Goal: Task Accomplishment & Management: Complete application form

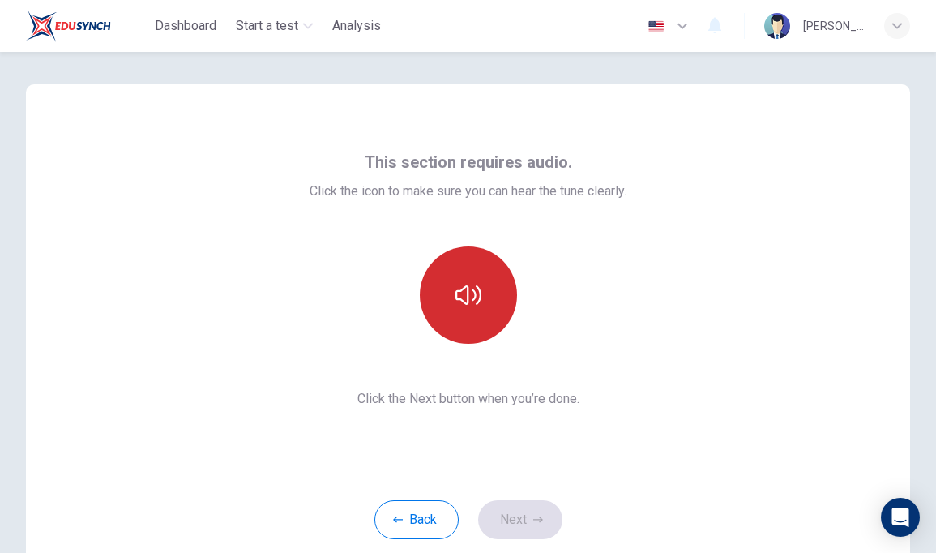
click at [496, 302] on button "button" at bounding box center [468, 294] width 97 height 97
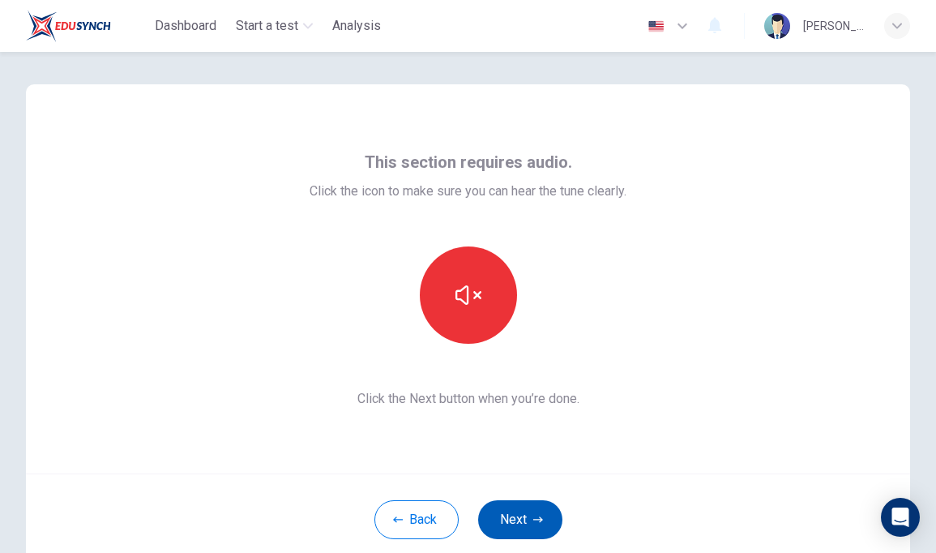
click at [507, 523] on button "Next" at bounding box center [520, 519] width 84 height 39
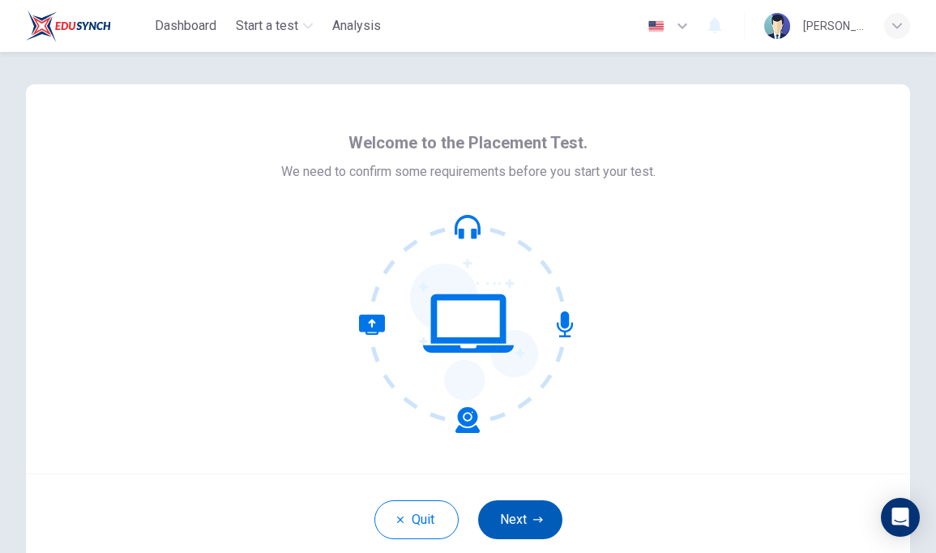
click at [516, 505] on button "Next" at bounding box center [520, 519] width 84 height 39
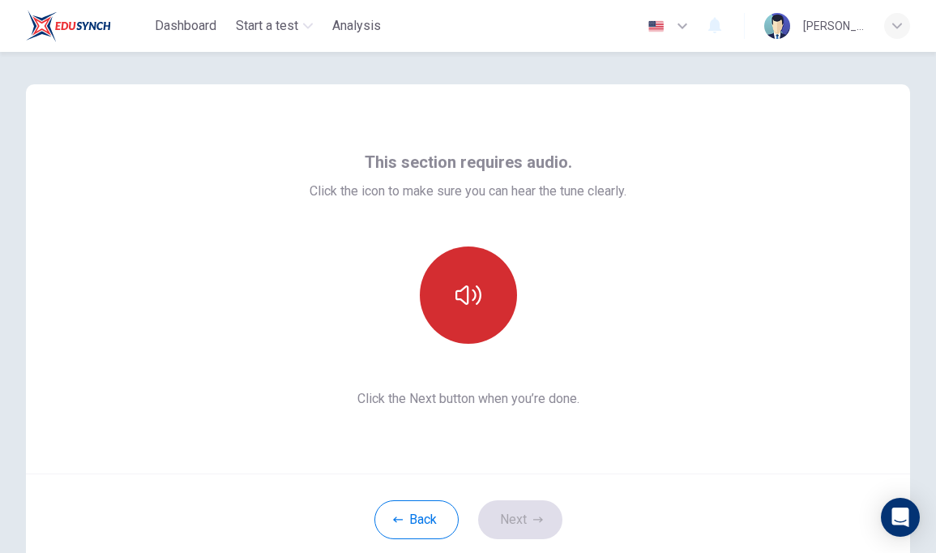
click at [457, 293] on icon "button" at bounding box center [468, 295] width 26 height 26
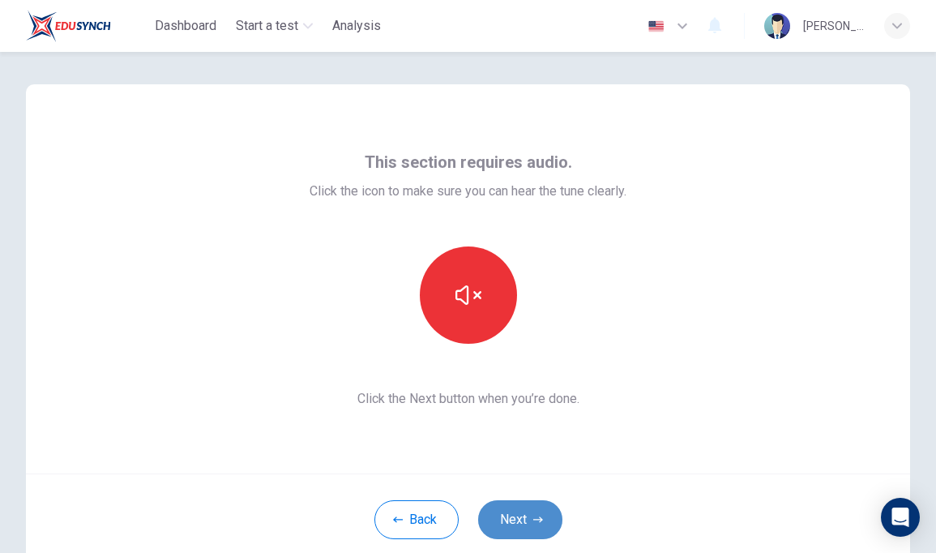
click at [533, 531] on button "Next" at bounding box center [520, 519] width 84 height 39
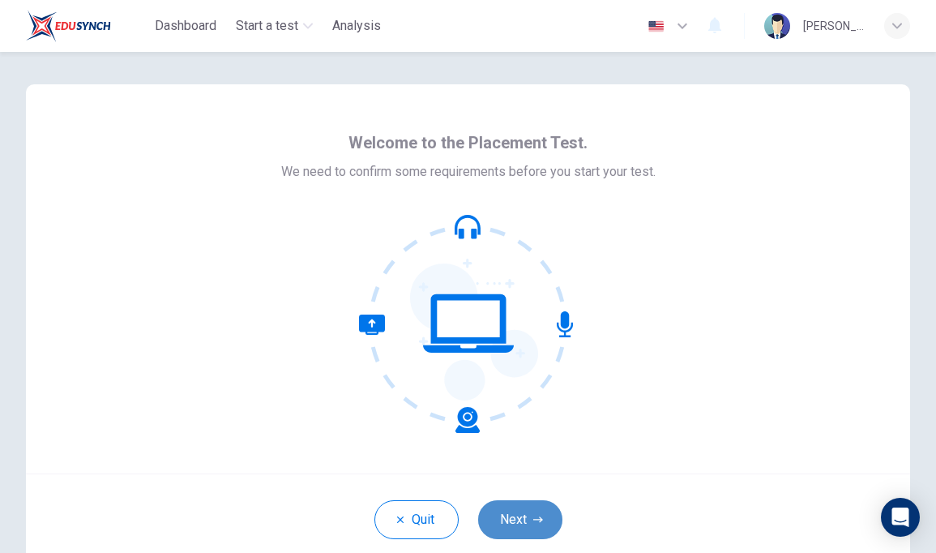
click at [524, 511] on button "Next" at bounding box center [520, 519] width 84 height 39
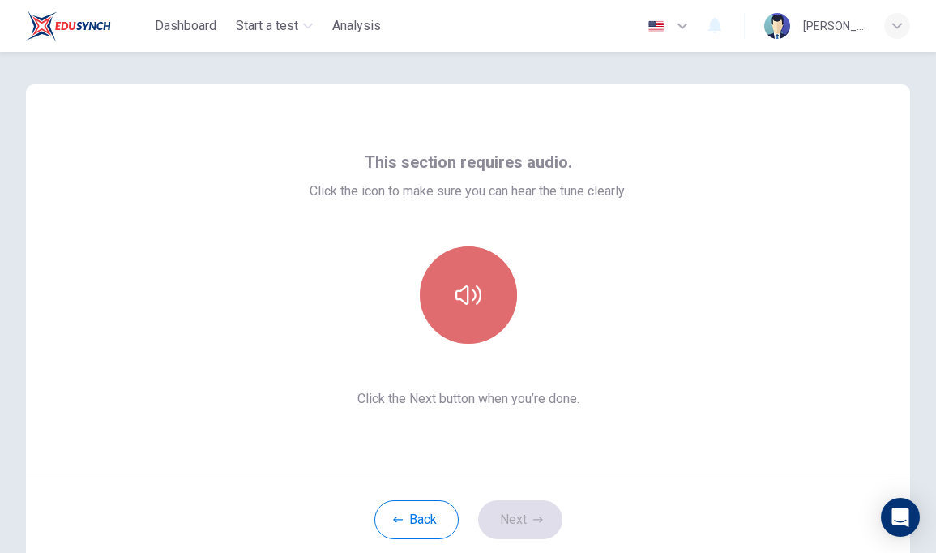
click at [479, 254] on button "button" at bounding box center [468, 294] width 97 height 97
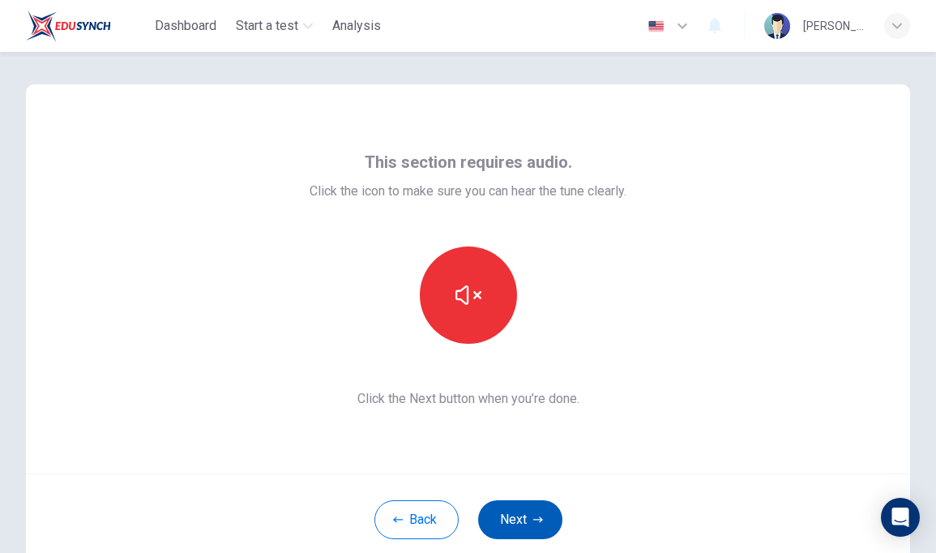
click at [544, 500] on button "Next" at bounding box center [520, 519] width 84 height 39
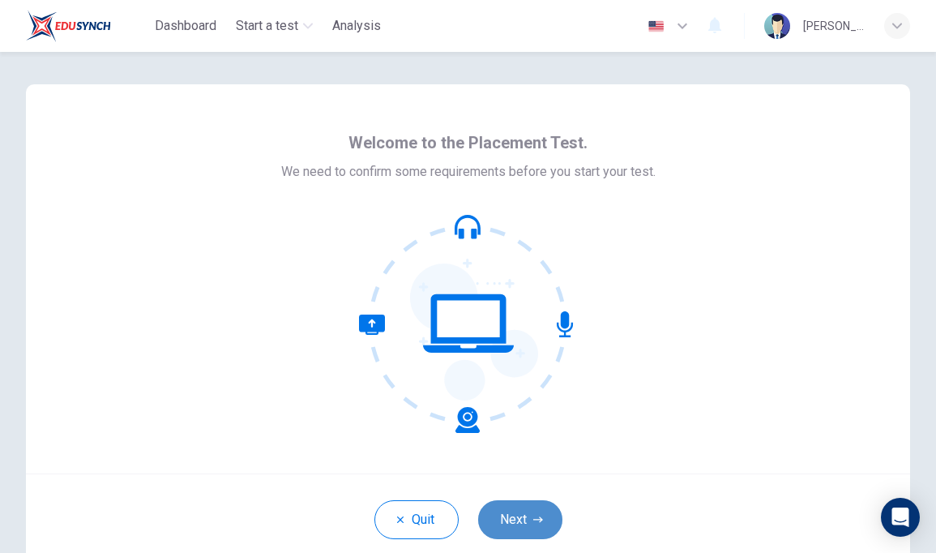
click at [545, 511] on button "Next" at bounding box center [520, 519] width 84 height 39
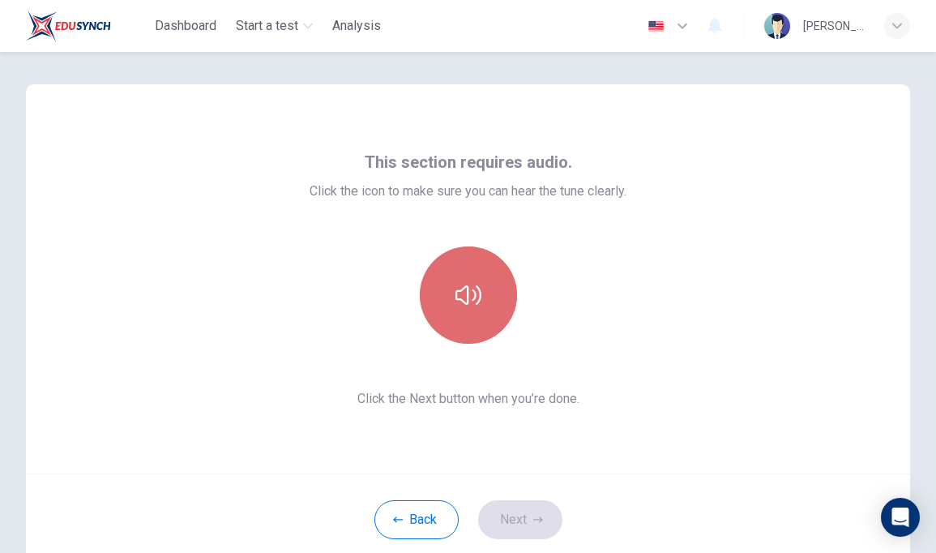
click at [450, 272] on button "button" at bounding box center [468, 294] width 97 height 97
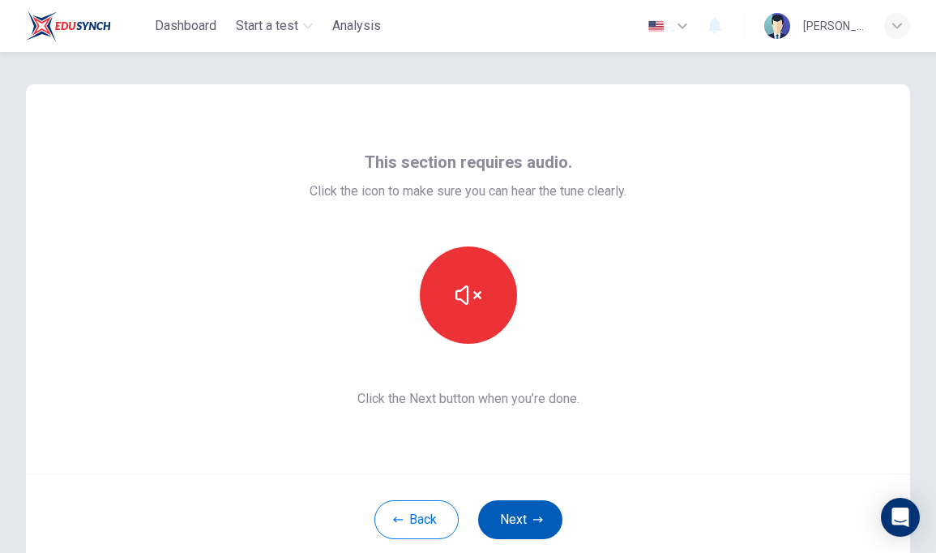
click at [545, 523] on button "Next" at bounding box center [520, 519] width 84 height 39
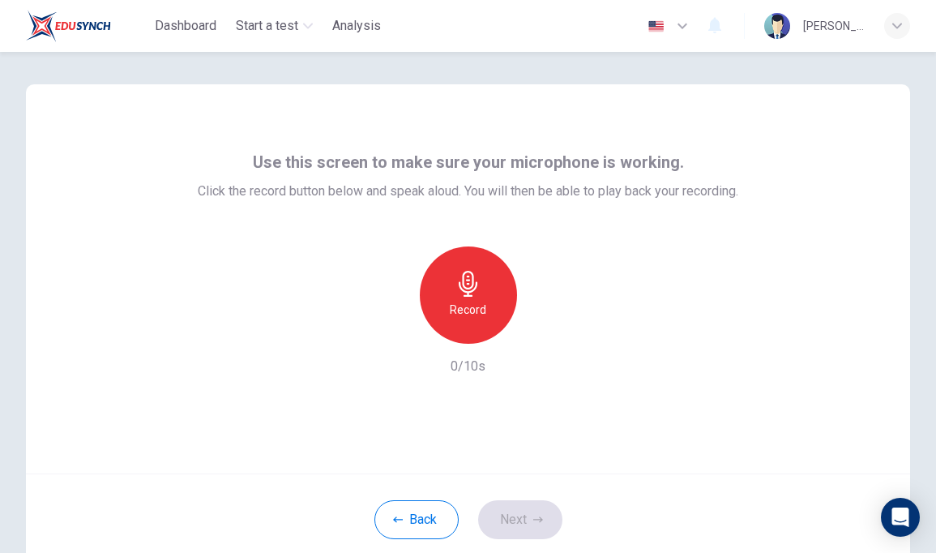
click at [481, 279] on div "Record" at bounding box center [468, 294] width 97 height 97
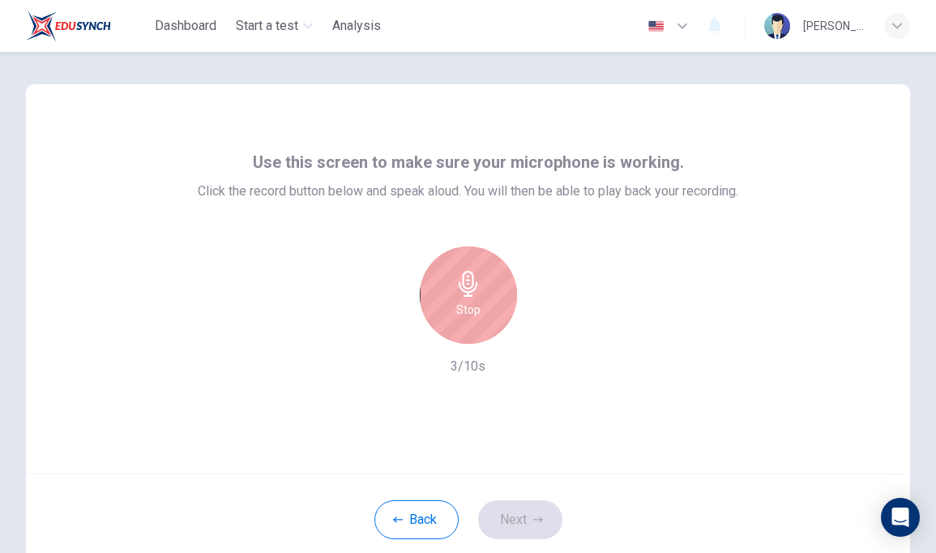
click at [481, 279] on div "Stop" at bounding box center [468, 294] width 97 height 97
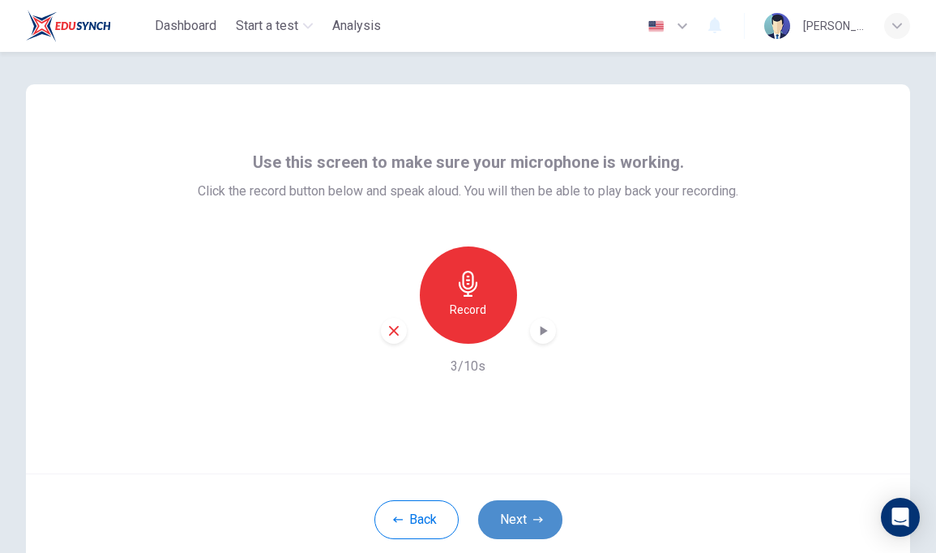
click at [538, 526] on button "Next" at bounding box center [520, 519] width 84 height 39
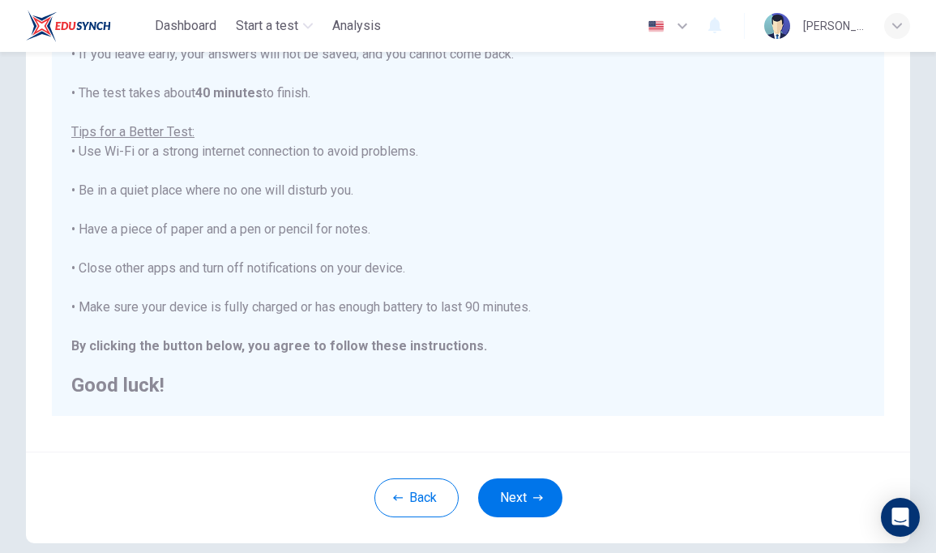
scroll to position [297, 0]
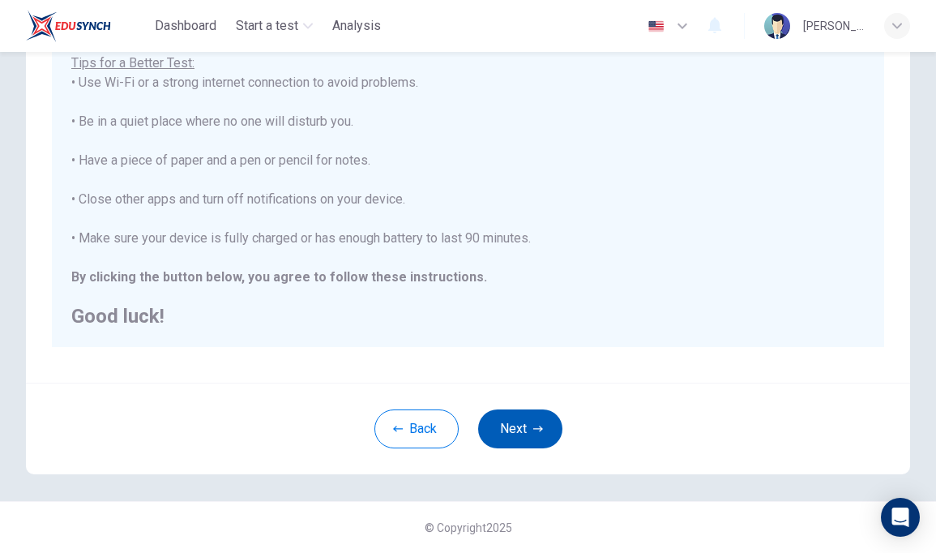
click at [516, 429] on button "Next" at bounding box center [520, 428] width 84 height 39
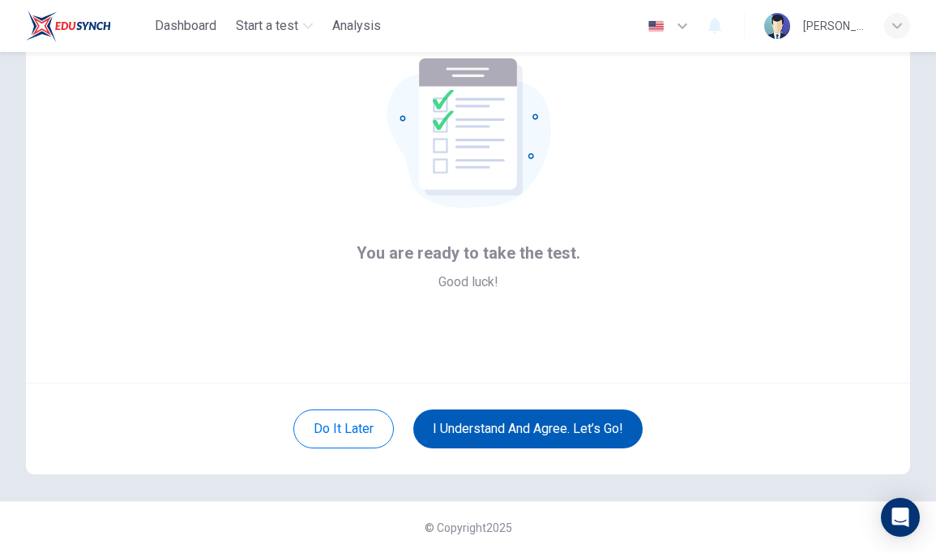
scroll to position [0, 0]
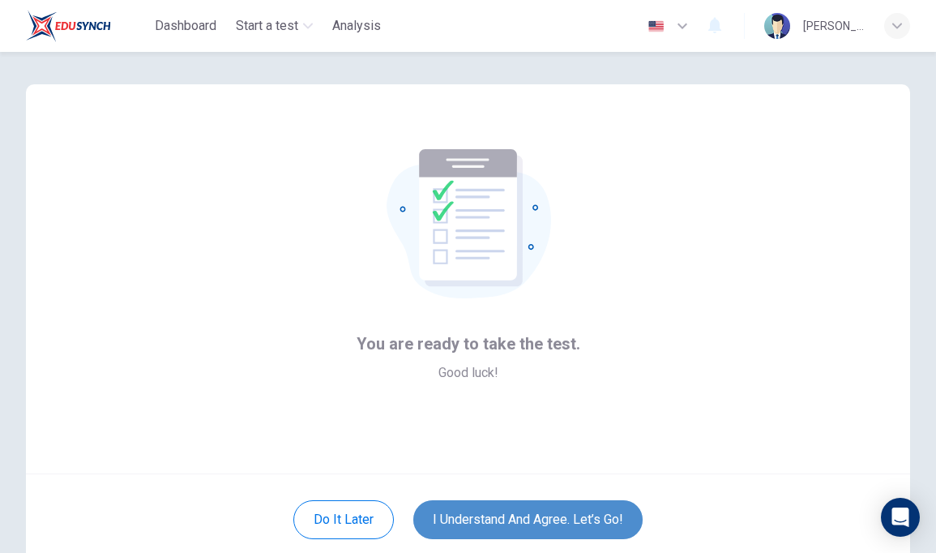
click at [521, 517] on button "I understand and agree. Let’s go!" at bounding box center [527, 519] width 229 height 39
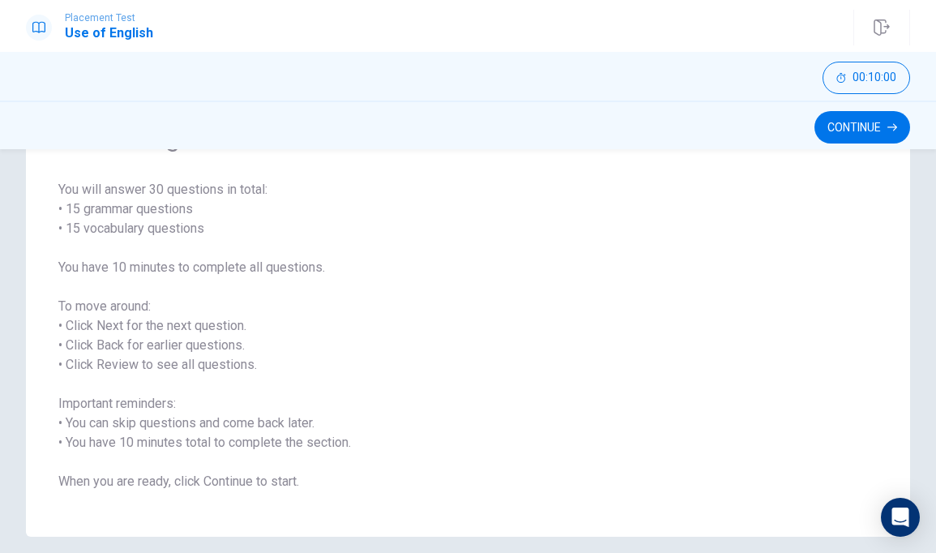
scroll to position [173, 0]
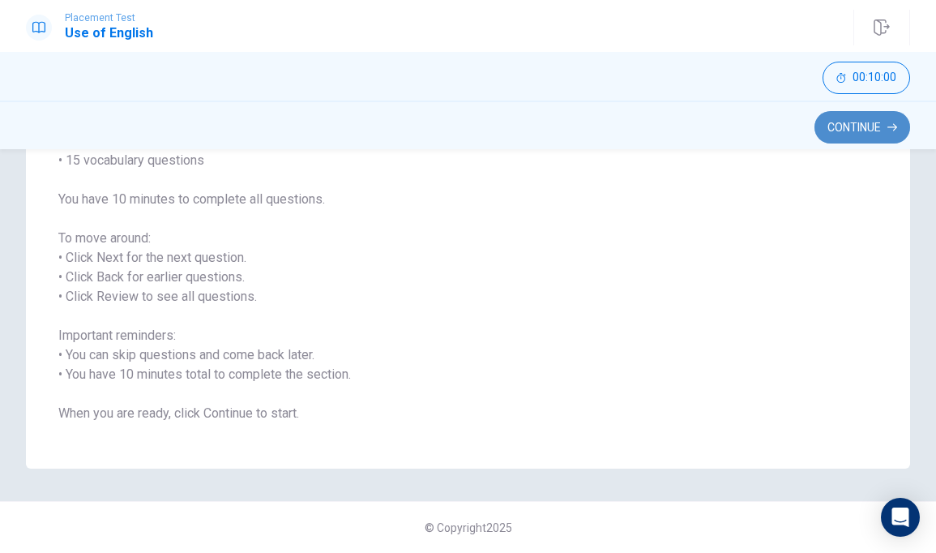
click at [850, 119] on button "Continue" at bounding box center [862, 127] width 96 height 32
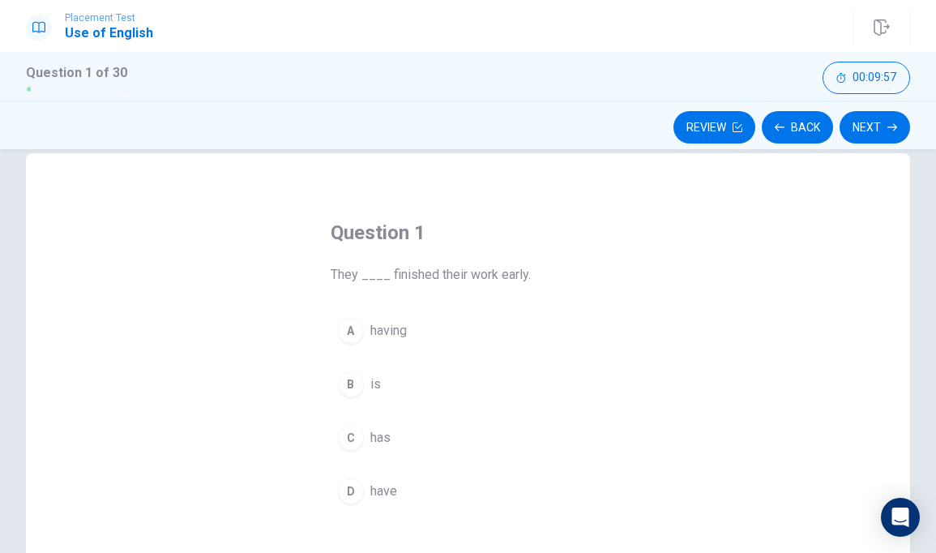
scroll to position [34, 0]
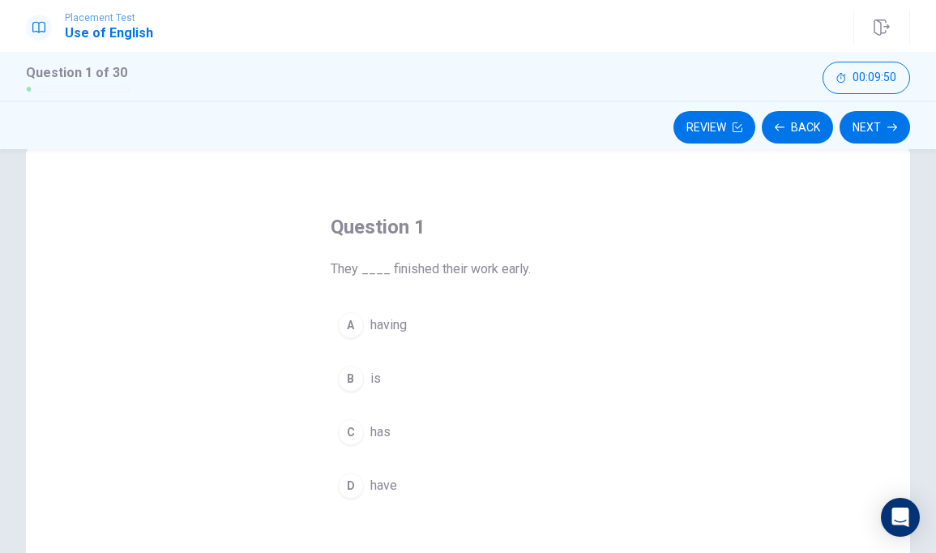
click at [370, 490] on span "have" at bounding box center [383, 485] width 27 height 19
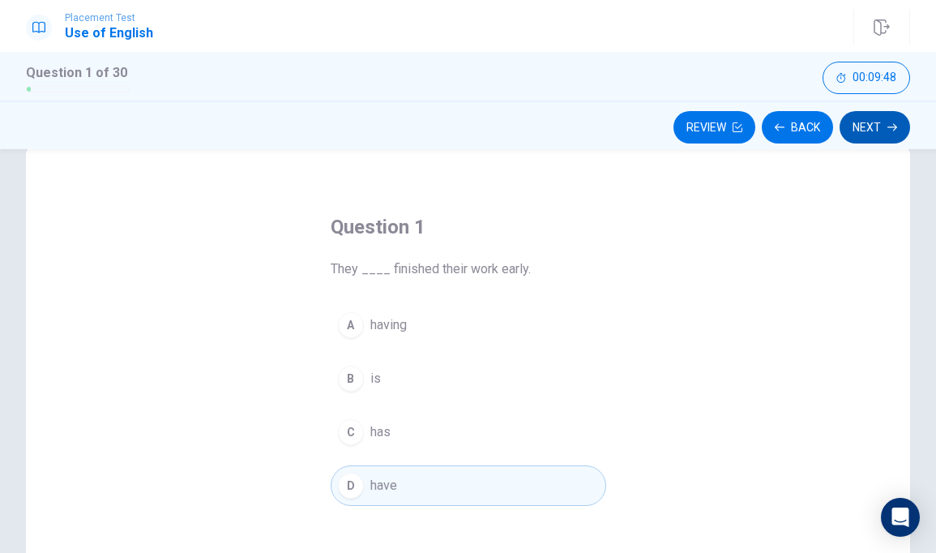
click at [866, 130] on button "Next" at bounding box center [874, 127] width 70 height 32
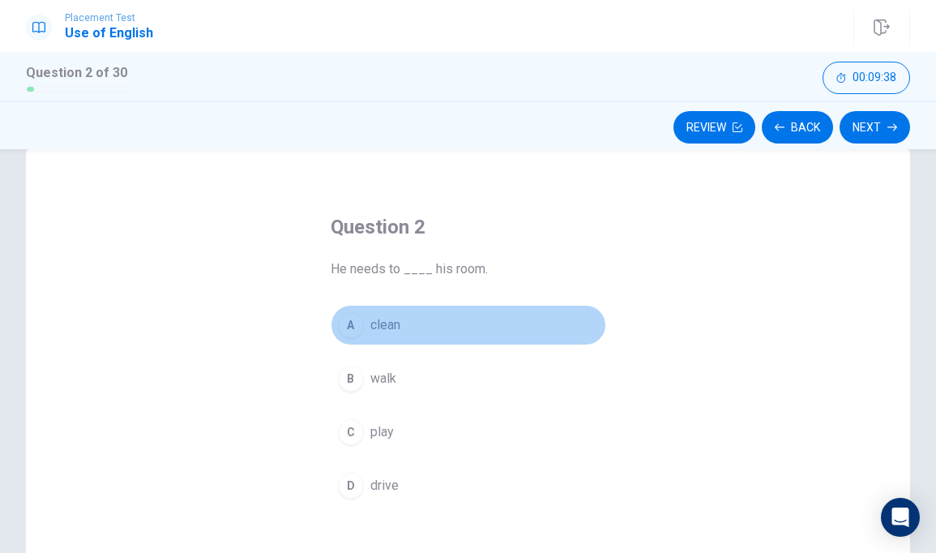
click at [380, 335] on button "A clean" at bounding box center [468, 325] width 275 height 41
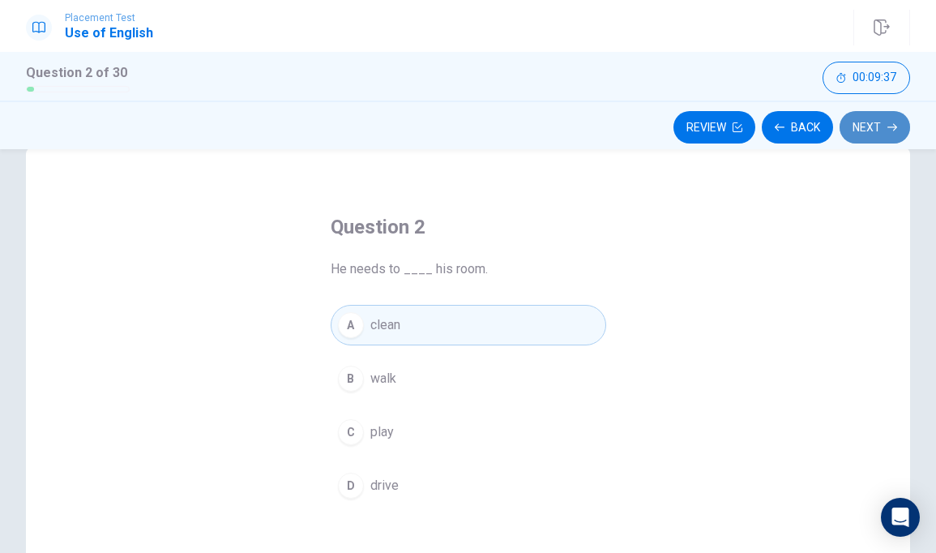
click at [864, 127] on button "Next" at bounding box center [874, 127] width 70 height 32
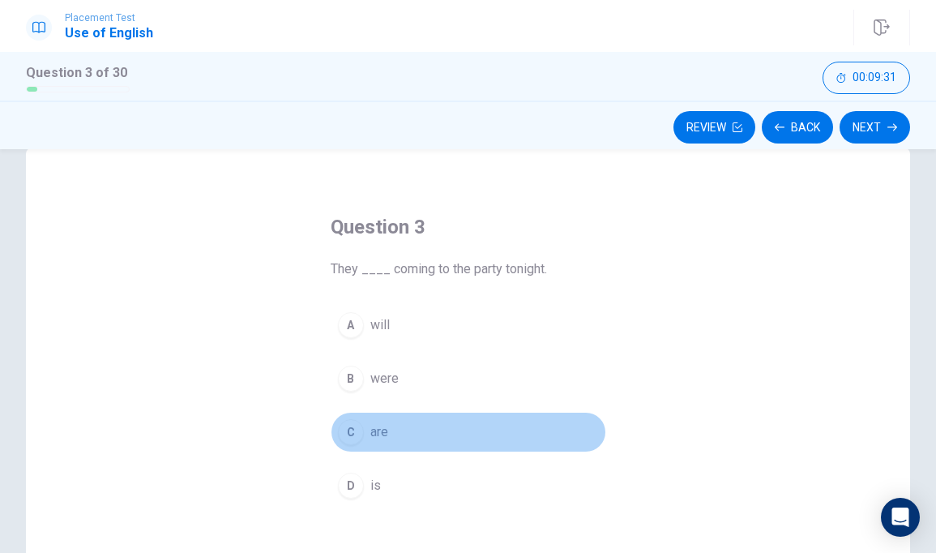
click at [377, 438] on span "are" at bounding box center [379, 431] width 18 height 19
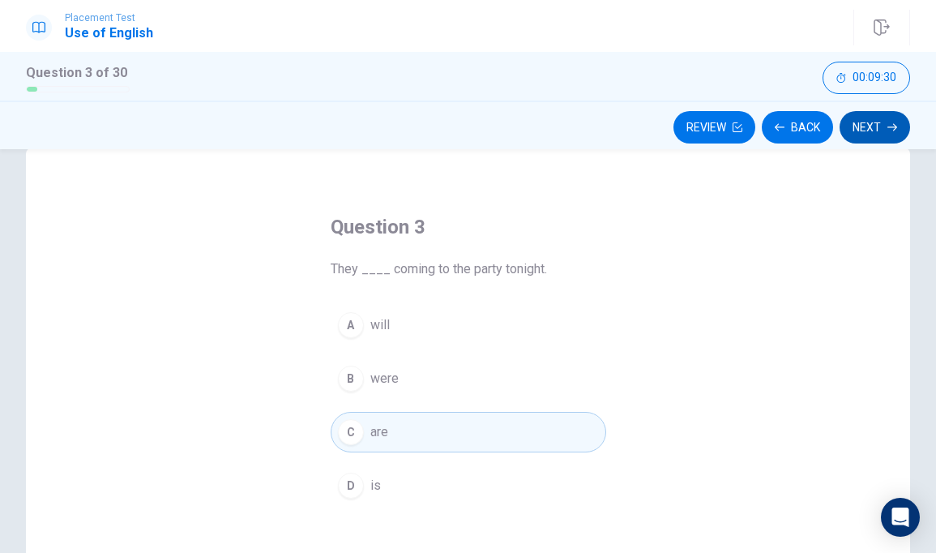
click at [885, 129] on button "Next" at bounding box center [874, 127] width 70 height 32
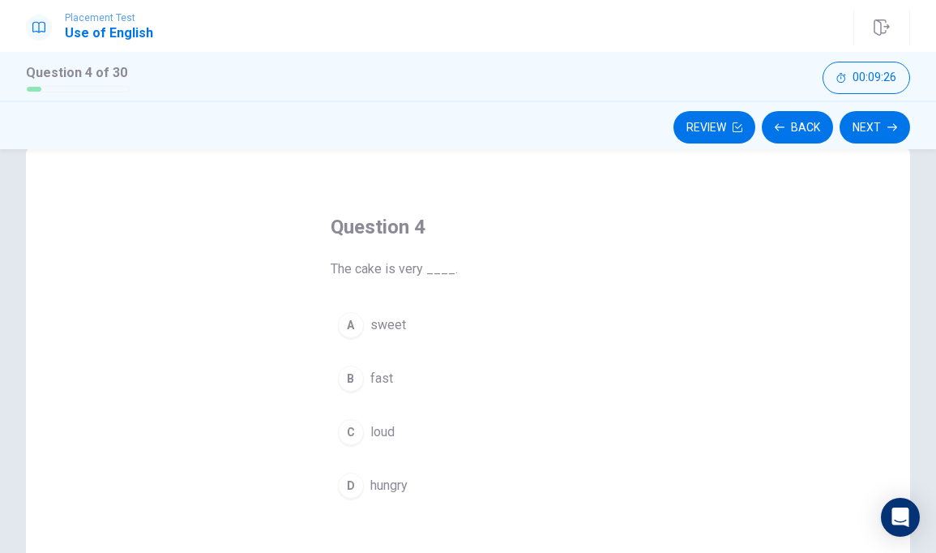
click at [364, 321] on button "A sweet" at bounding box center [468, 325] width 275 height 41
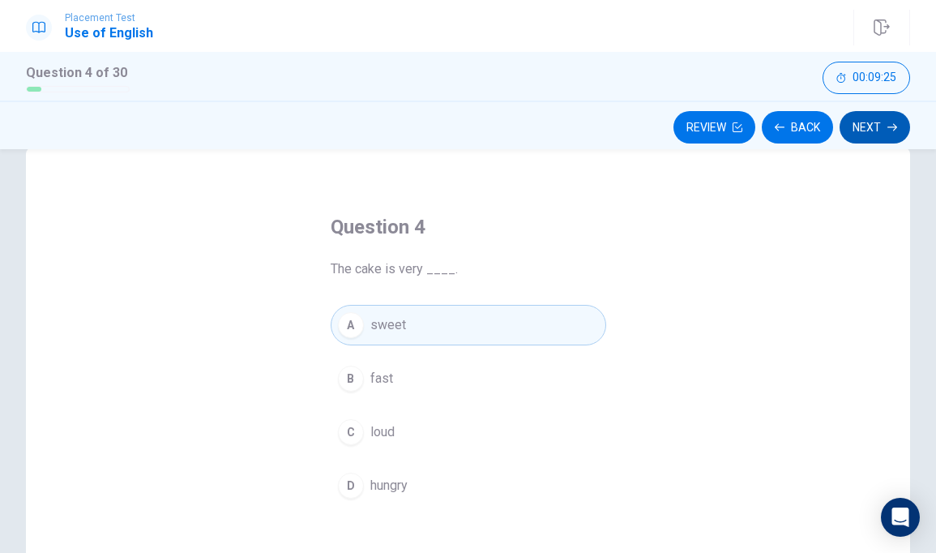
click at [864, 135] on button "Next" at bounding box center [874, 127] width 70 height 32
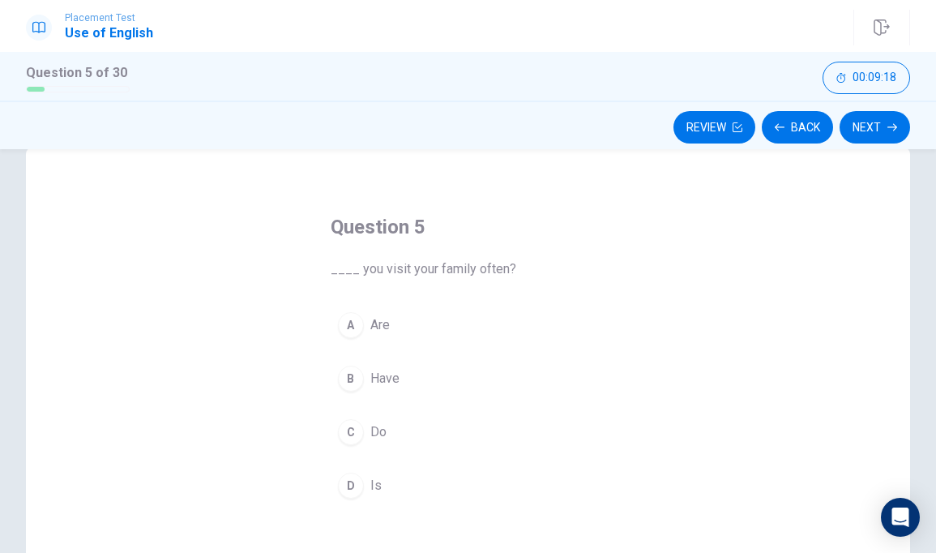
click at [374, 432] on span "Do" at bounding box center [378, 431] width 16 height 19
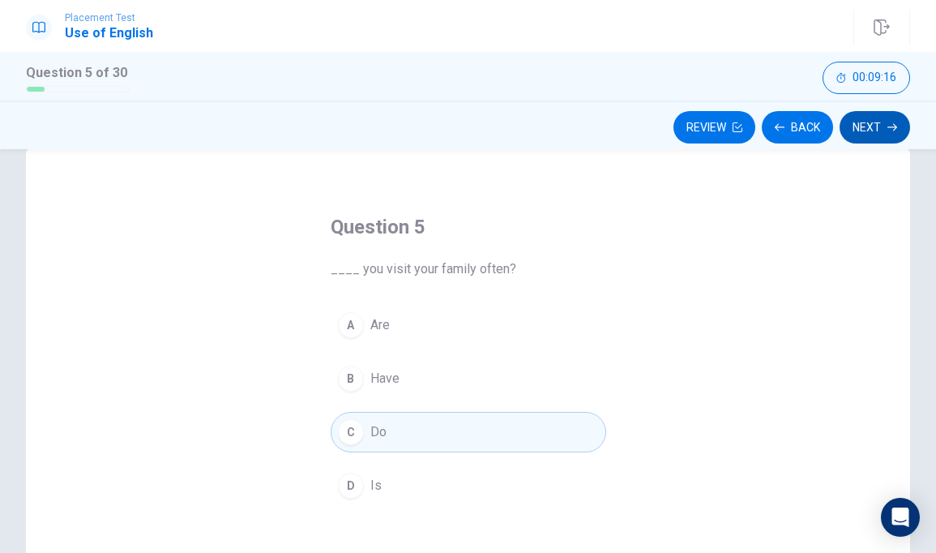
click at [870, 118] on button "Next" at bounding box center [874, 127] width 70 height 32
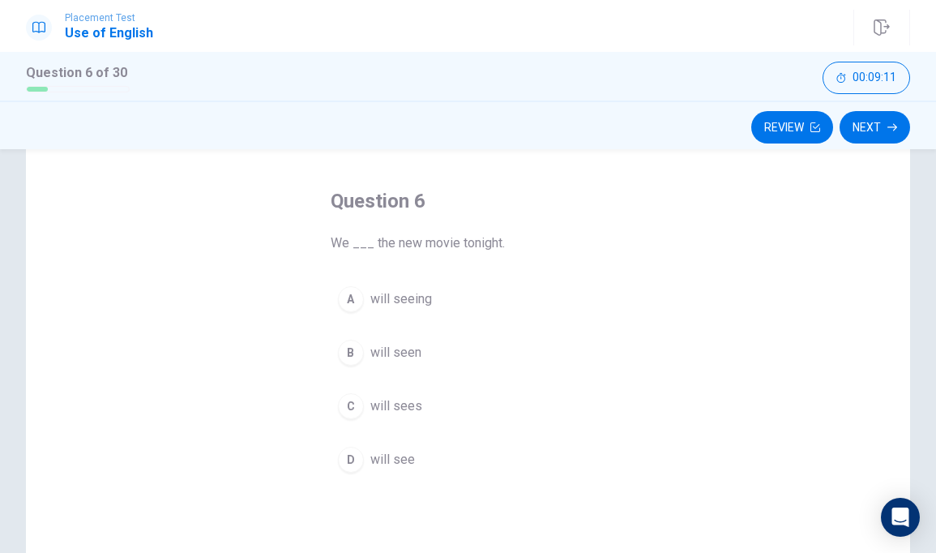
scroll to position [62, 0]
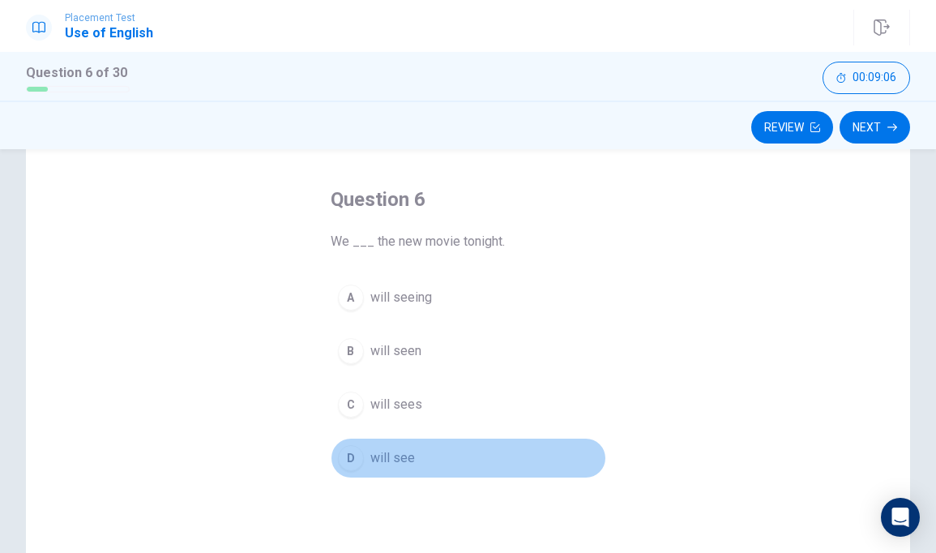
click at [357, 459] on div "D" at bounding box center [351, 458] width 26 height 26
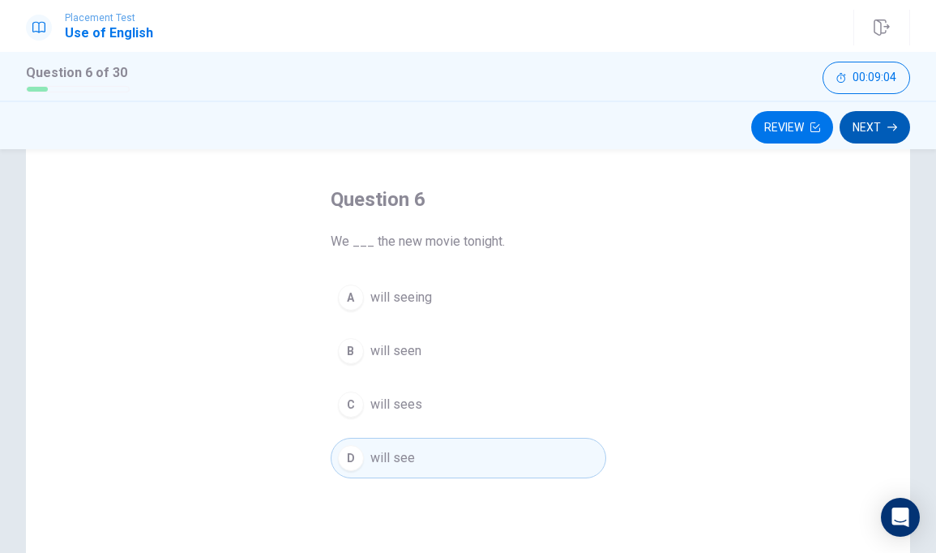
click at [875, 118] on button "Next" at bounding box center [874, 127] width 70 height 32
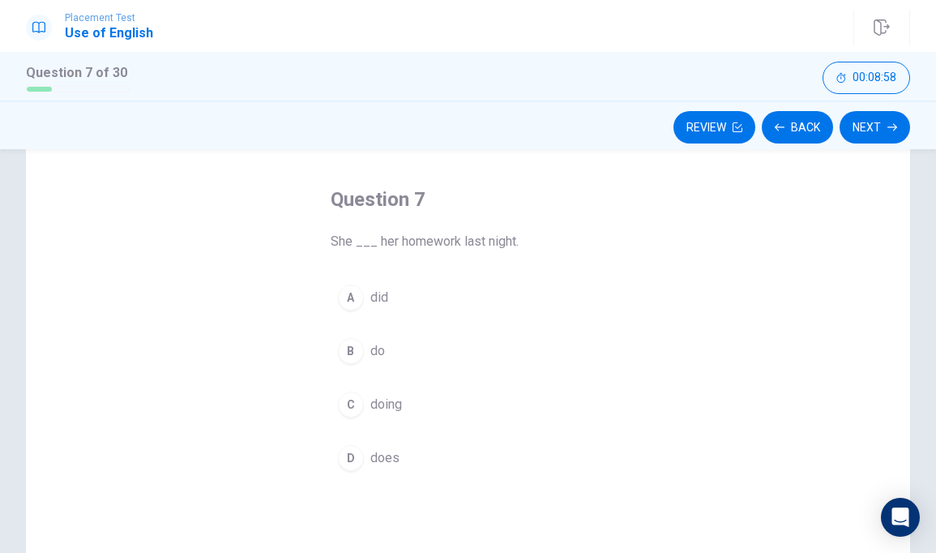
click at [348, 301] on div "A" at bounding box center [351, 297] width 26 height 26
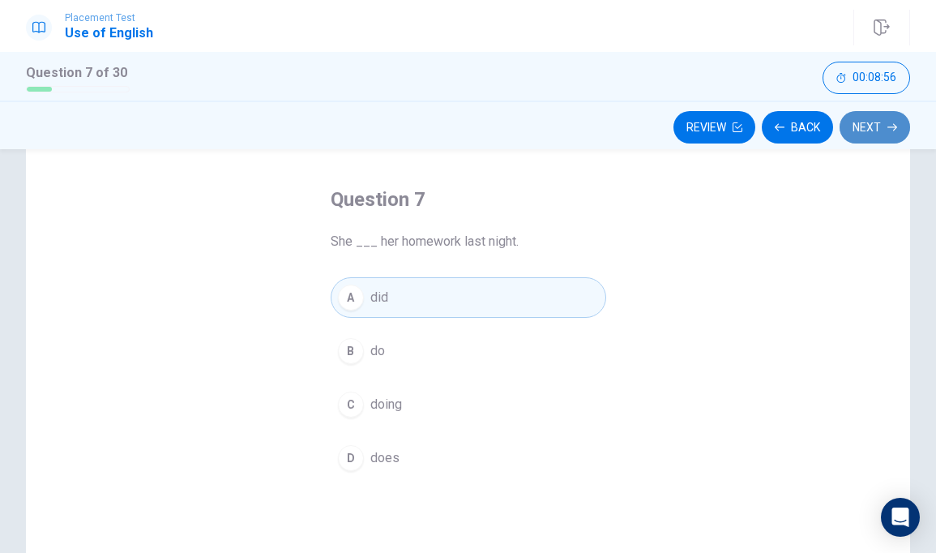
click at [859, 122] on button "Next" at bounding box center [874, 127] width 70 height 32
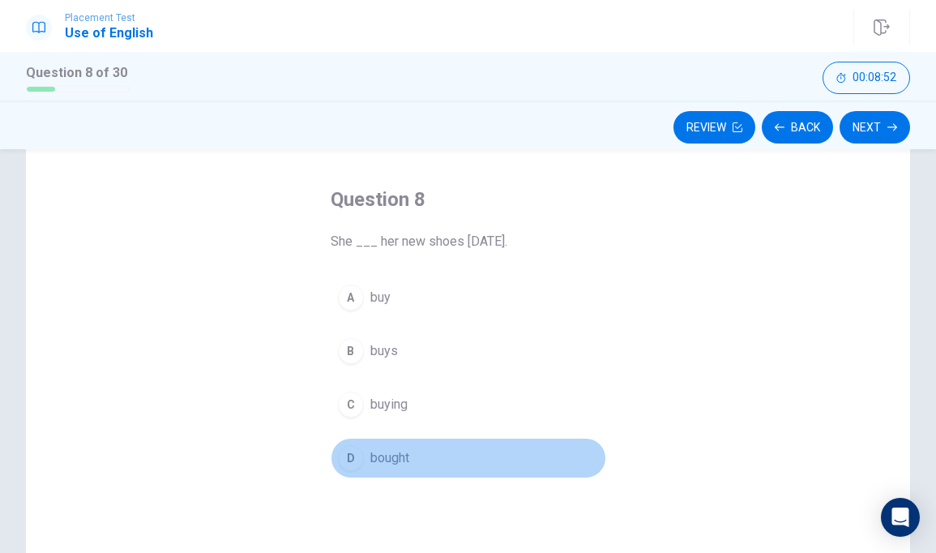
click at [356, 452] on div "D" at bounding box center [351, 458] width 26 height 26
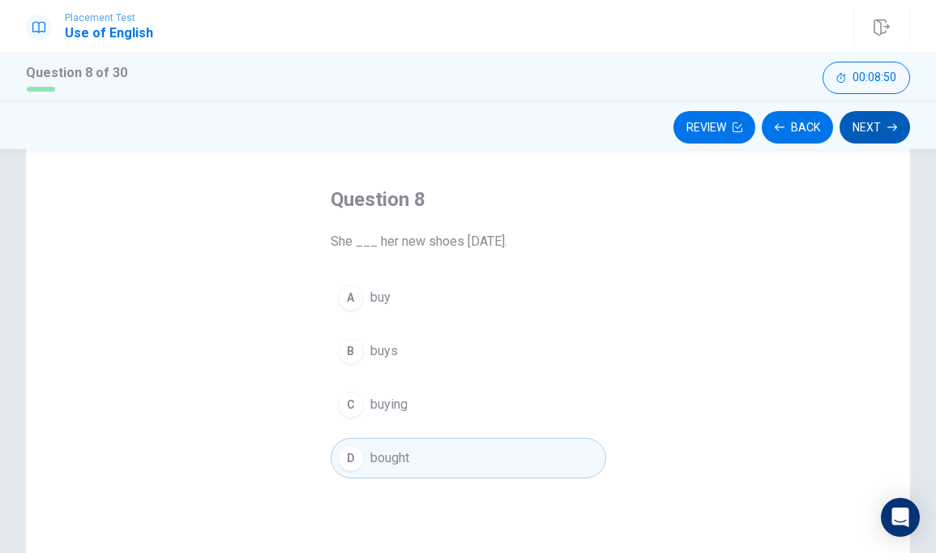
click at [898, 120] on button "Next" at bounding box center [874, 127] width 70 height 32
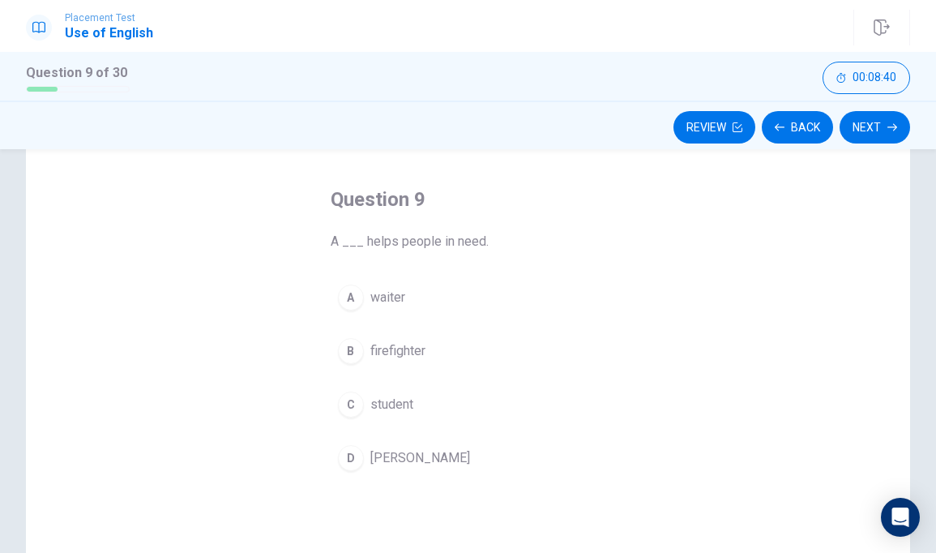
click at [381, 352] on span "firefighter" at bounding box center [397, 350] width 55 height 19
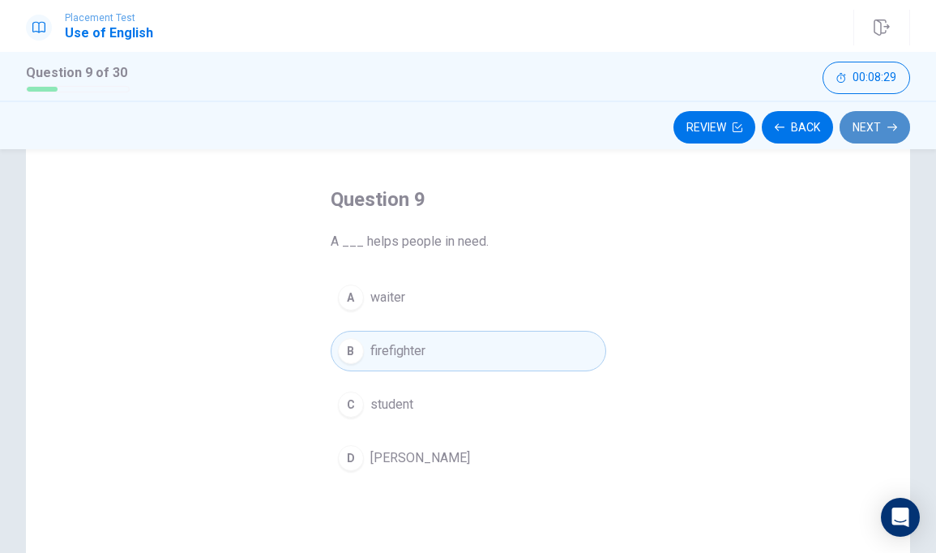
click at [871, 126] on button "Next" at bounding box center [874, 127] width 70 height 32
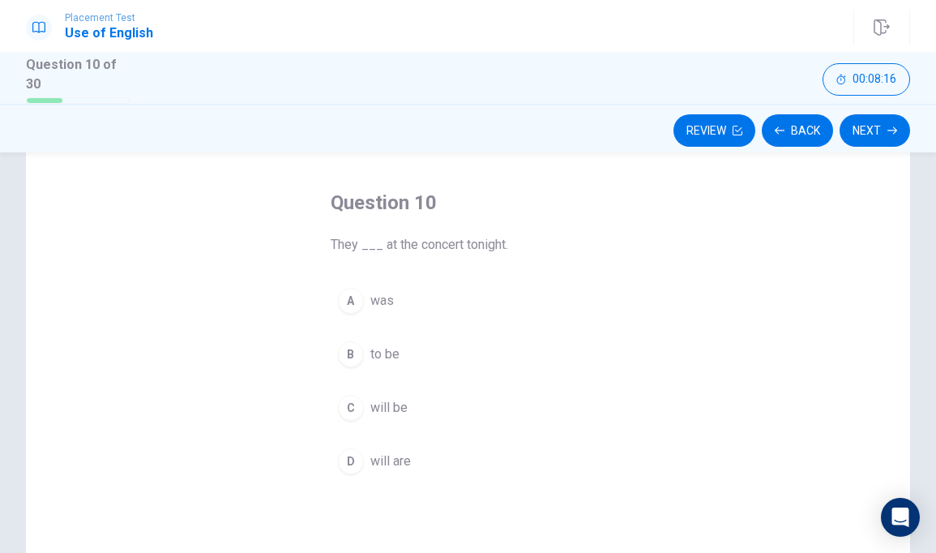
click at [384, 410] on span "will be" at bounding box center [388, 407] width 37 height 19
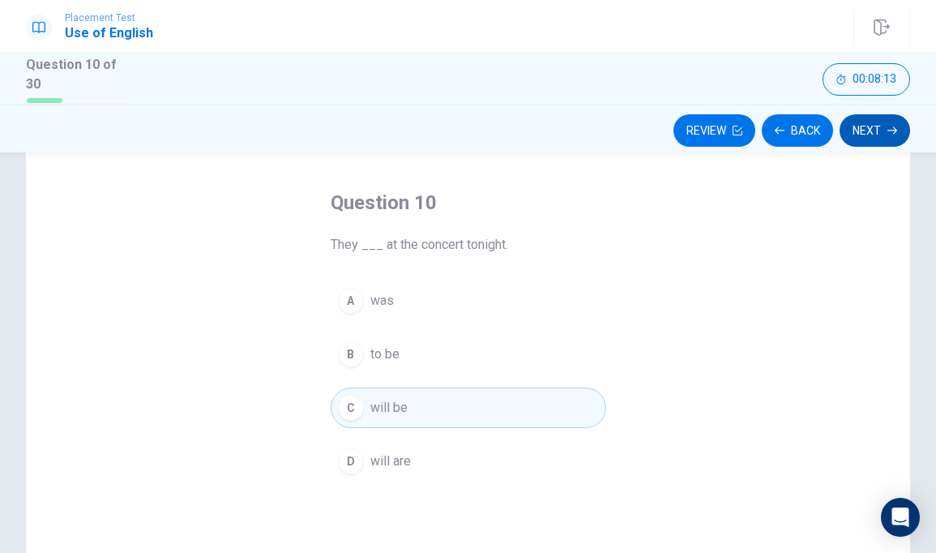
click at [875, 130] on button "Next" at bounding box center [874, 130] width 70 height 32
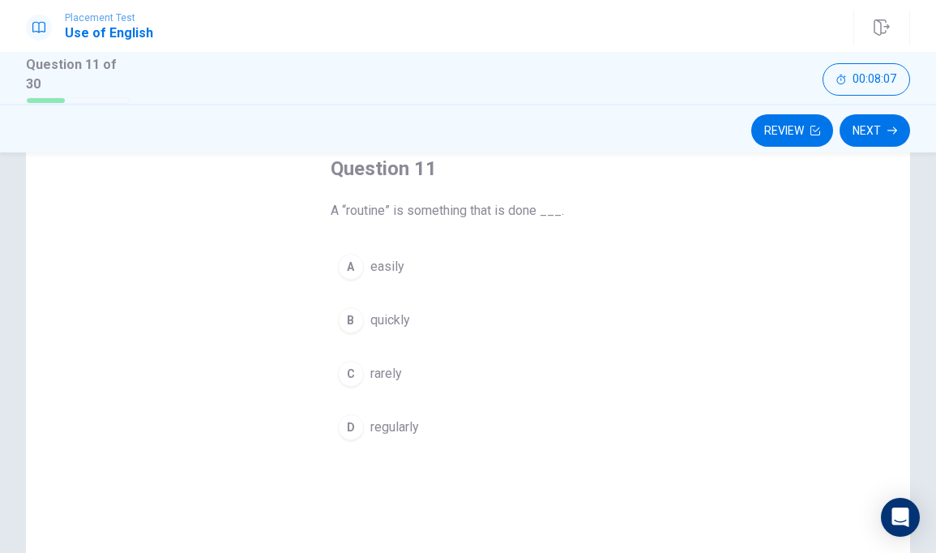
scroll to position [93, 0]
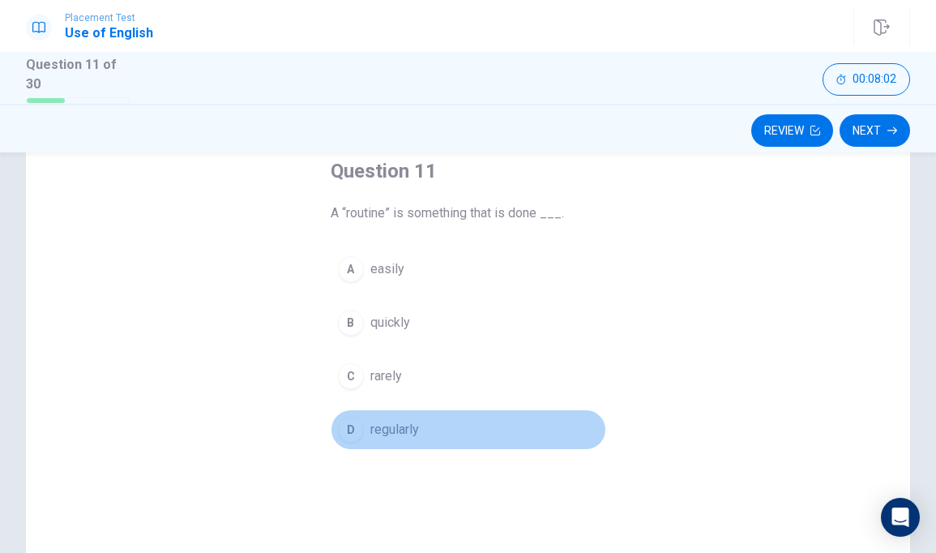
click at [392, 429] on span "regularly" at bounding box center [394, 429] width 49 height 19
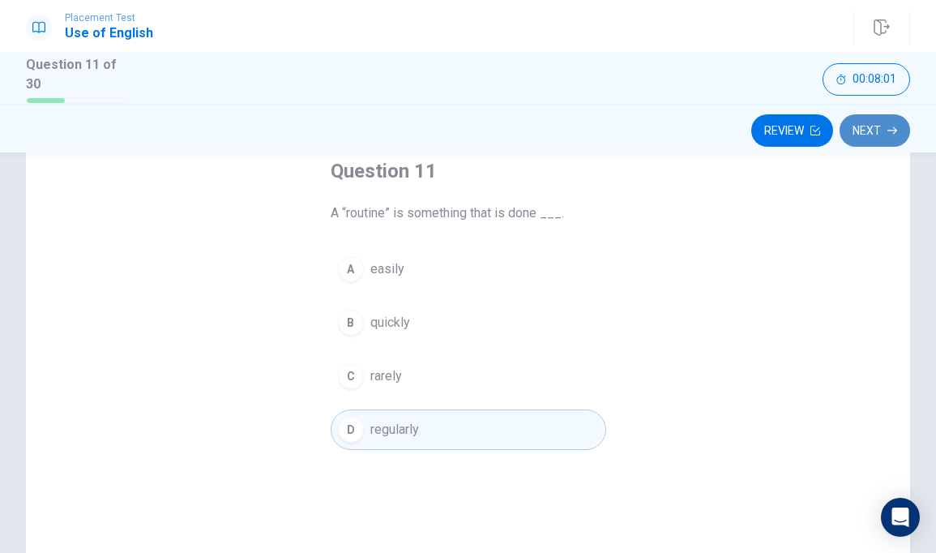
click at [857, 134] on button "Next" at bounding box center [874, 130] width 70 height 32
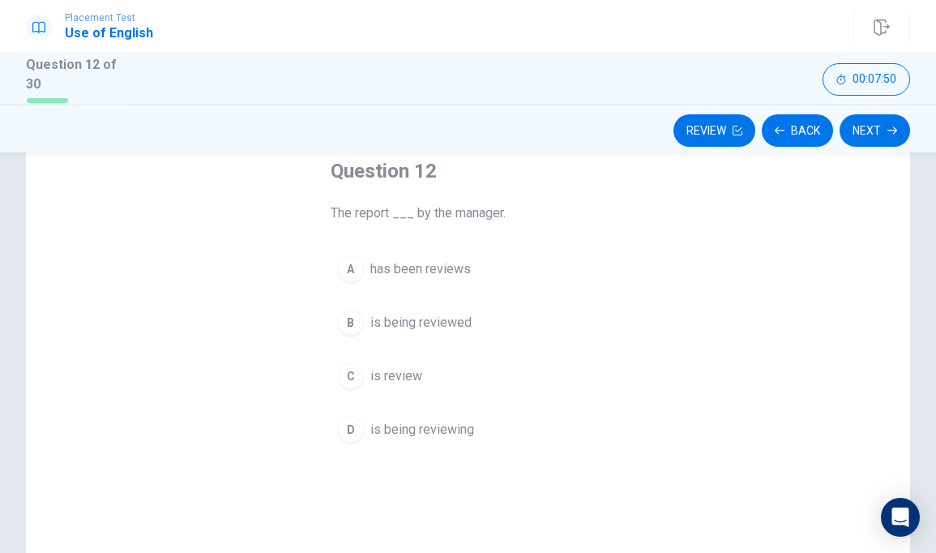
click at [442, 268] on span "has been reviews" at bounding box center [420, 268] width 100 height 19
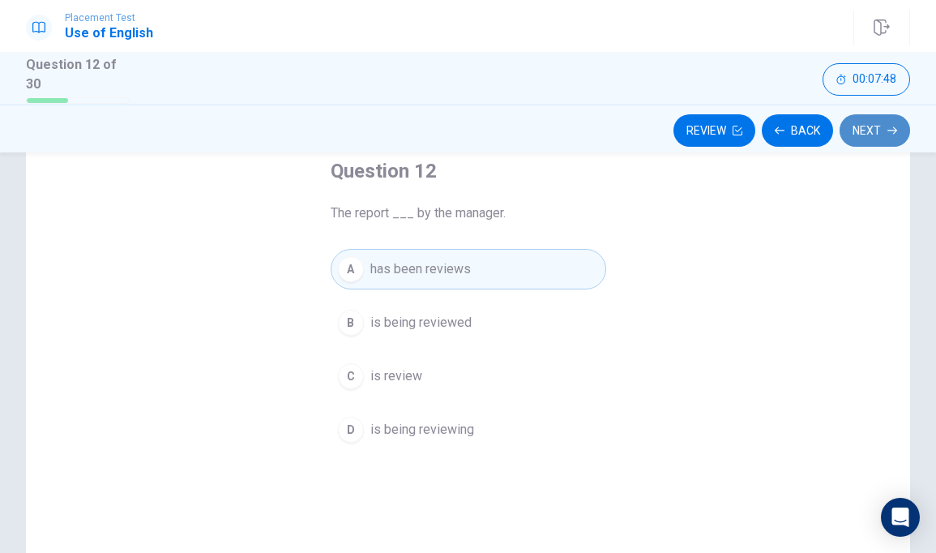
click at [878, 127] on button "Next" at bounding box center [874, 130] width 70 height 32
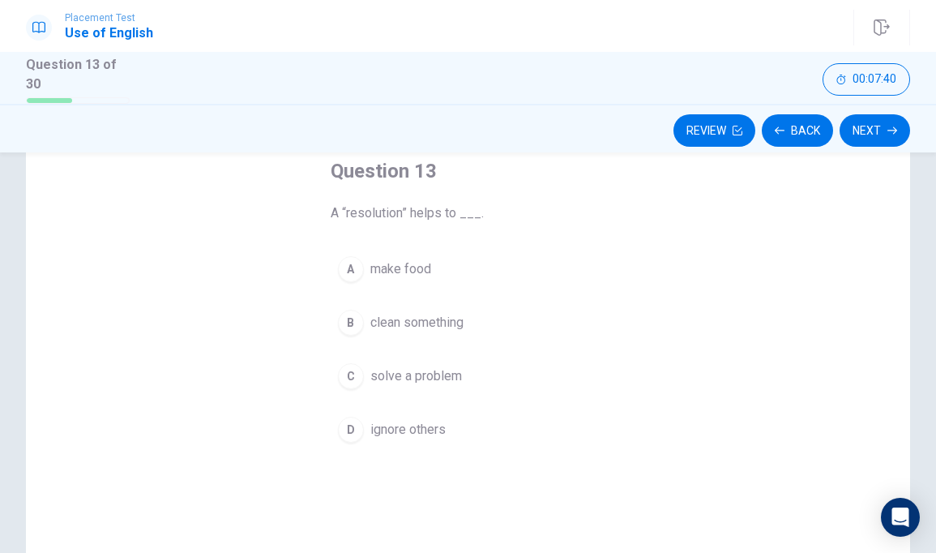
click at [458, 376] on span "solve a problem" at bounding box center [416, 375] width 92 height 19
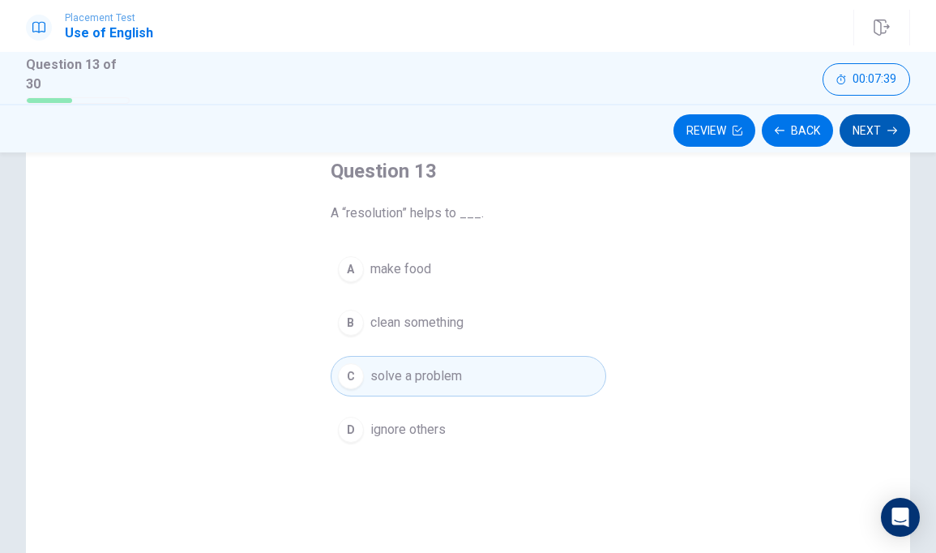
click at [873, 130] on button "Next" at bounding box center [874, 130] width 70 height 32
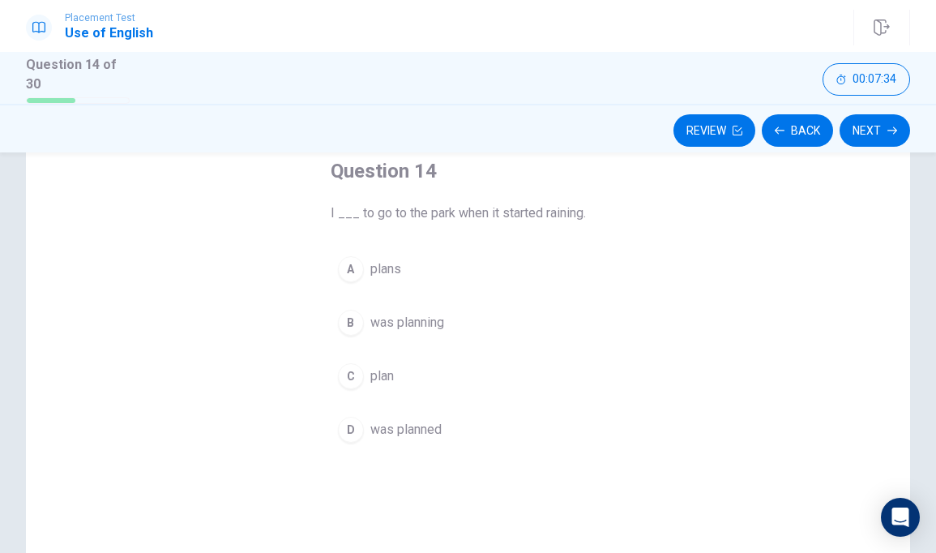
click at [436, 322] on span "was planning" at bounding box center [407, 322] width 74 height 19
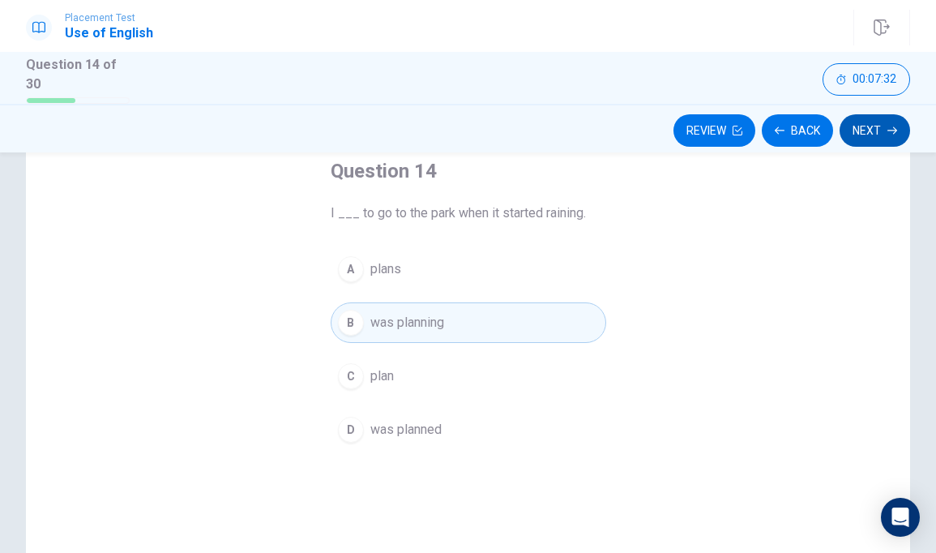
click at [882, 119] on button "Next" at bounding box center [874, 130] width 70 height 32
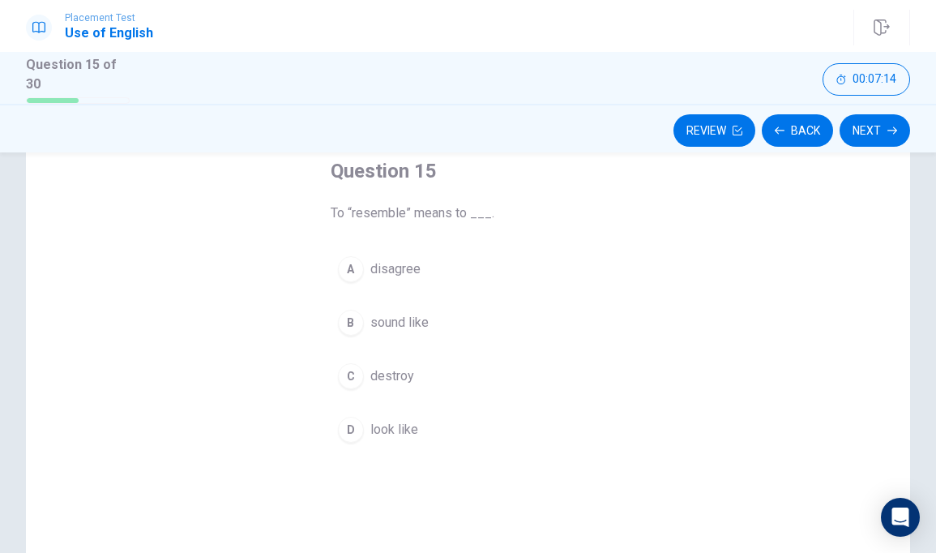
click at [403, 378] on span "destroy" at bounding box center [392, 375] width 44 height 19
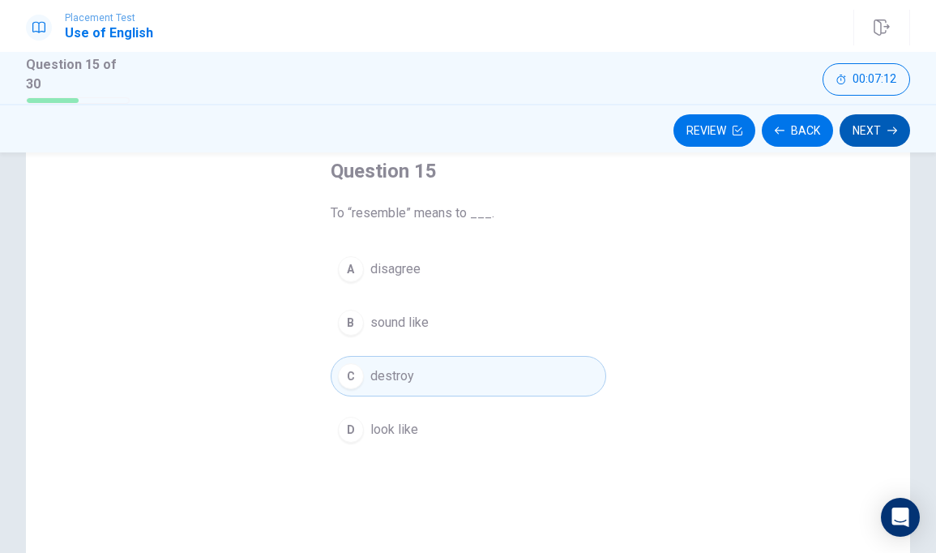
click at [909, 122] on div "Review Back Next" at bounding box center [468, 130] width 884 height 31
click at [890, 126] on icon "button" at bounding box center [892, 129] width 10 height 7
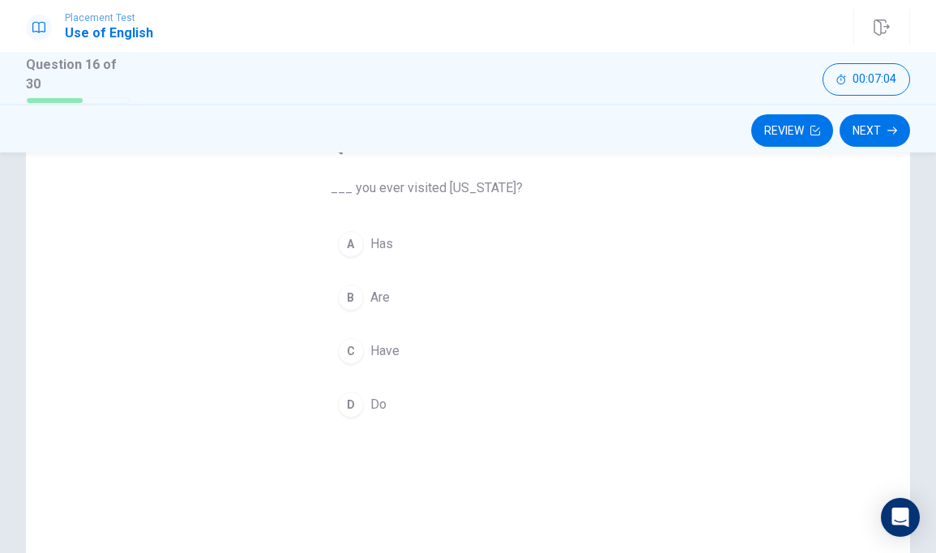
scroll to position [120, 0]
click at [364, 344] on button "C Have" at bounding box center [468, 349] width 275 height 41
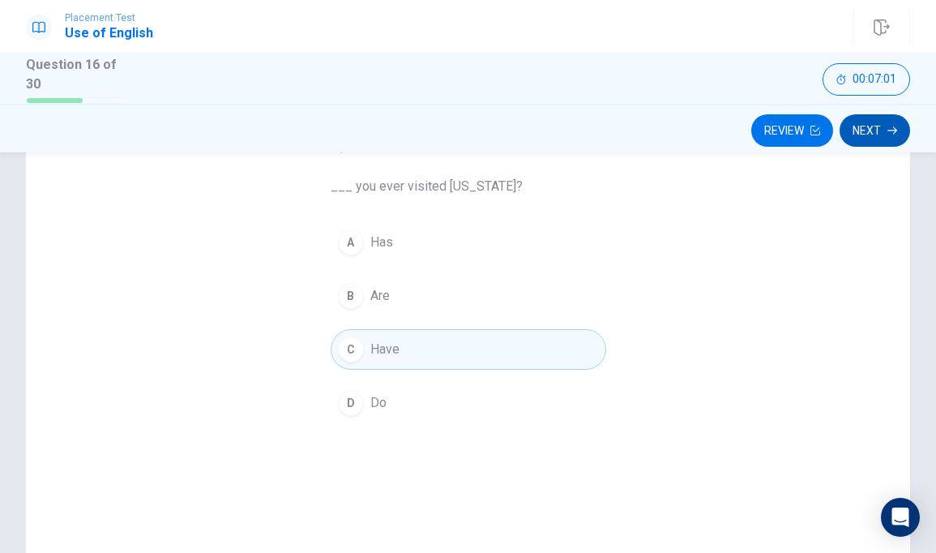
click at [860, 114] on button "Next" at bounding box center [874, 130] width 70 height 32
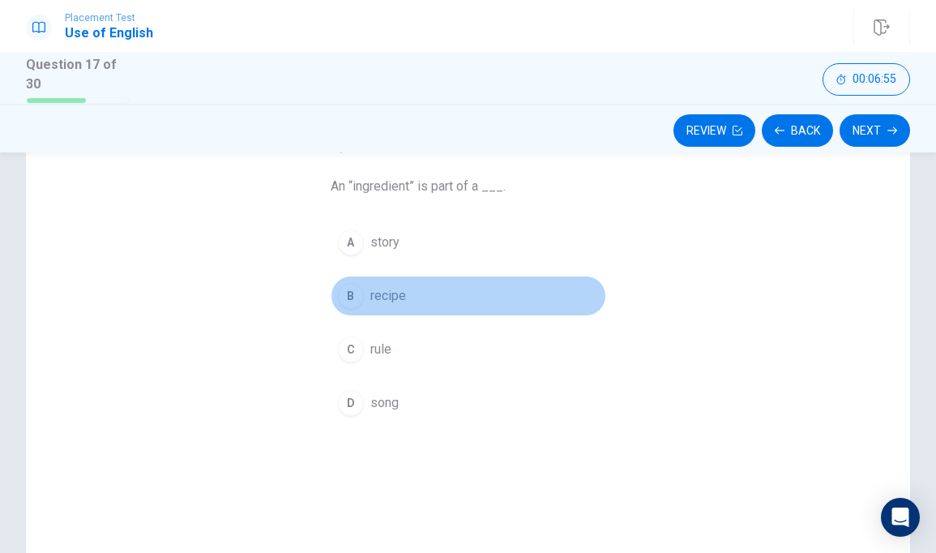
click at [385, 305] on button "B recipe" at bounding box center [468, 295] width 275 height 41
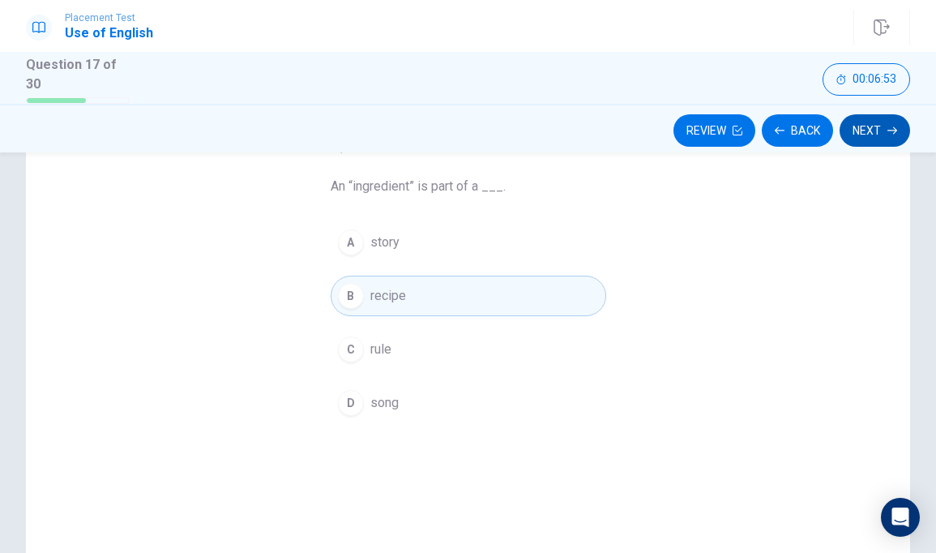
click at [860, 126] on button "Next" at bounding box center [874, 130] width 70 height 32
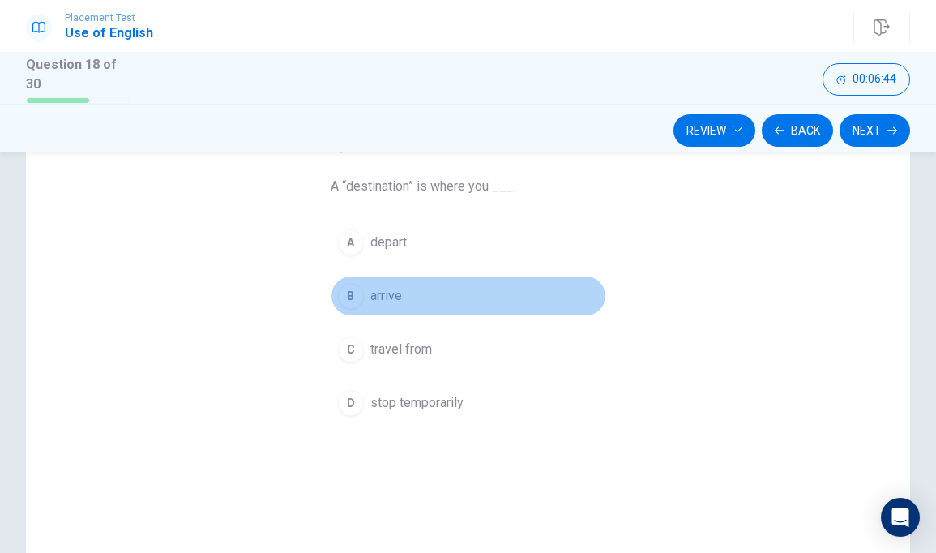
click at [385, 292] on span "arrive" at bounding box center [386, 295] width 32 height 19
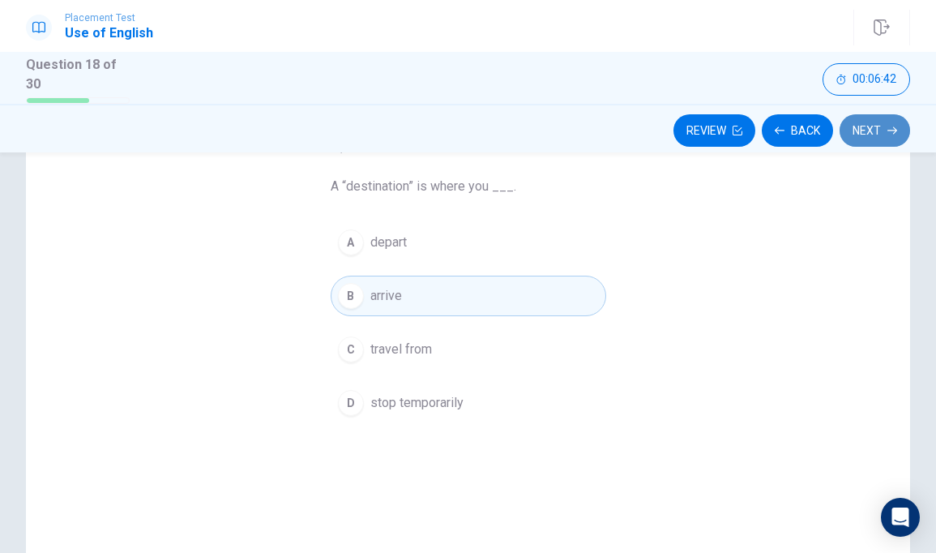
click at [881, 125] on button "Next" at bounding box center [874, 130] width 70 height 32
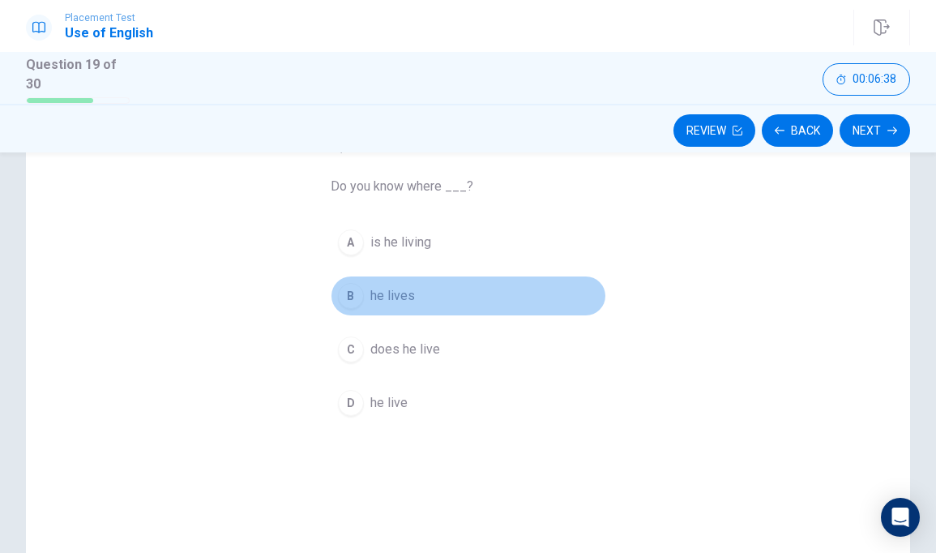
click at [387, 292] on span "he lives" at bounding box center [392, 295] width 45 height 19
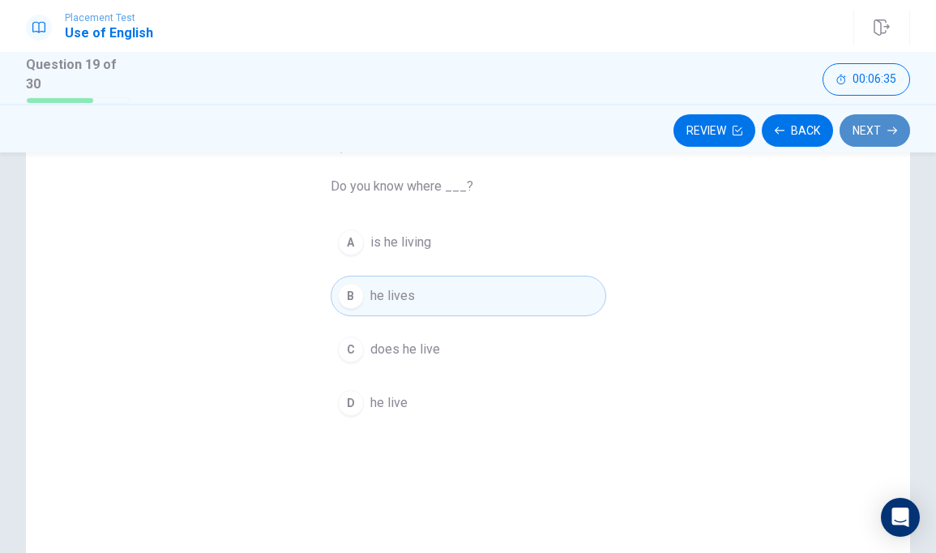
click at [860, 126] on button "Next" at bounding box center [874, 130] width 70 height 32
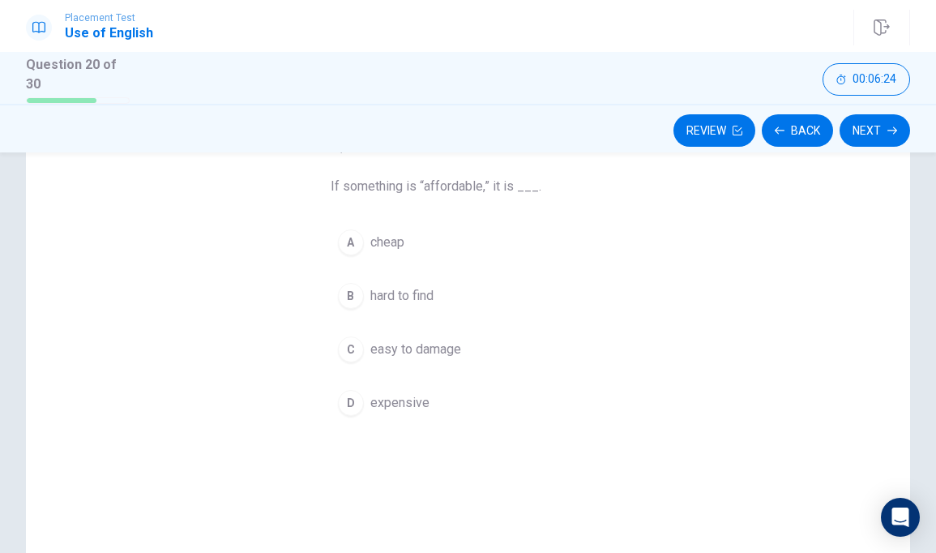
click at [402, 402] on span "expensive" at bounding box center [399, 402] width 59 height 19
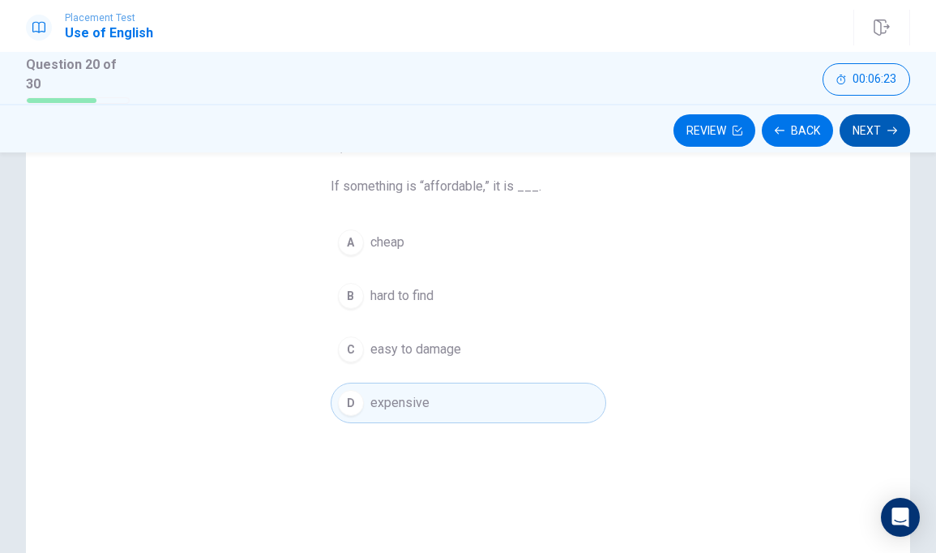
click at [863, 121] on button "Next" at bounding box center [874, 130] width 70 height 32
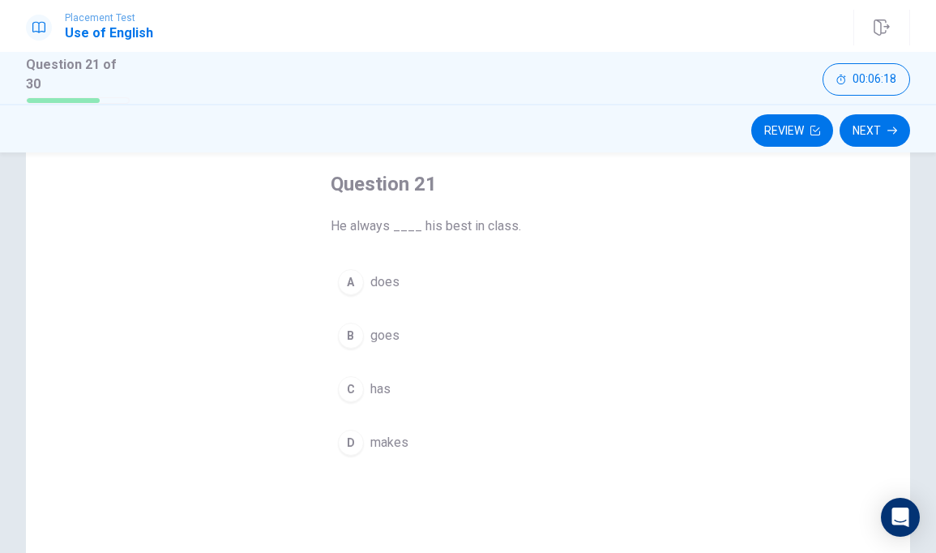
scroll to position [84, 0]
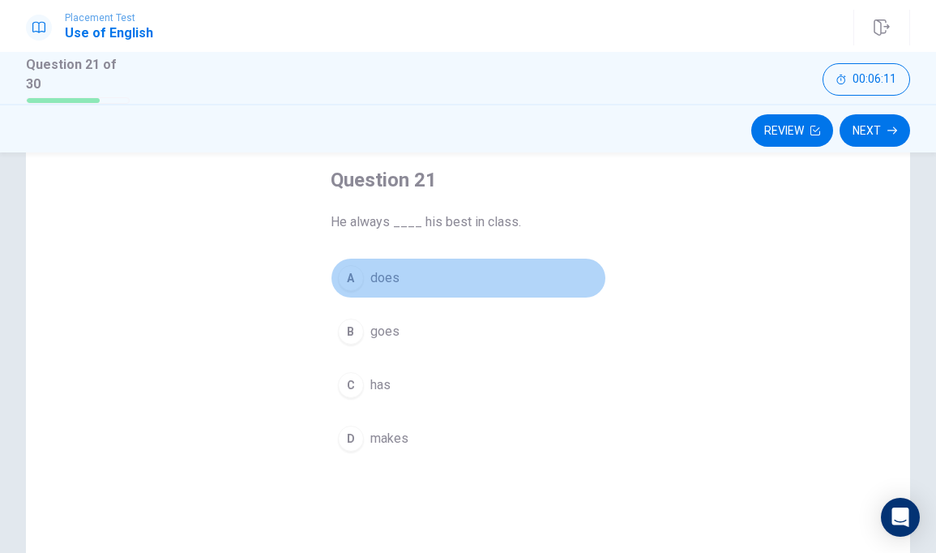
click at [373, 280] on span "does" at bounding box center [384, 277] width 29 height 19
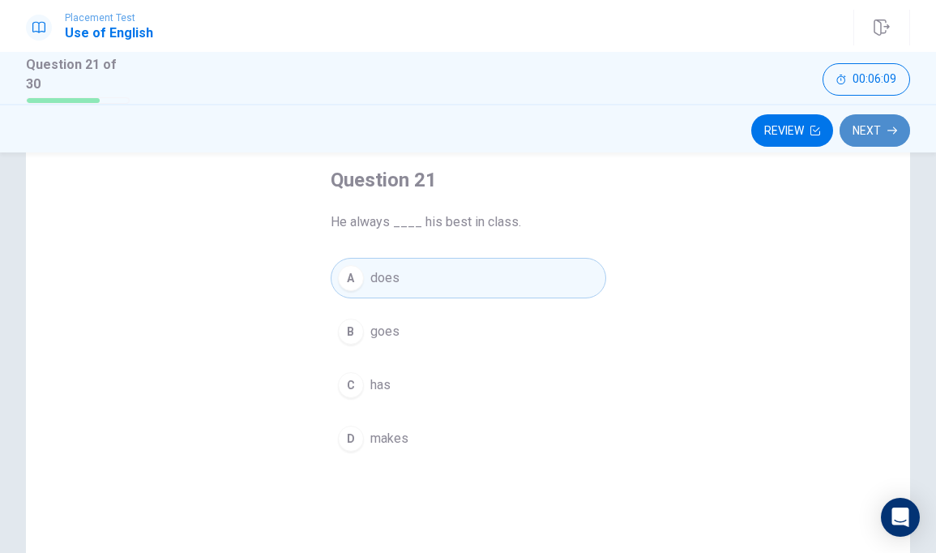
click at [876, 119] on button "Next" at bounding box center [874, 130] width 70 height 32
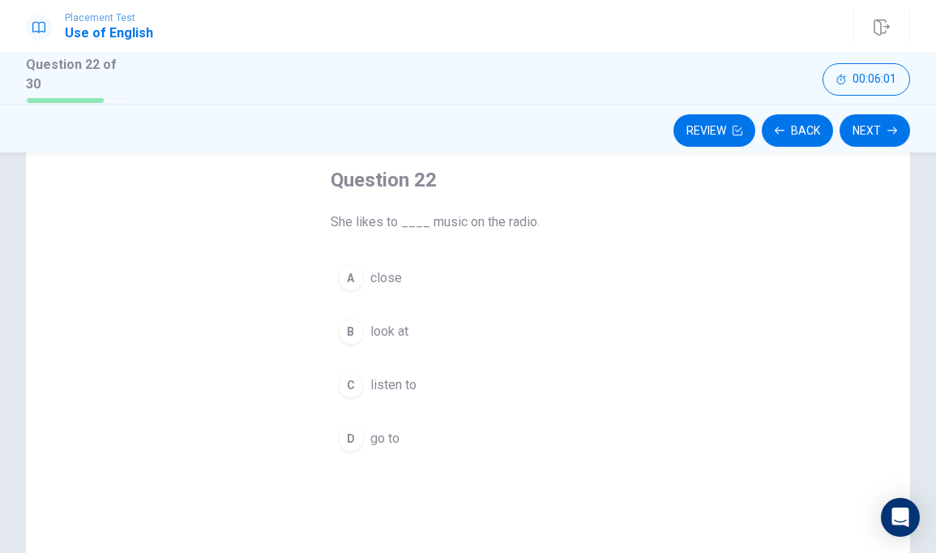
click at [382, 378] on span "listen to" at bounding box center [393, 384] width 46 height 19
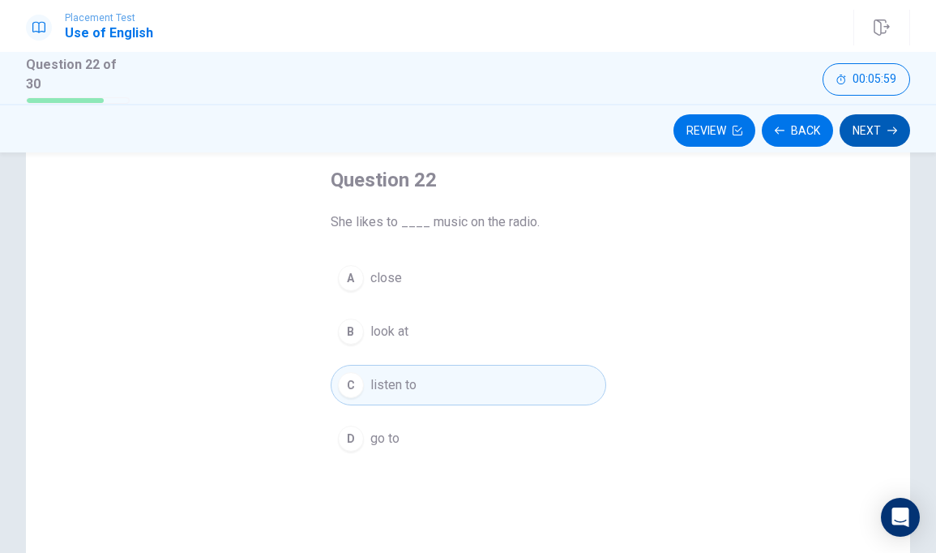
click at [847, 134] on button "Next" at bounding box center [874, 130] width 70 height 32
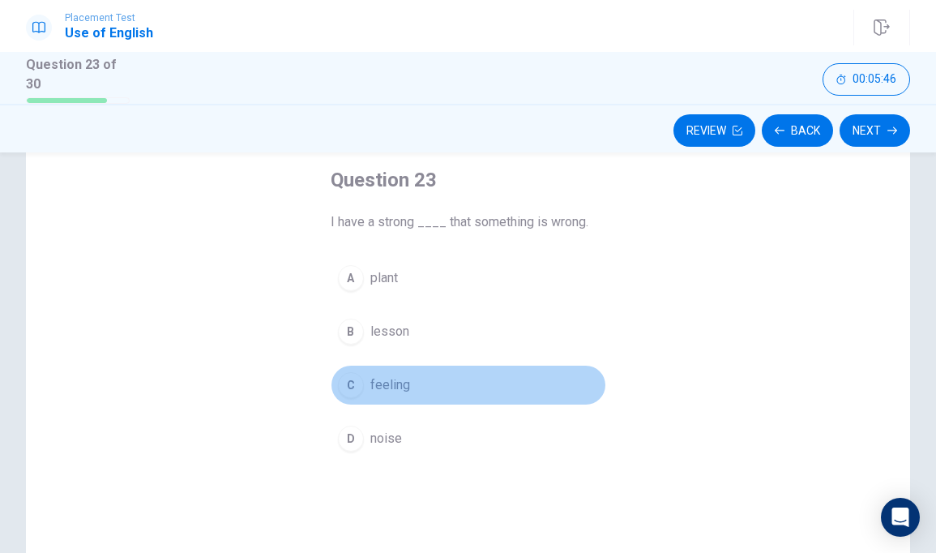
click at [394, 368] on button "C feeling" at bounding box center [468, 385] width 275 height 41
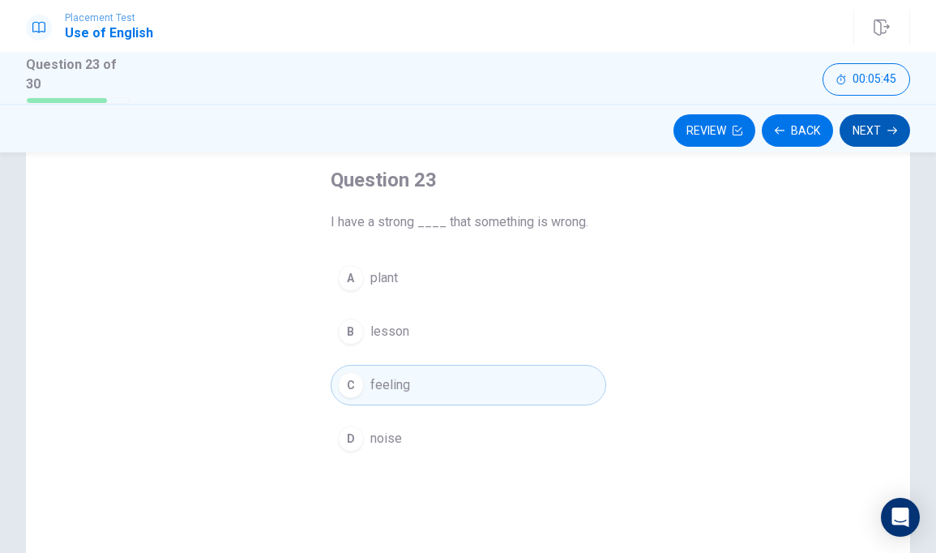
click at [869, 135] on button "Next" at bounding box center [874, 130] width 70 height 32
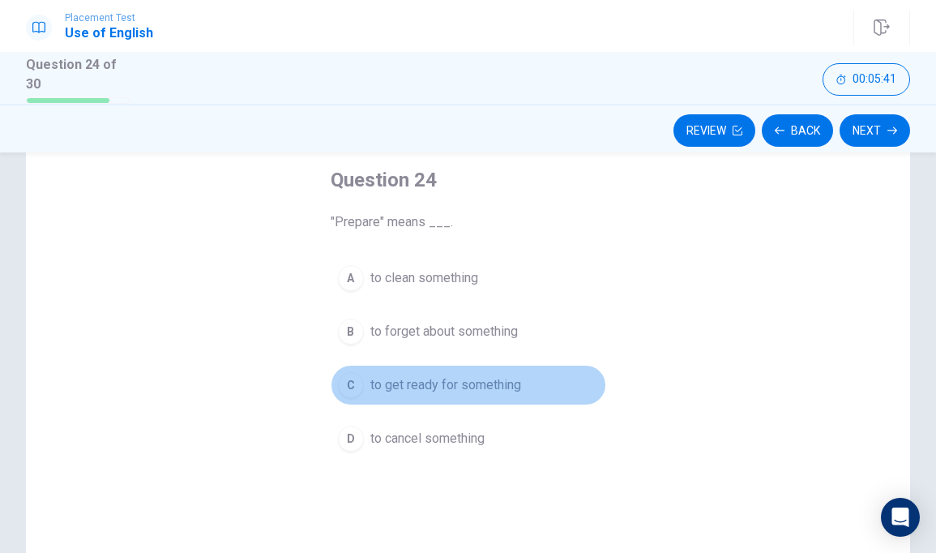
click at [418, 386] on span "to get ready for something" at bounding box center [445, 384] width 151 height 19
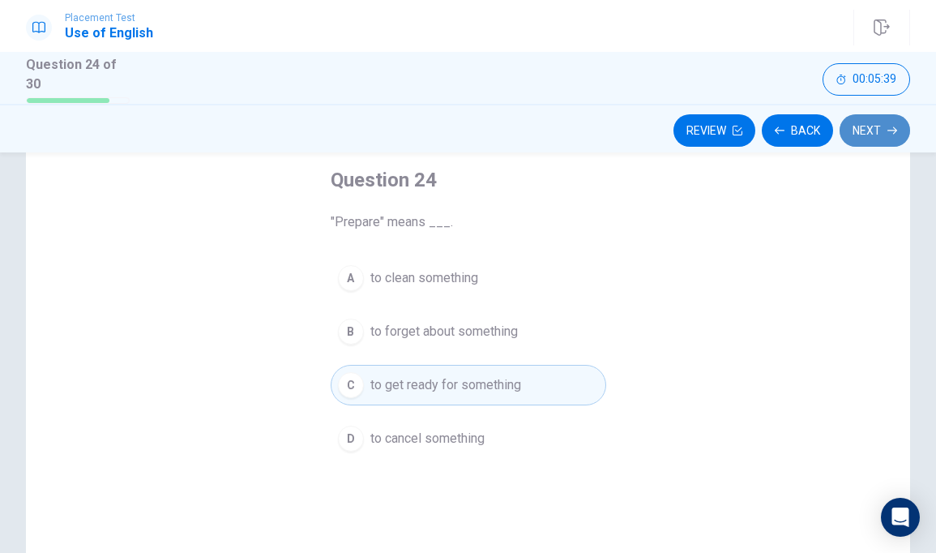
click at [868, 126] on button "Next" at bounding box center [874, 130] width 70 height 32
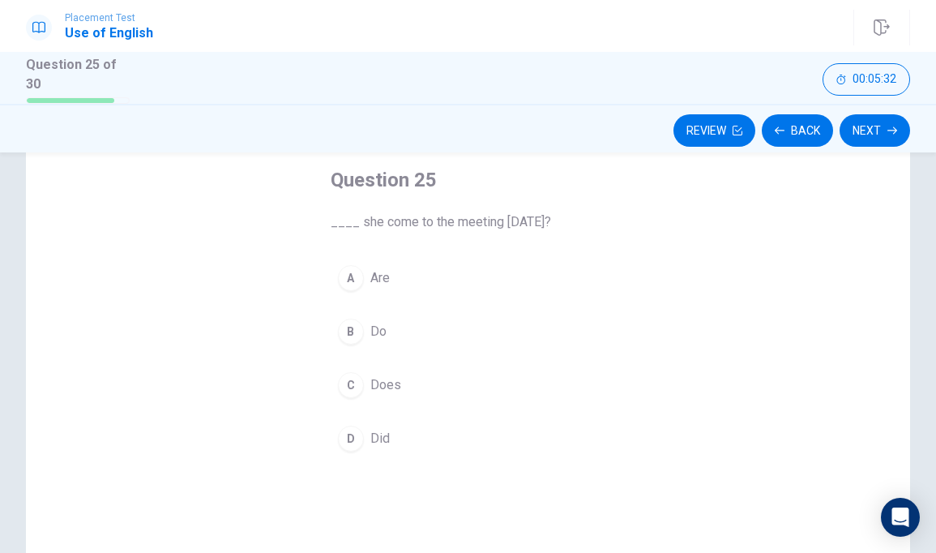
click at [379, 434] on span "Did" at bounding box center [379, 438] width 19 height 19
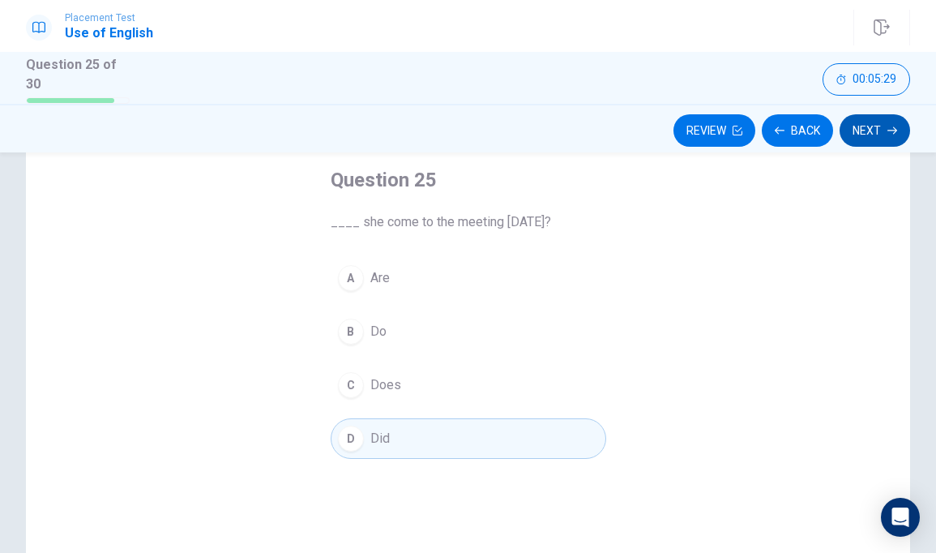
click at [858, 122] on button "Next" at bounding box center [874, 130] width 70 height 32
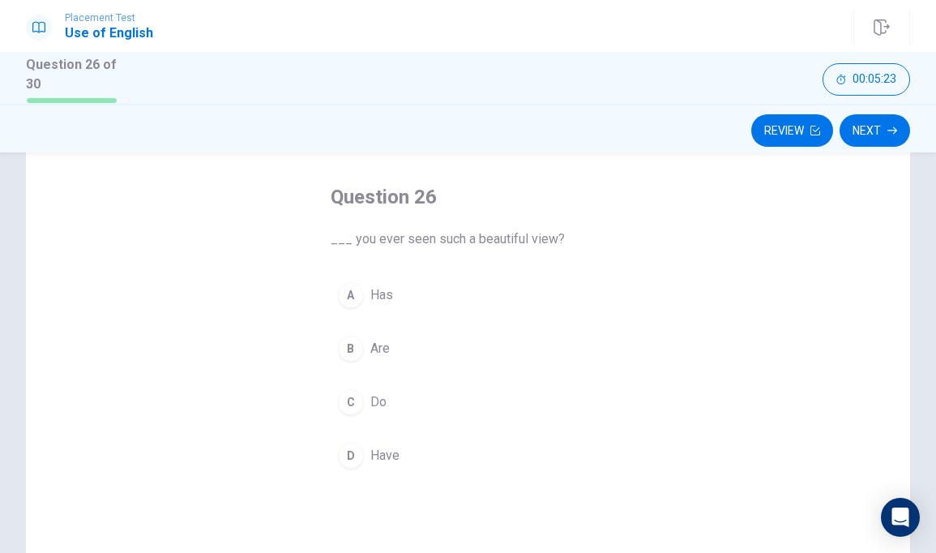
scroll to position [69, 0]
click at [365, 453] on button "D Have" at bounding box center [468, 453] width 275 height 41
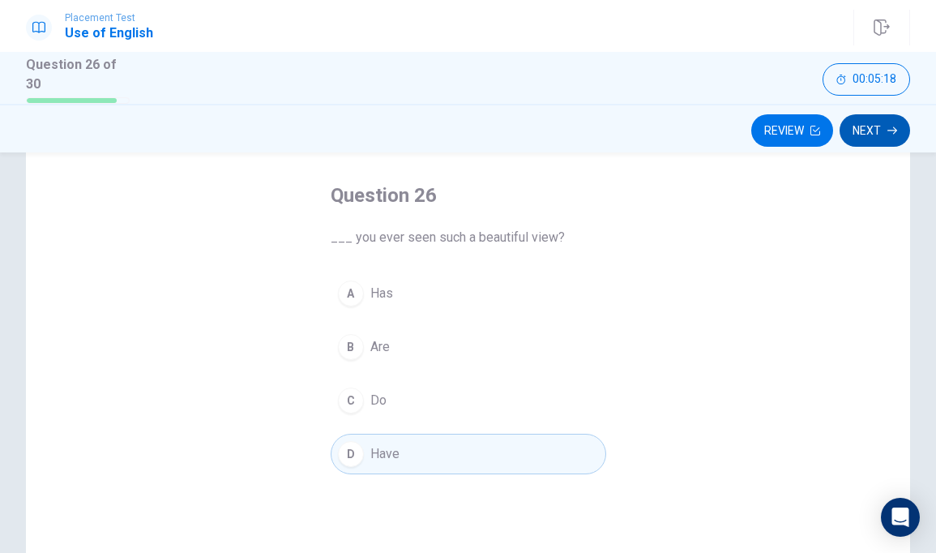
click at [873, 126] on button "Next" at bounding box center [874, 130] width 70 height 32
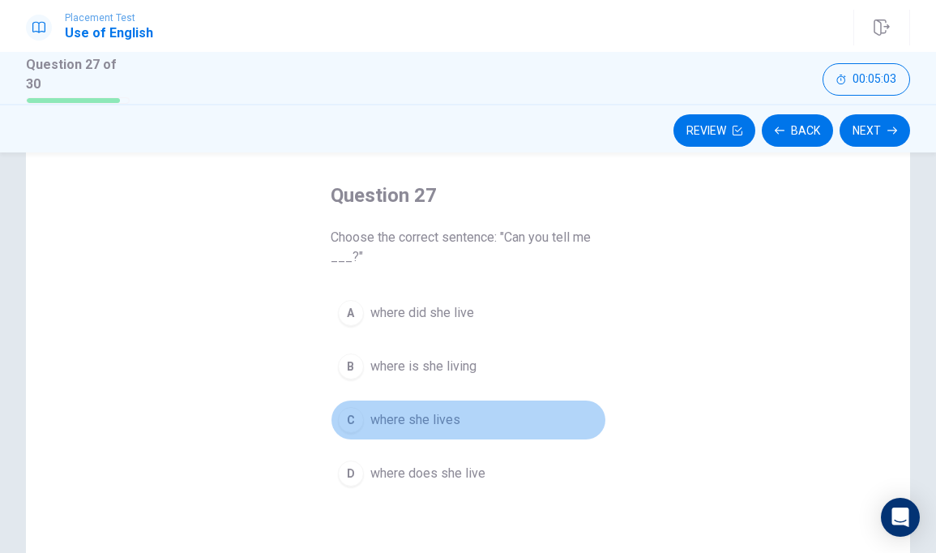
click at [446, 405] on button "C where she lives" at bounding box center [468, 419] width 275 height 41
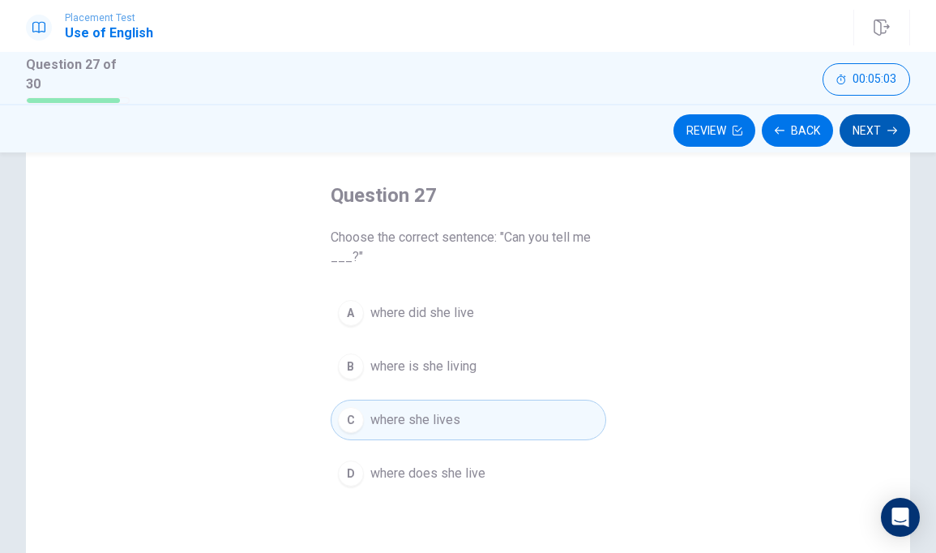
click at [874, 122] on button "Next" at bounding box center [874, 130] width 70 height 32
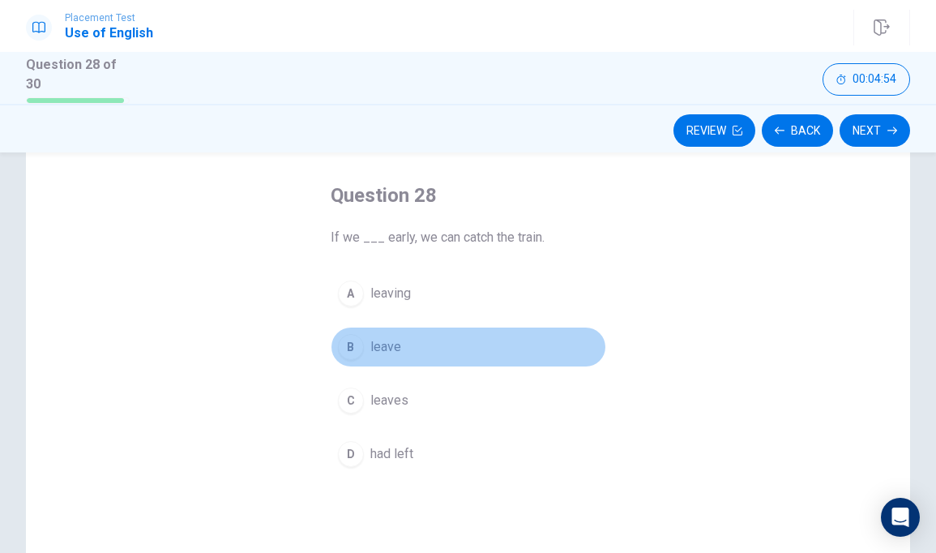
click at [390, 346] on span "leave" at bounding box center [385, 346] width 31 height 19
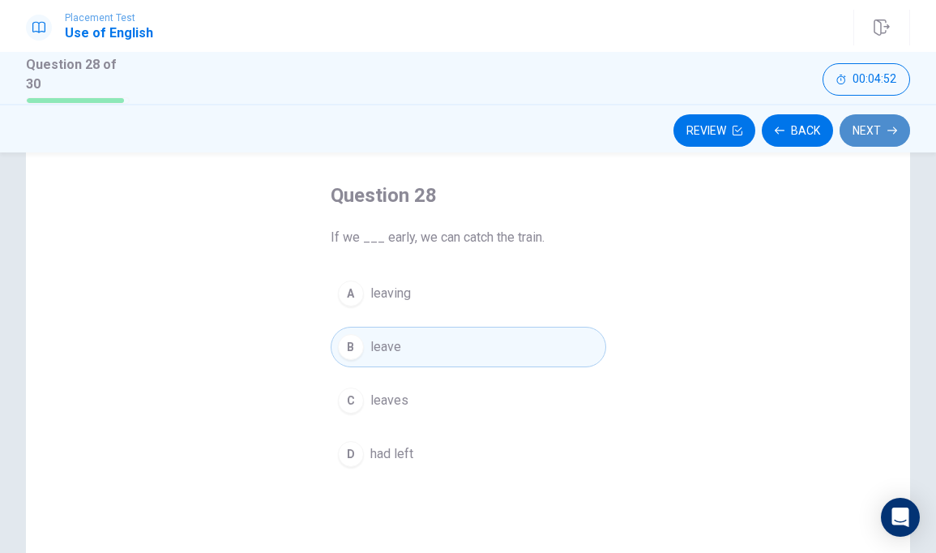
click at [860, 117] on button "Next" at bounding box center [874, 130] width 70 height 32
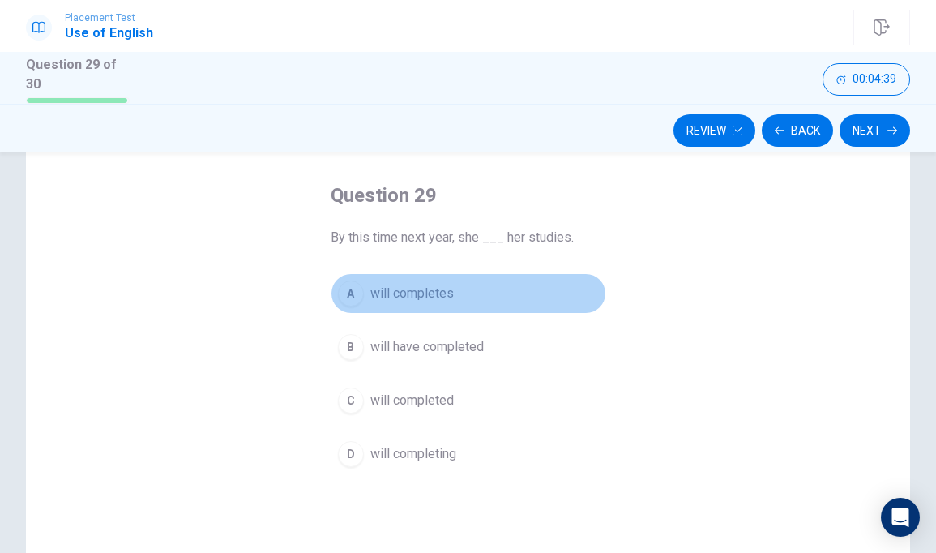
click at [439, 293] on span "will completes" at bounding box center [411, 293] width 83 height 19
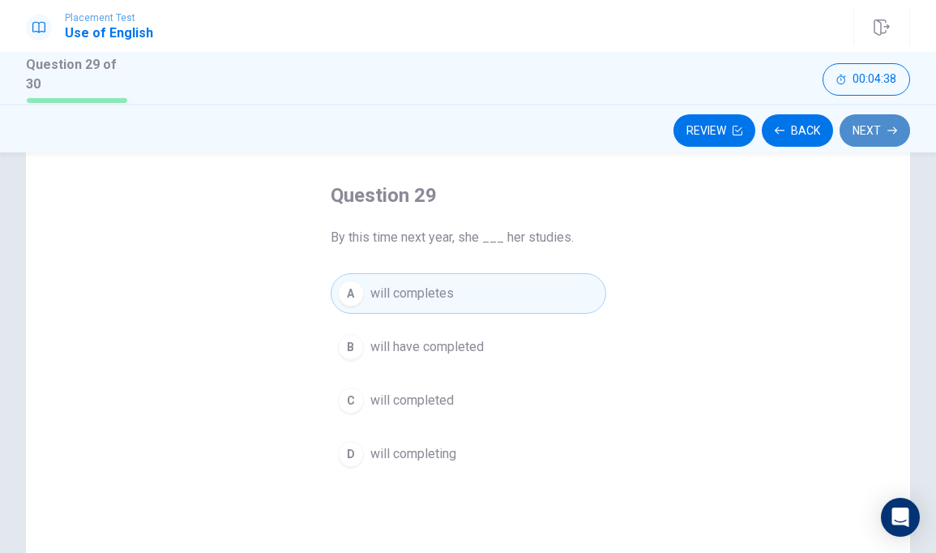
click at [868, 130] on button "Next" at bounding box center [874, 130] width 70 height 32
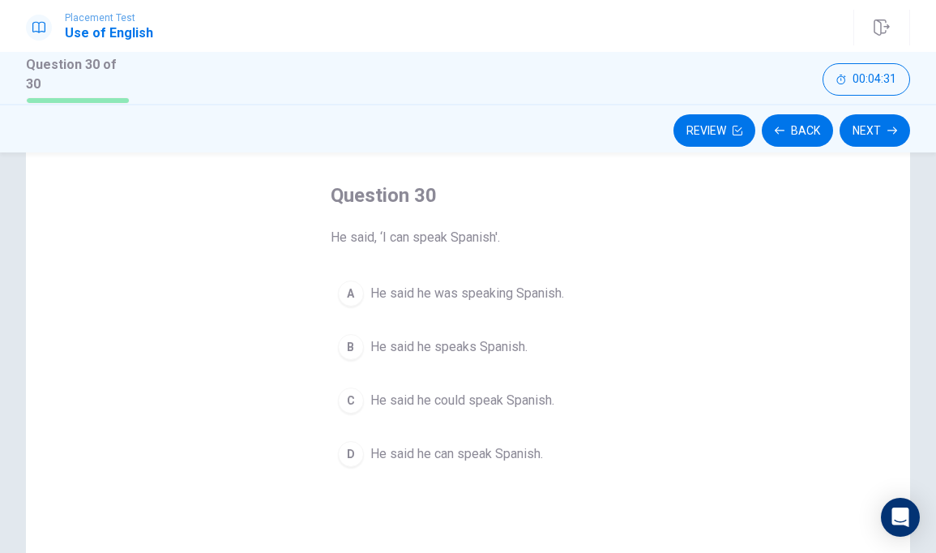
click at [545, 391] on span "He said he could speak Spanish." at bounding box center [462, 399] width 184 height 19
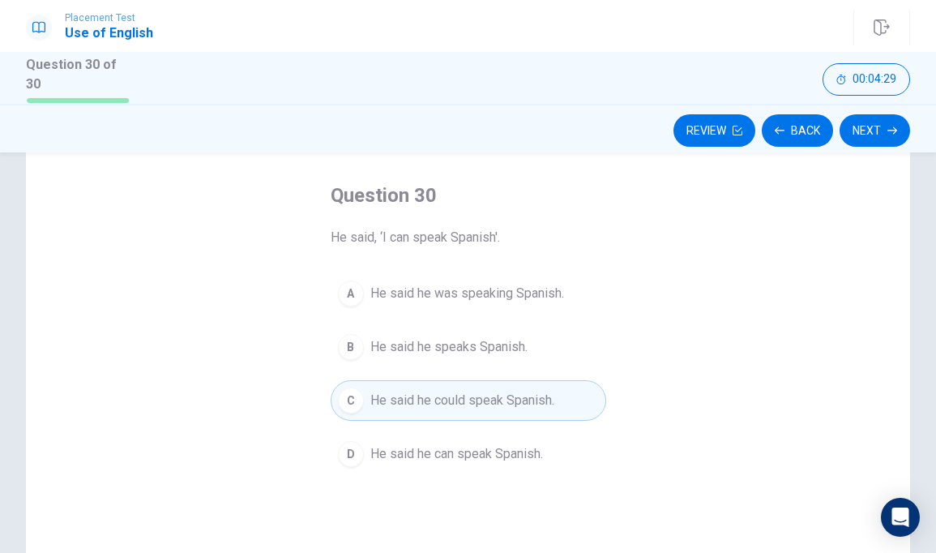
click at [523, 447] on span "He said he can speak Spanish." at bounding box center [456, 453] width 173 height 19
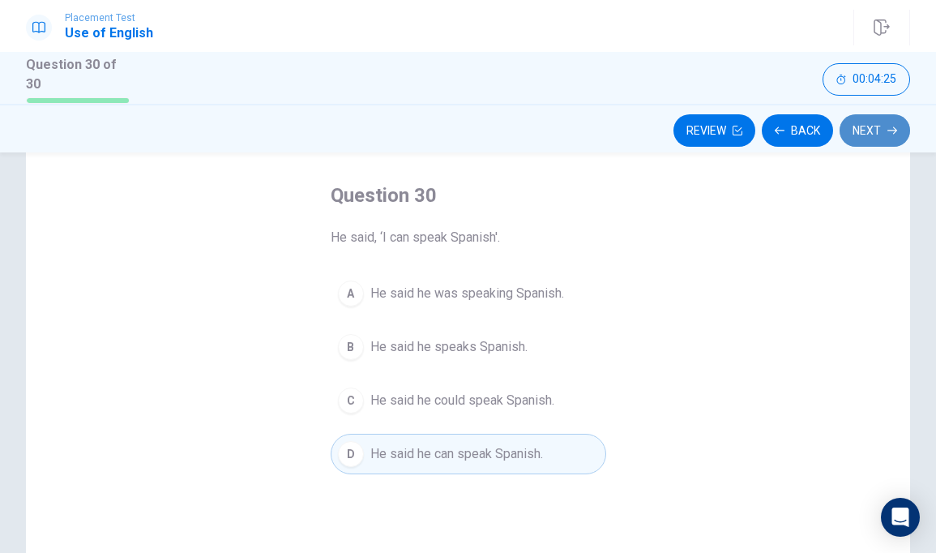
click at [864, 133] on button "Next" at bounding box center [874, 130] width 70 height 32
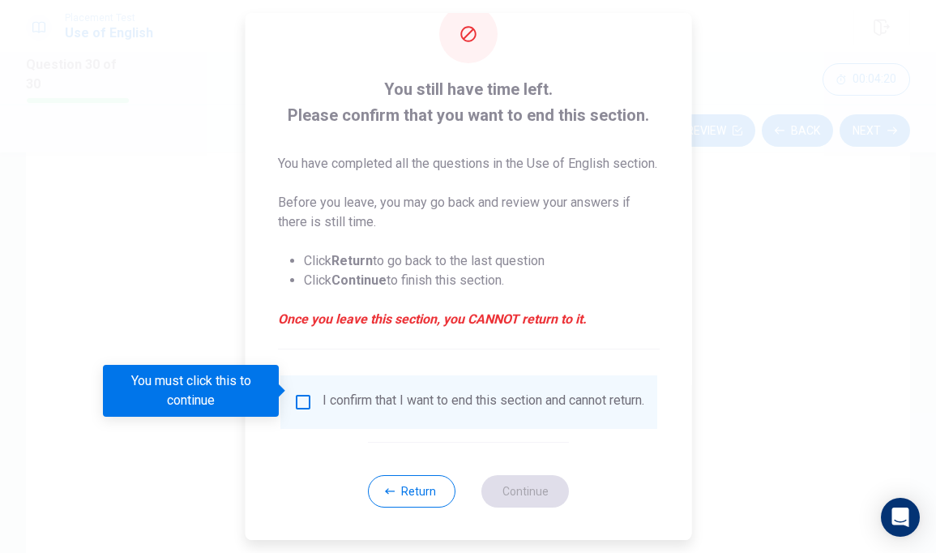
scroll to position [71, 0]
click at [311, 392] on div "I confirm that I want to end this section and cannot return." at bounding box center [467, 401] width 351 height 19
click at [302, 392] on input "You must click this to continue" at bounding box center [301, 401] width 19 height 19
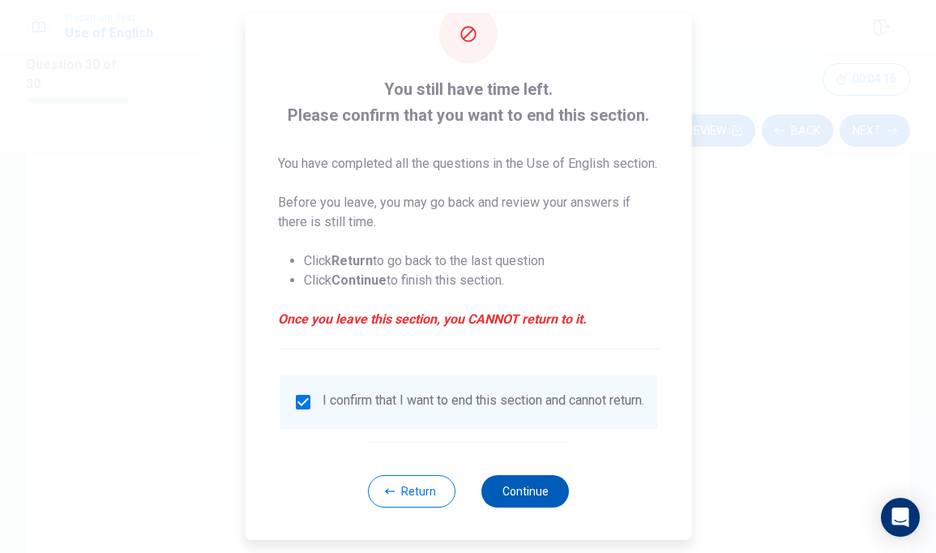
click at [536, 485] on button "Continue" at bounding box center [524, 491] width 87 height 32
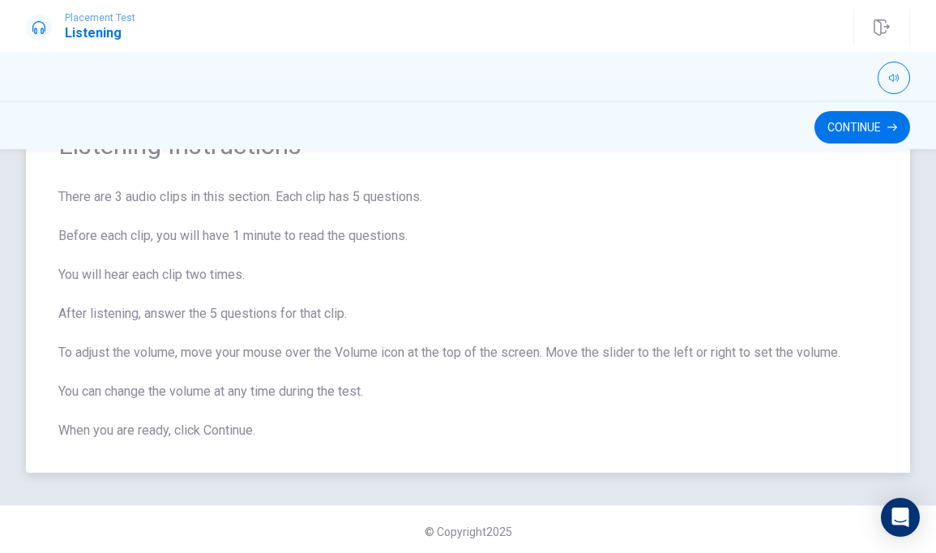
scroll to position [89, 0]
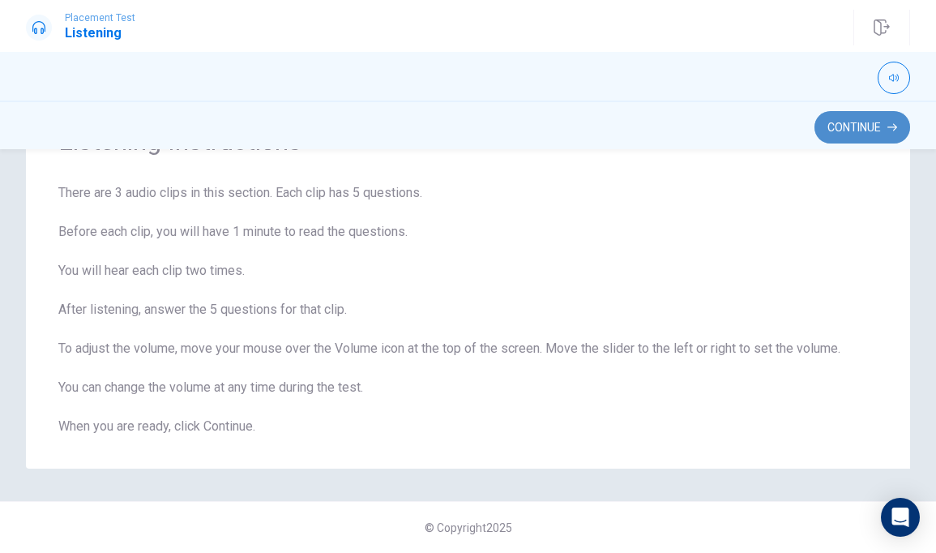
click at [872, 136] on button "Continue" at bounding box center [862, 127] width 96 height 32
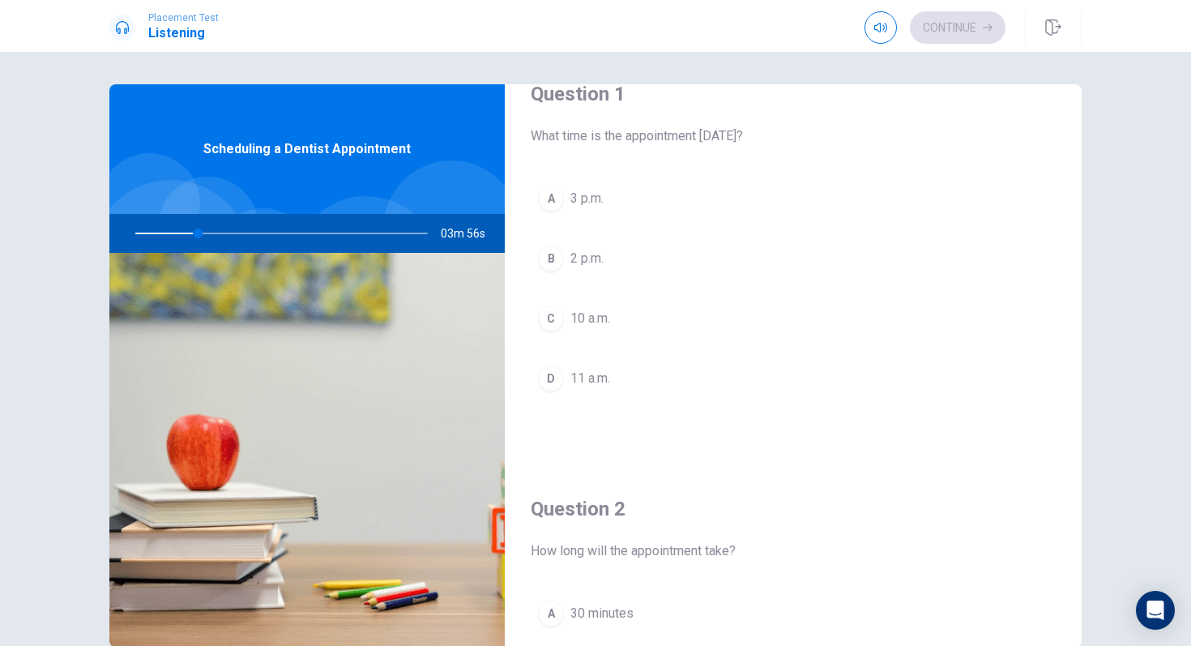
scroll to position [0, 0]
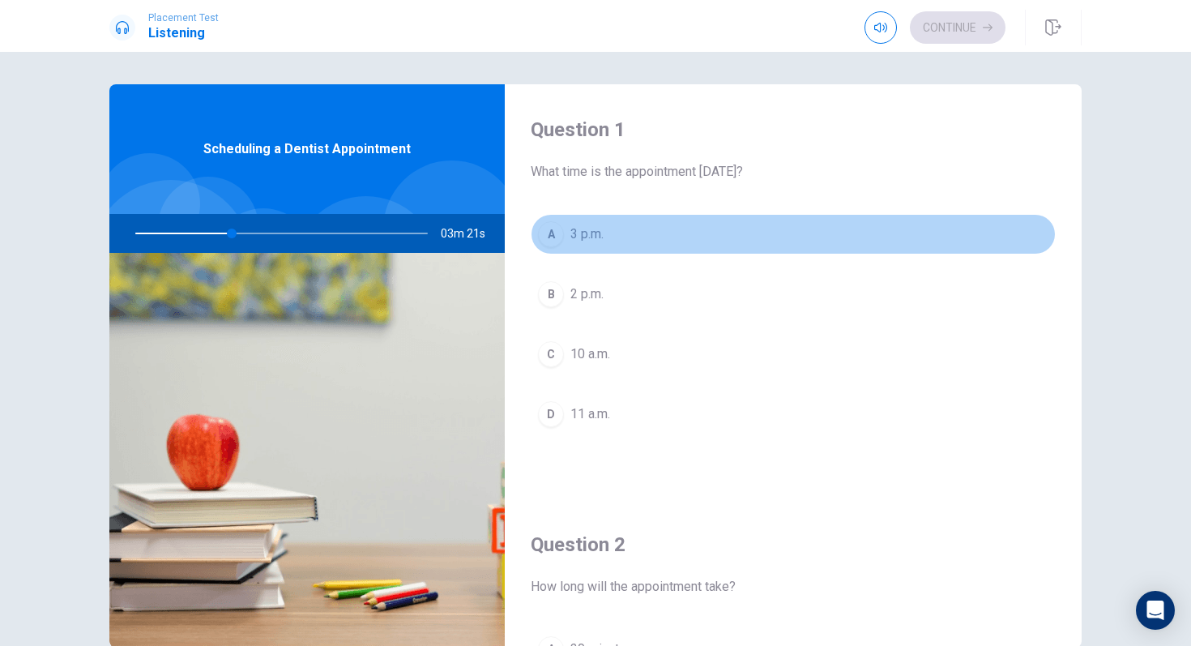
click at [597, 236] on span "3 p.m." at bounding box center [586, 233] width 33 height 19
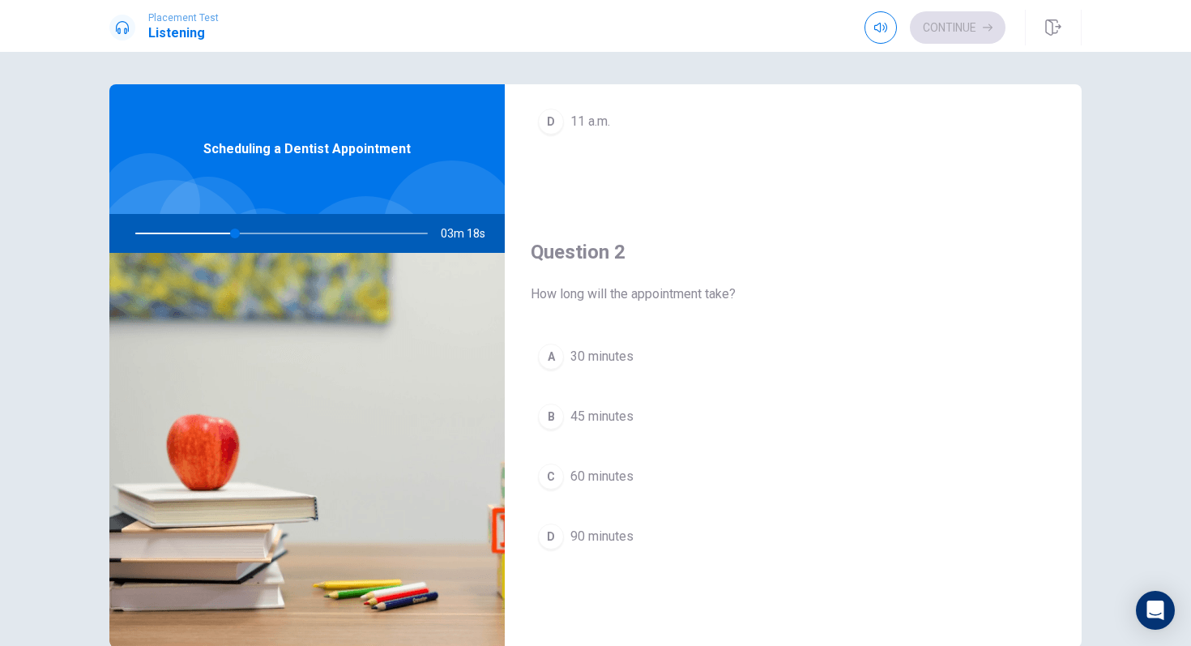
scroll to position [292, 0]
click at [629, 416] on span "45 minutes" at bounding box center [601, 416] width 63 height 19
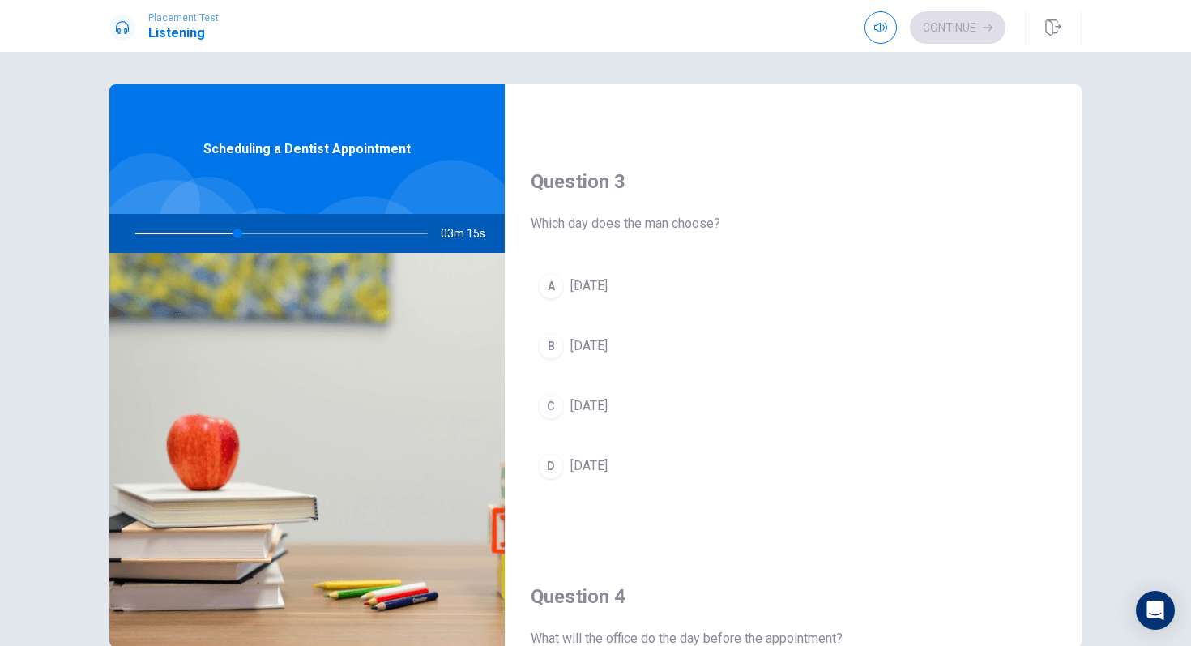
scroll to position [784, 0]
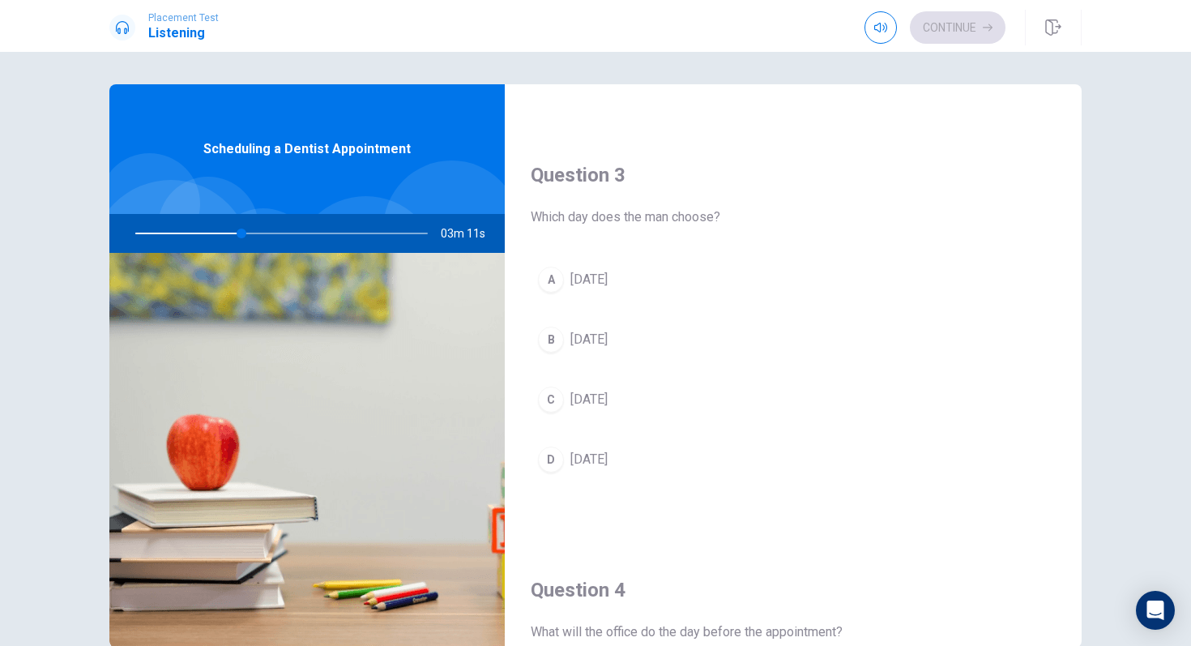
click at [598, 284] on span "Friday" at bounding box center [588, 279] width 37 height 19
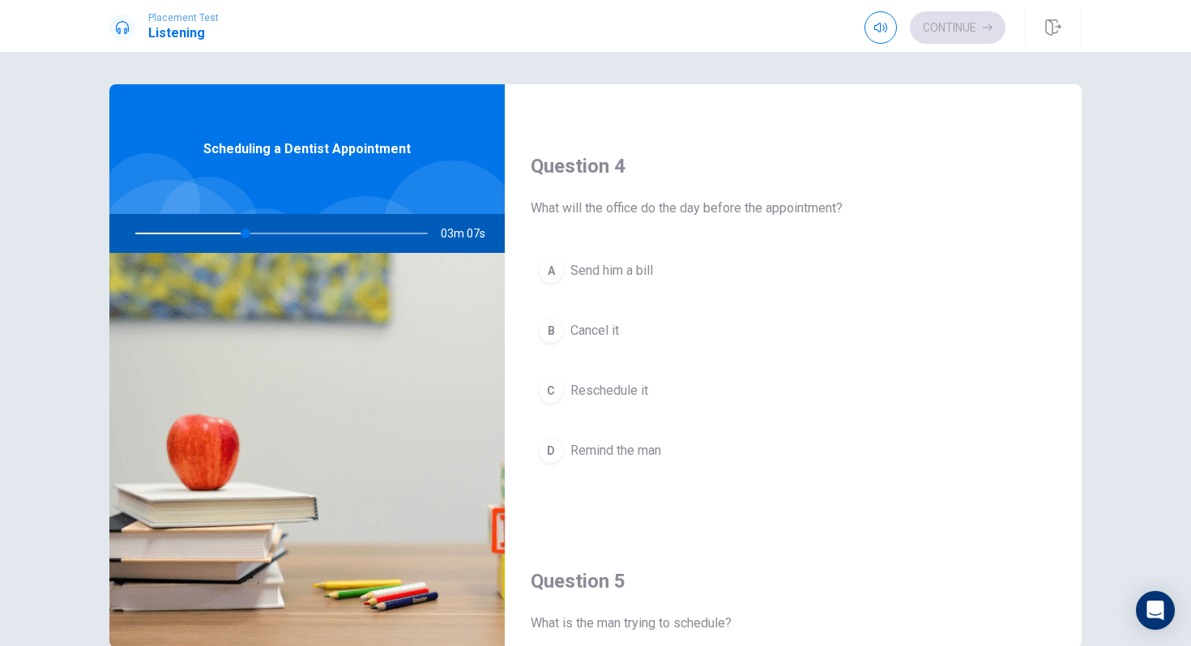
scroll to position [1207, 0]
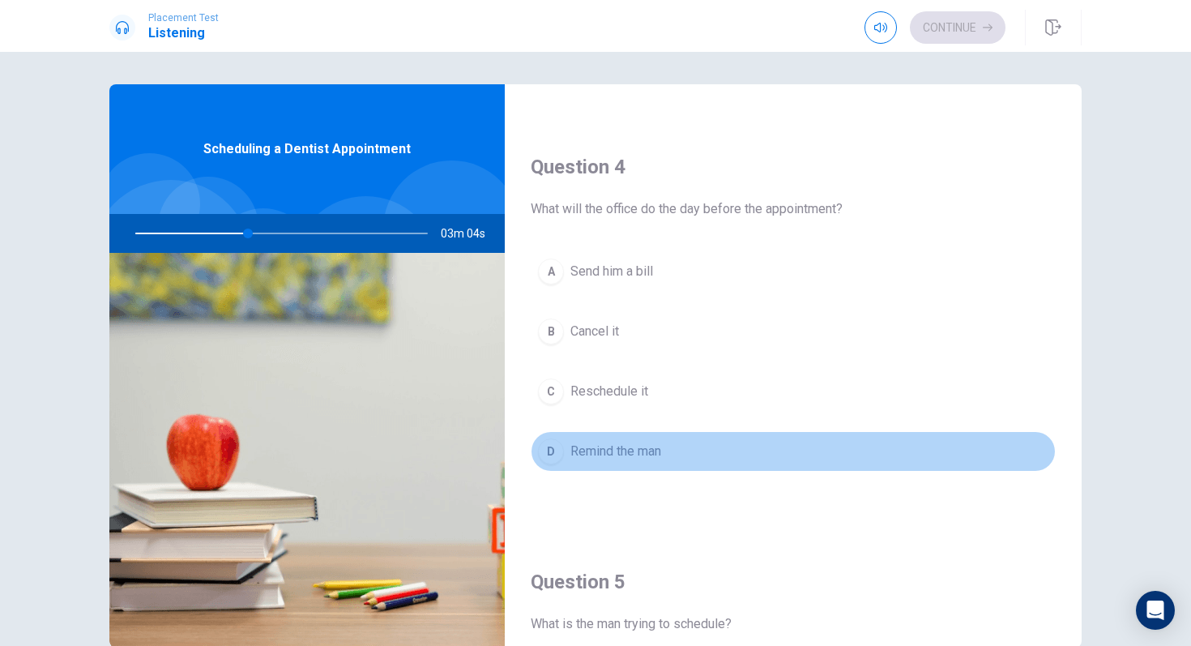
click at [654, 450] on span "Remind the man" at bounding box center [615, 451] width 91 height 19
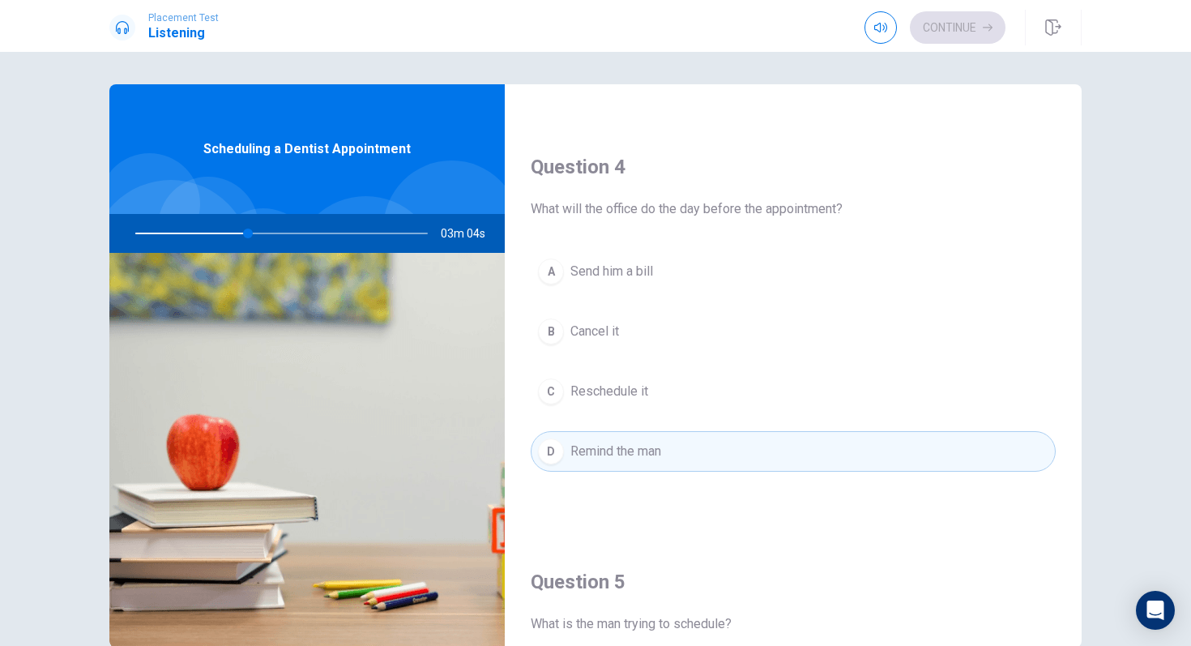
scroll to position [1511, 0]
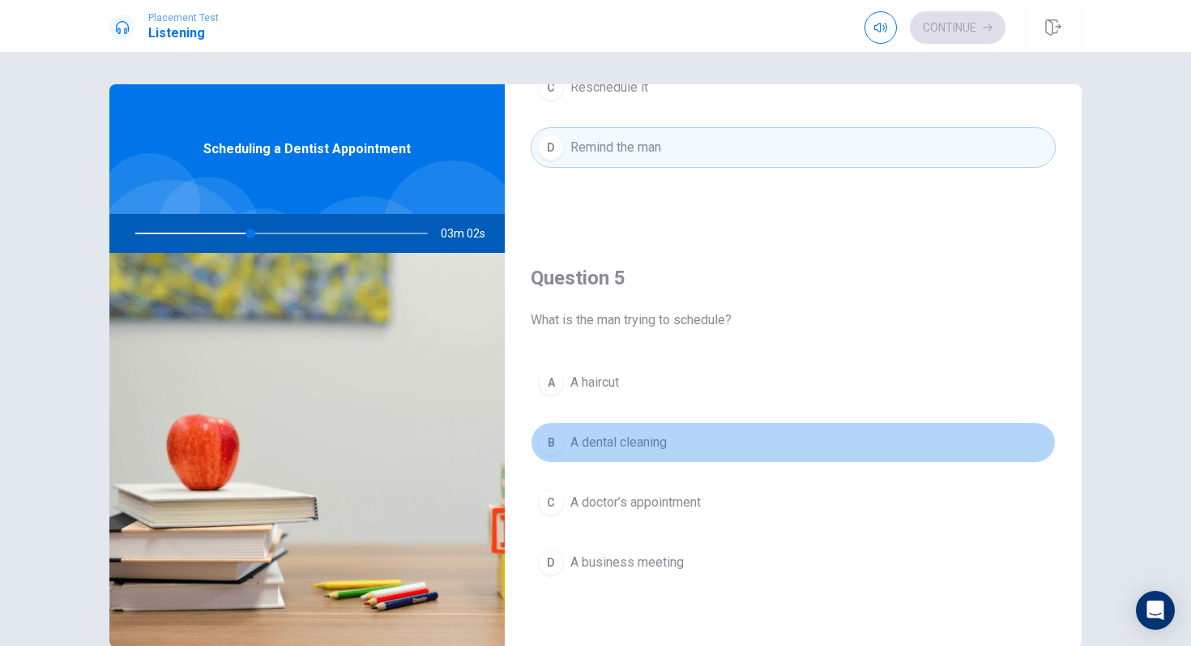
click at [634, 443] on span "A dental cleaning" at bounding box center [618, 442] width 96 height 19
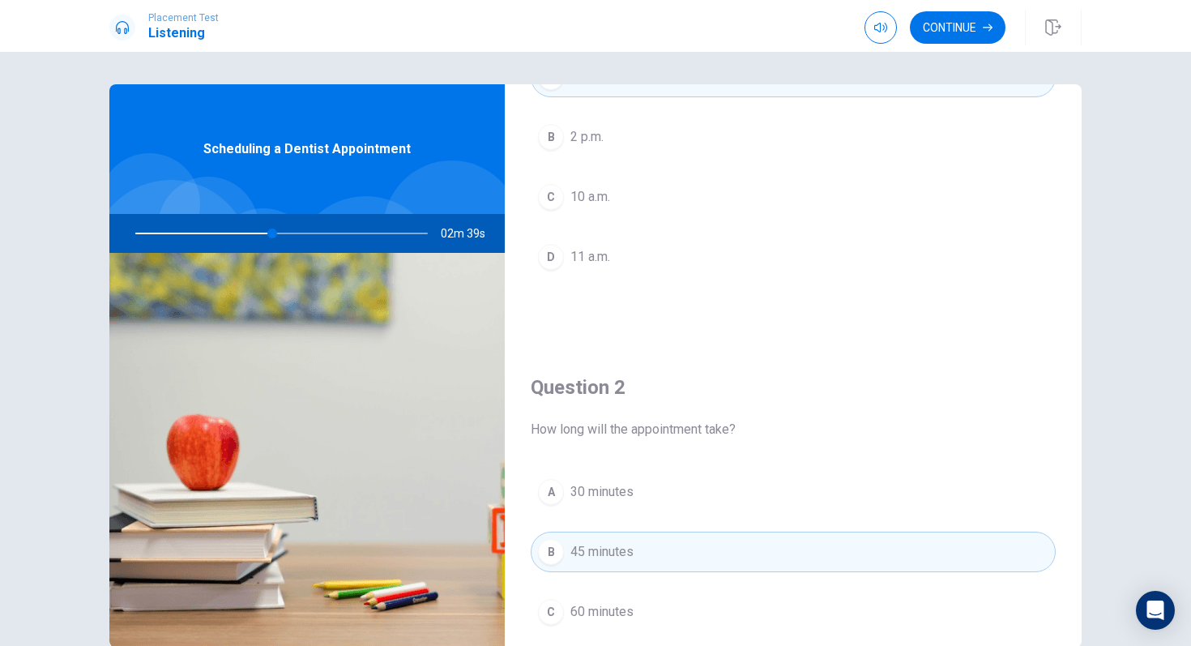
scroll to position [156, 0]
click at [935, 23] on button "Continue" at bounding box center [958, 27] width 96 height 32
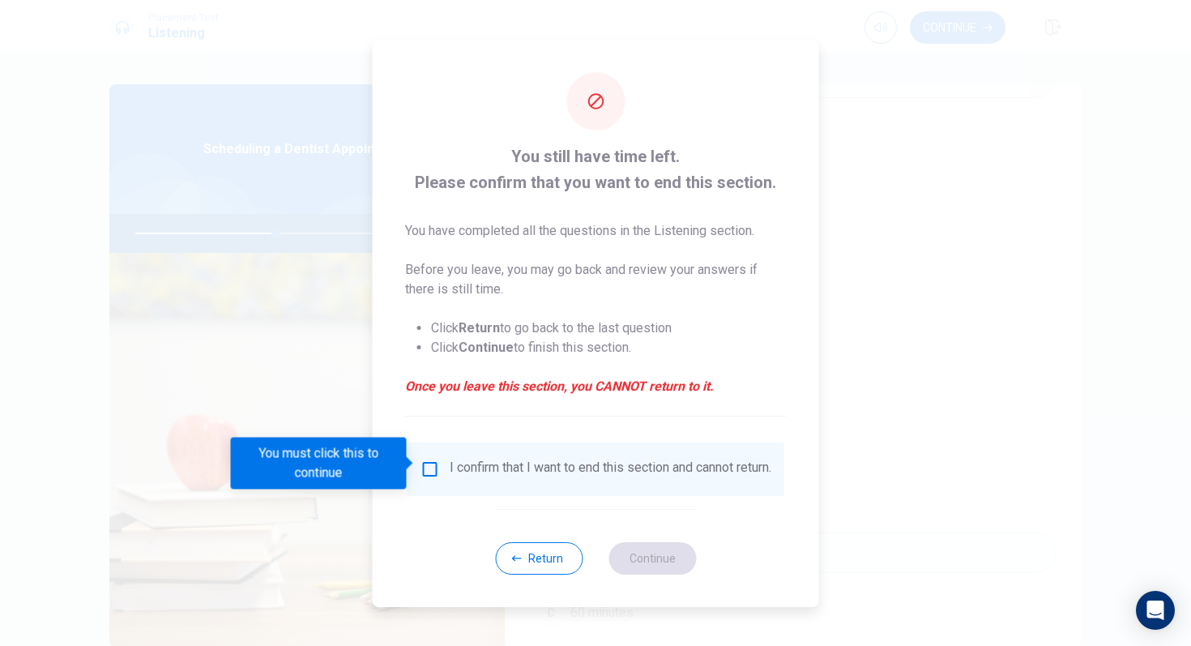
click at [309, 545] on div at bounding box center [595, 323] width 1191 height 646
click at [573, 552] on button "Return" at bounding box center [538, 558] width 87 height 32
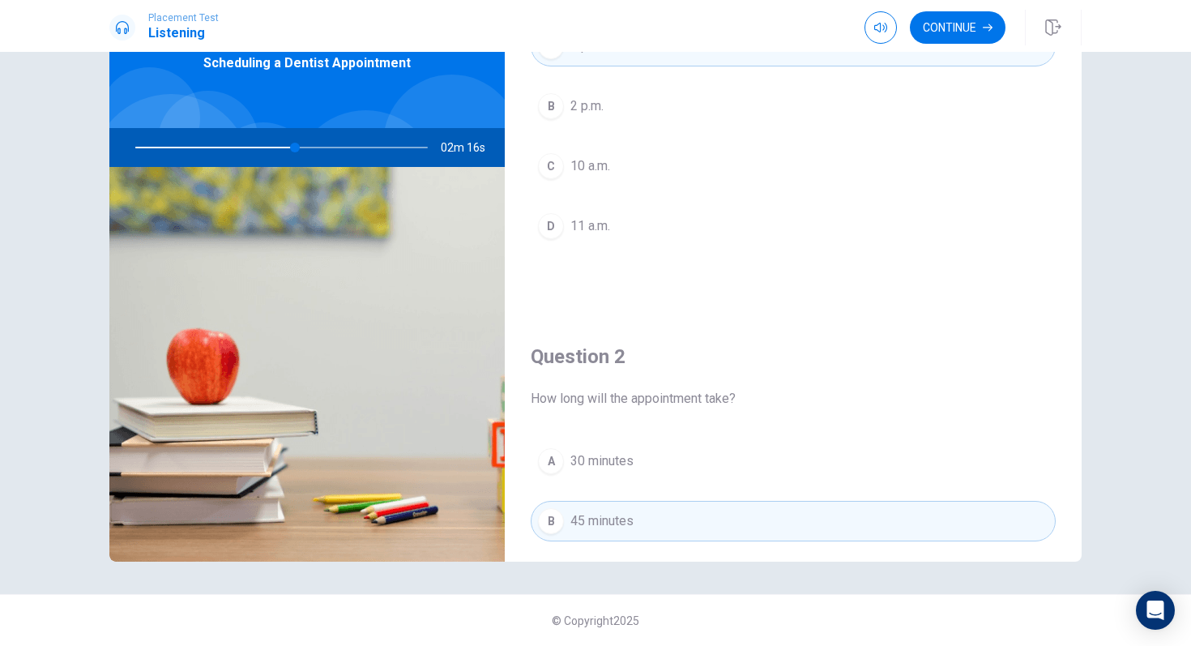
scroll to position [96, 0]
click at [935, 24] on button "Continue" at bounding box center [958, 27] width 96 height 32
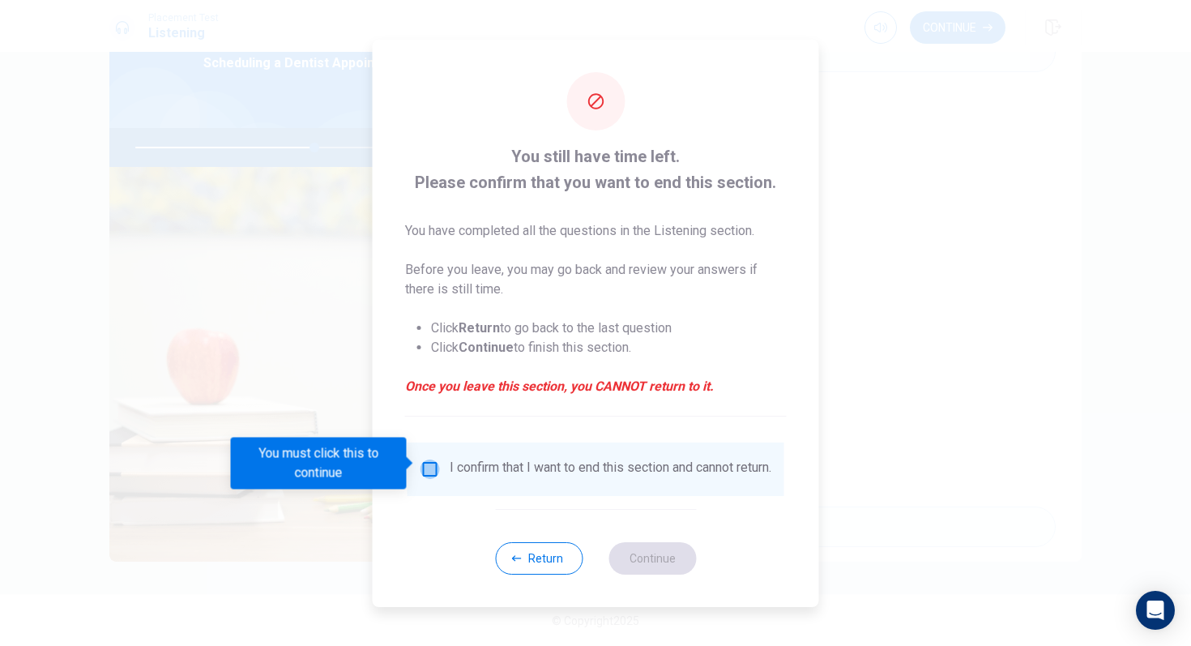
click at [427, 462] on input "You must click this to continue" at bounding box center [429, 468] width 19 height 19
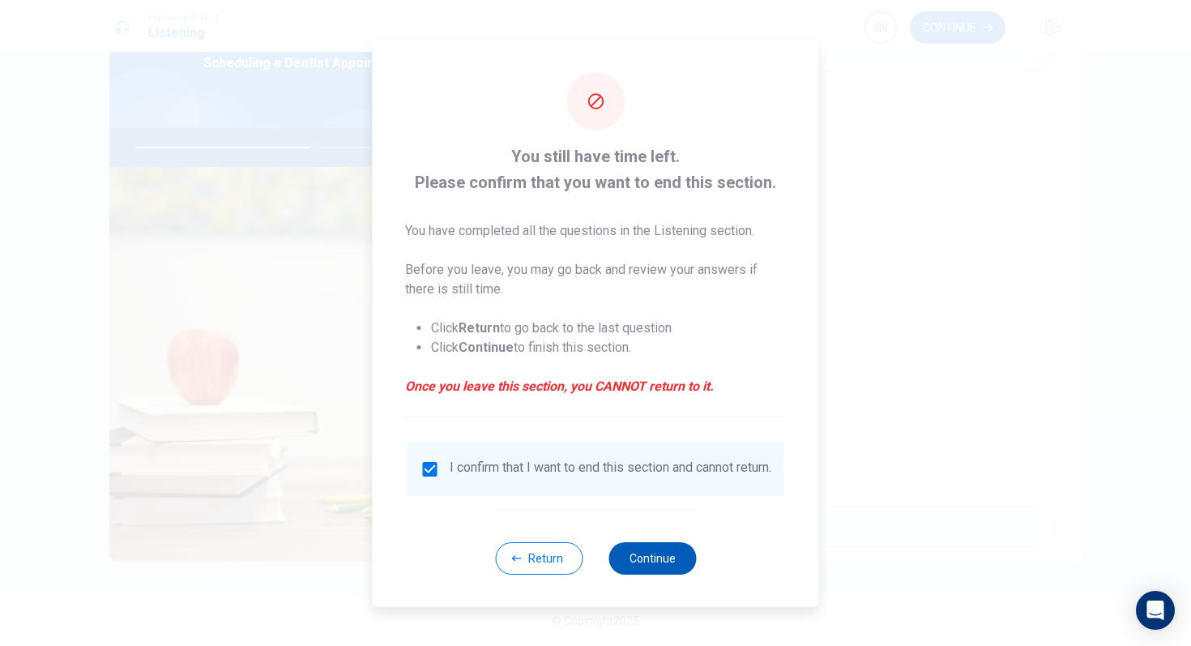
click at [666, 552] on button "Continue" at bounding box center [651, 558] width 87 height 32
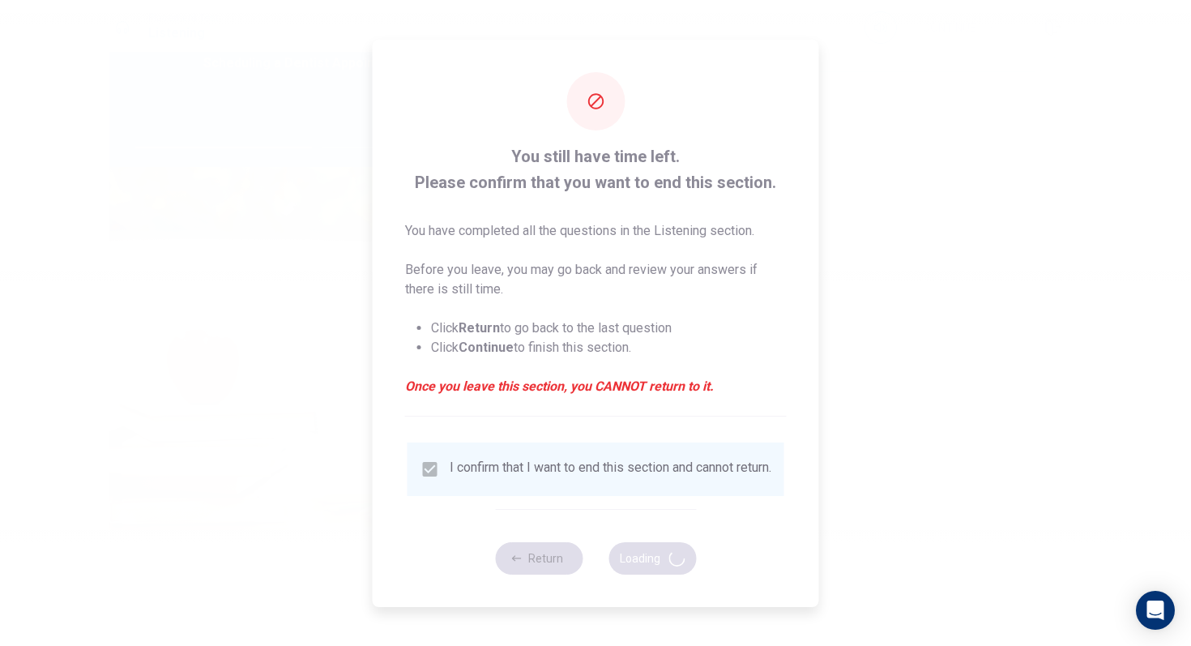
type input "62"
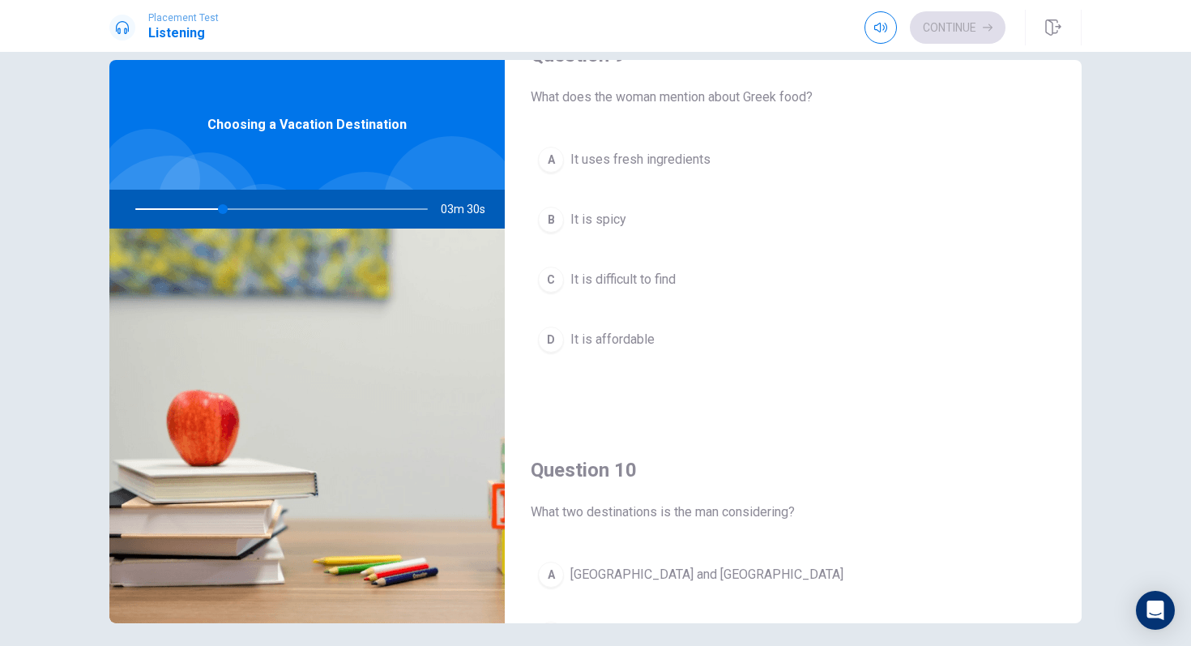
scroll to position [1511, 0]
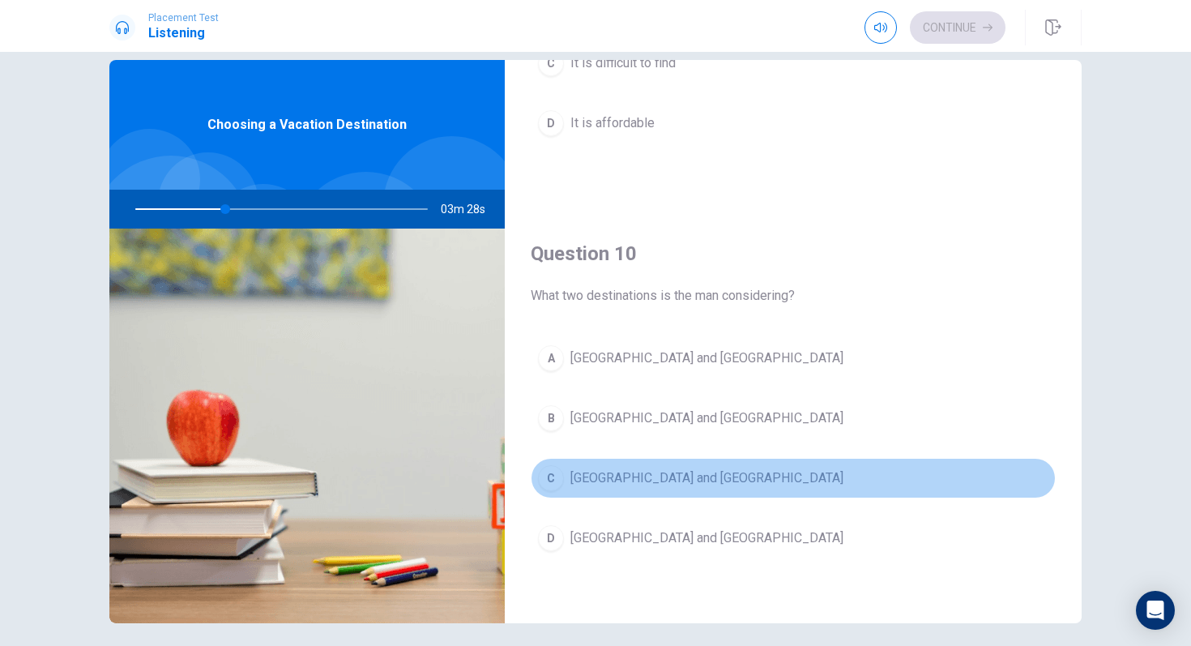
click at [646, 476] on span "Greece and Italy" at bounding box center [706, 477] width 273 height 19
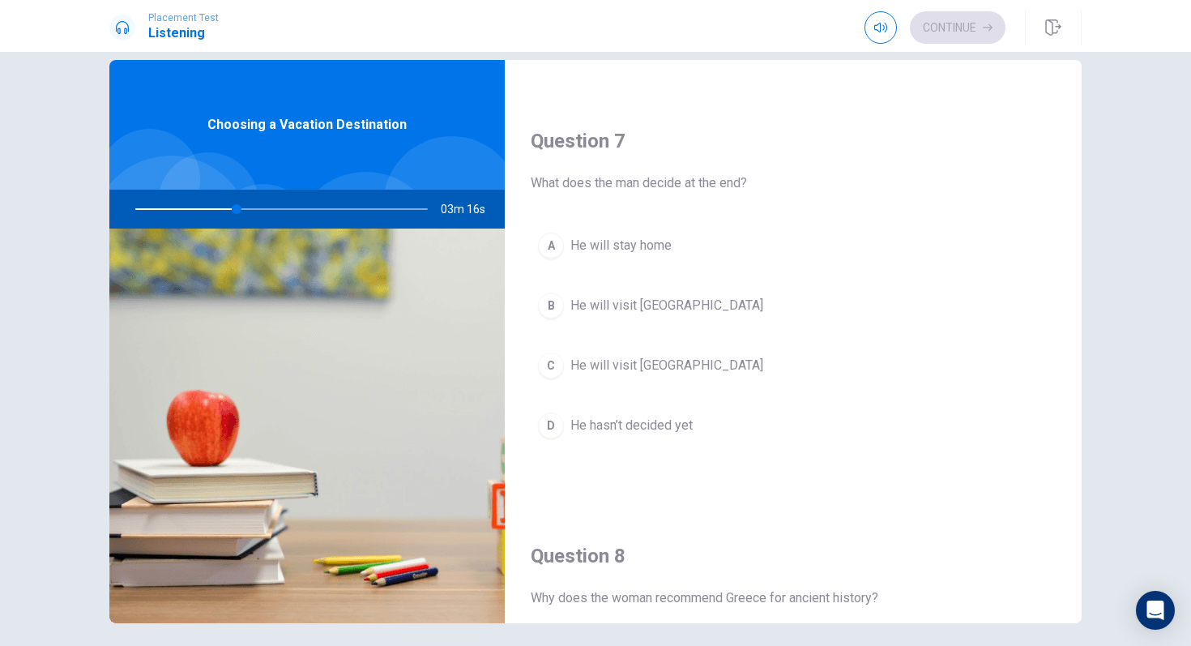
scroll to position [0, 0]
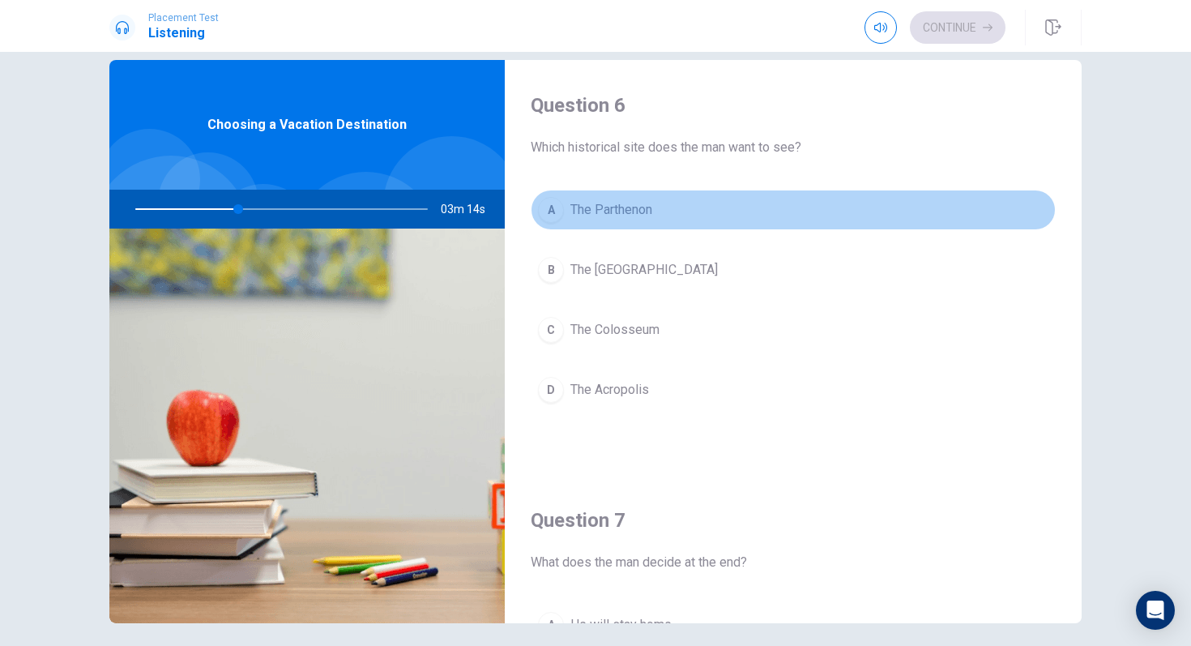
click at [665, 199] on button "A The Parthenon" at bounding box center [793, 210] width 525 height 41
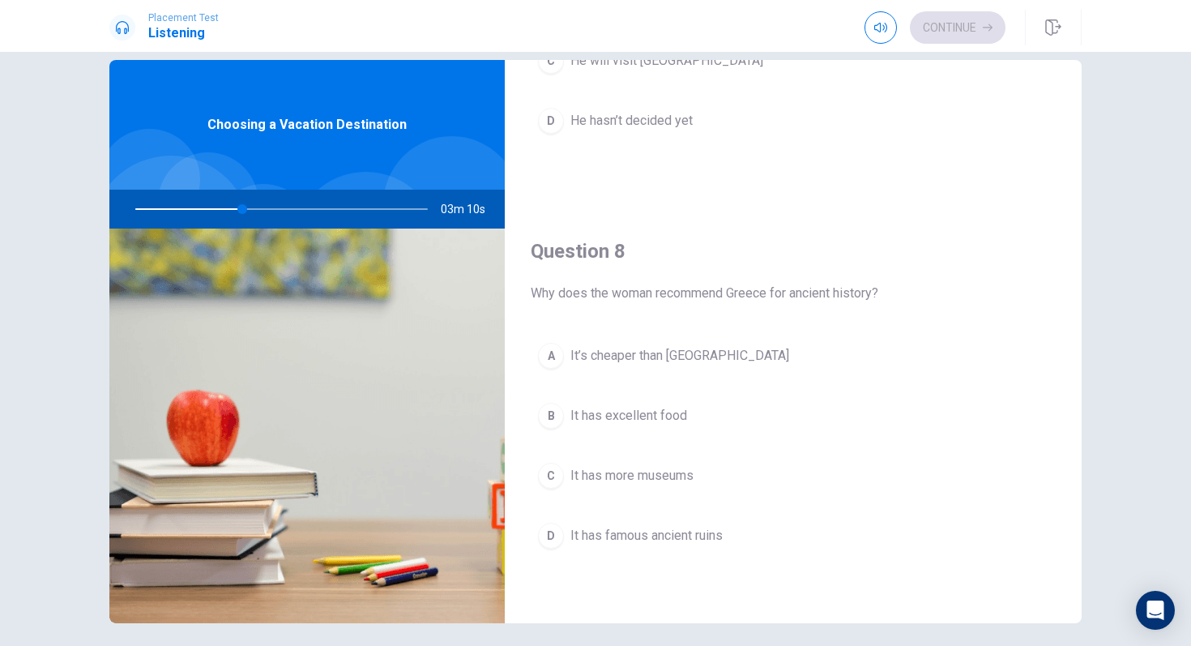
scroll to position [697, 0]
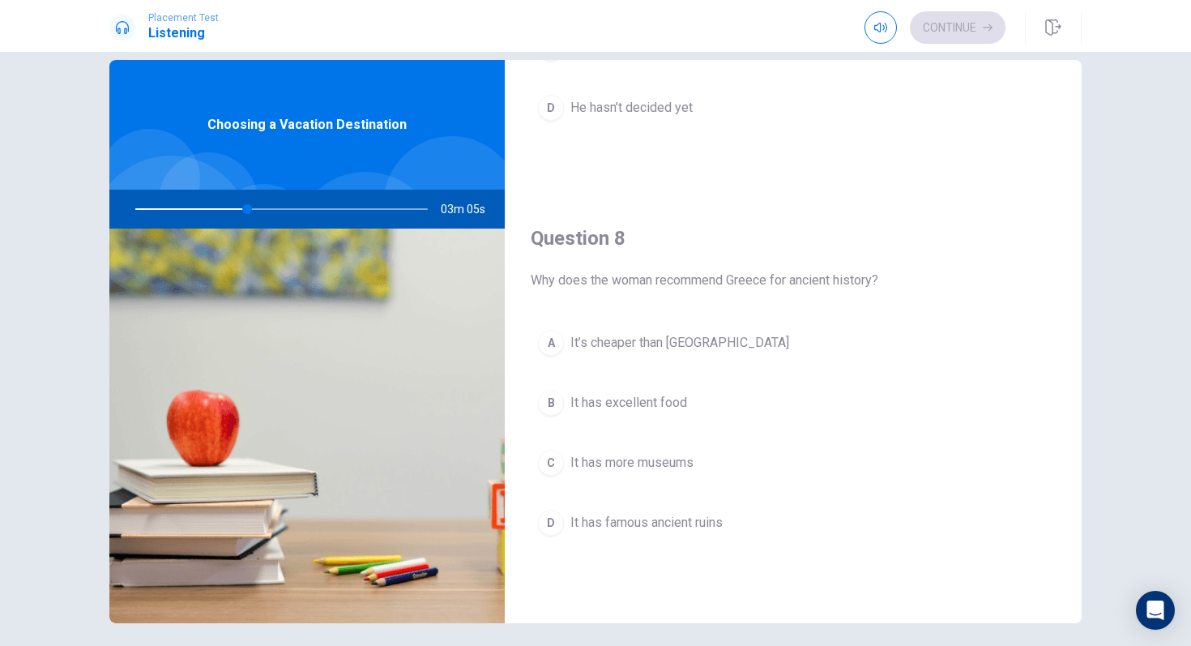
click at [676, 406] on span "It has excellent food" at bounding box center [628, 402] width 117 height 19
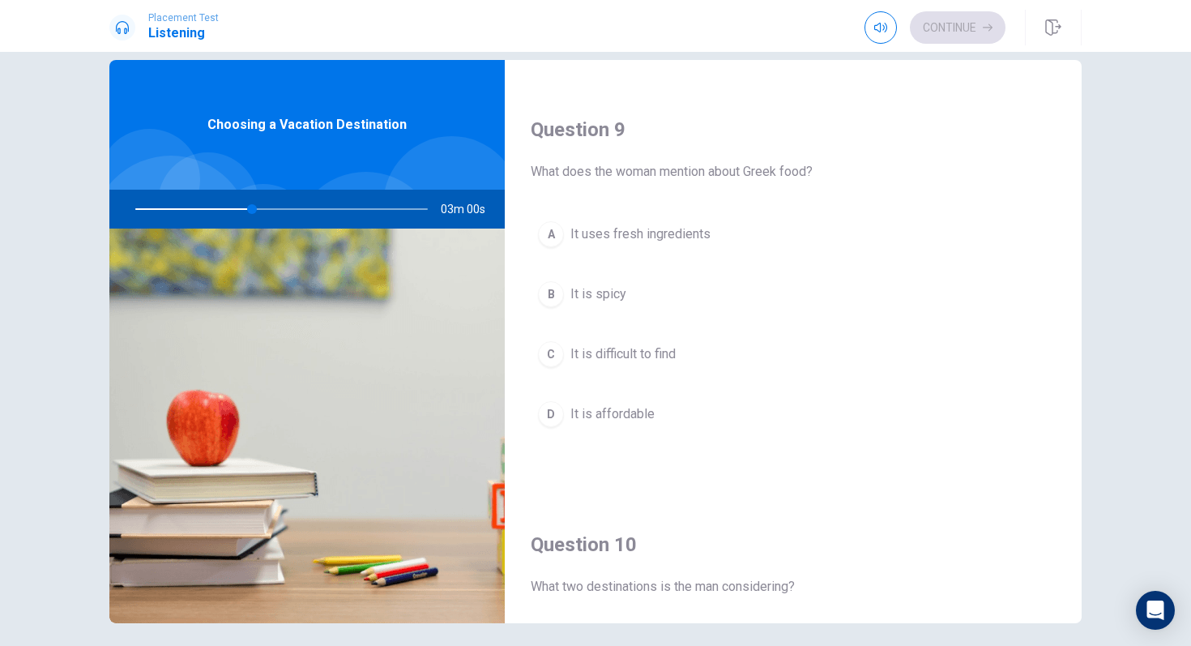
scroll to position [1219, 0]
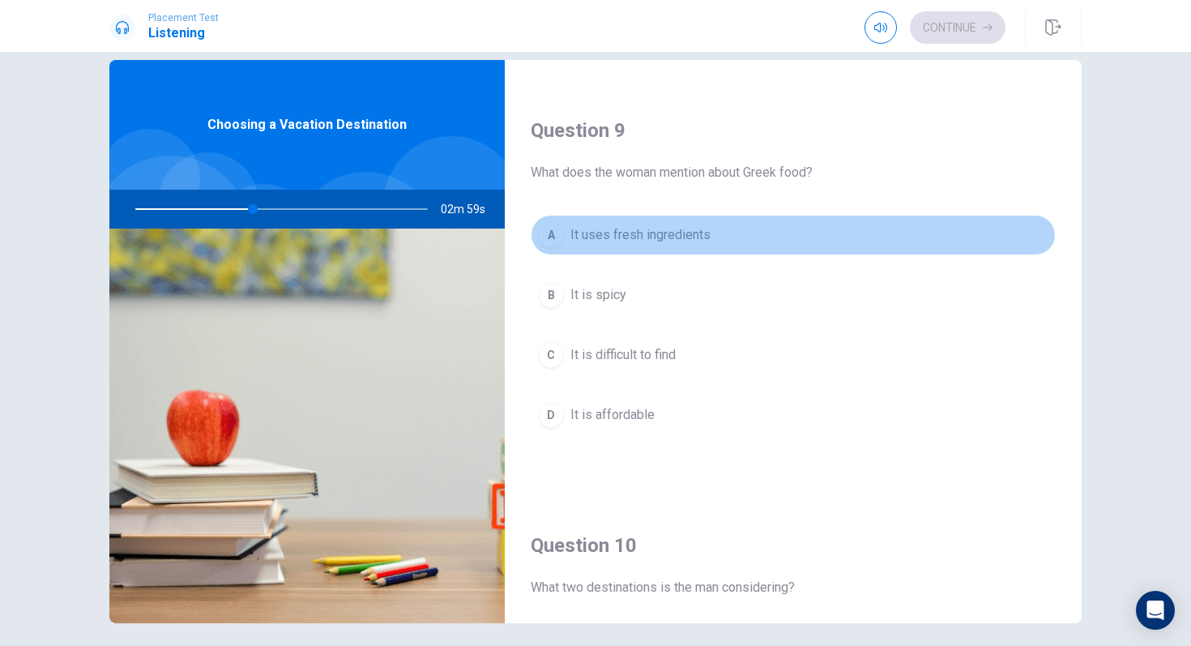
click at [694, 236] on span "It uses fresh ingredients" at bounding box center [640, 234] width 140 height 19
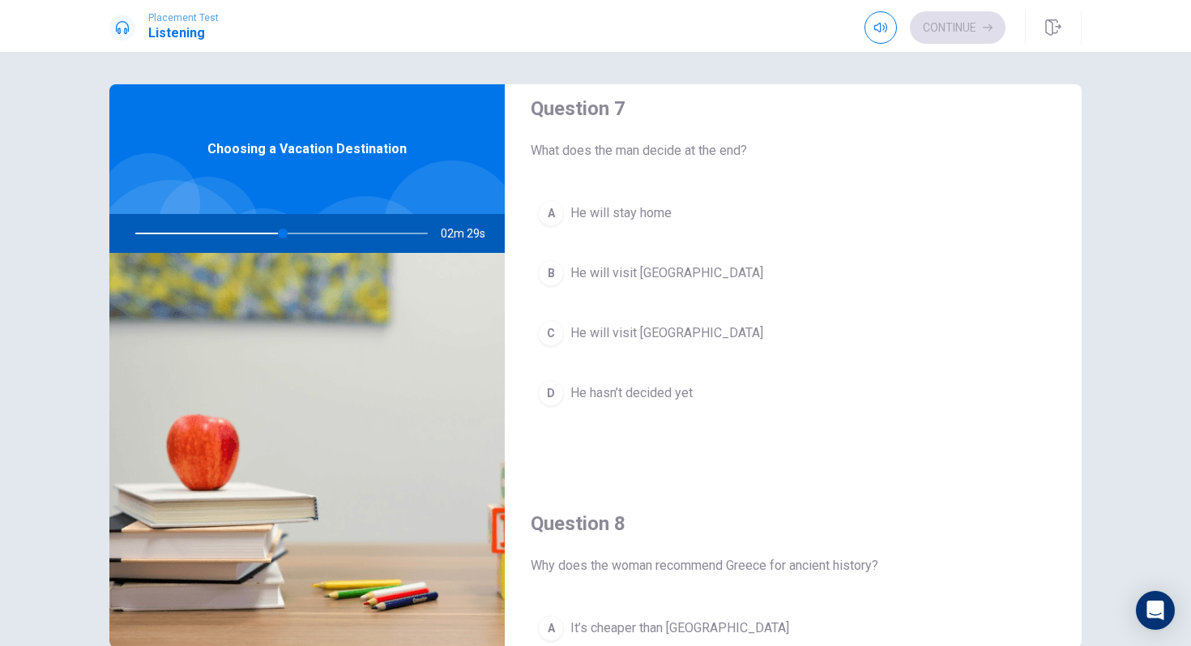
scroll to position [399, 0]
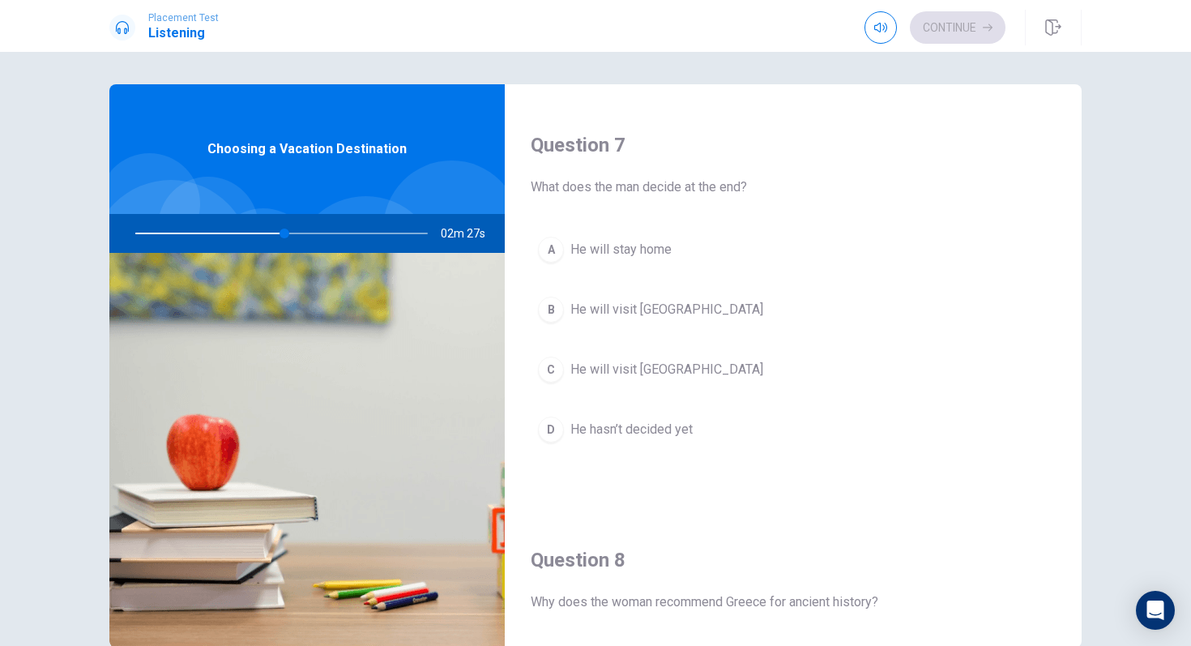
click at [661, 300] on span "He will visit Greece" at bounding box center [666, 309] width 193 height 19
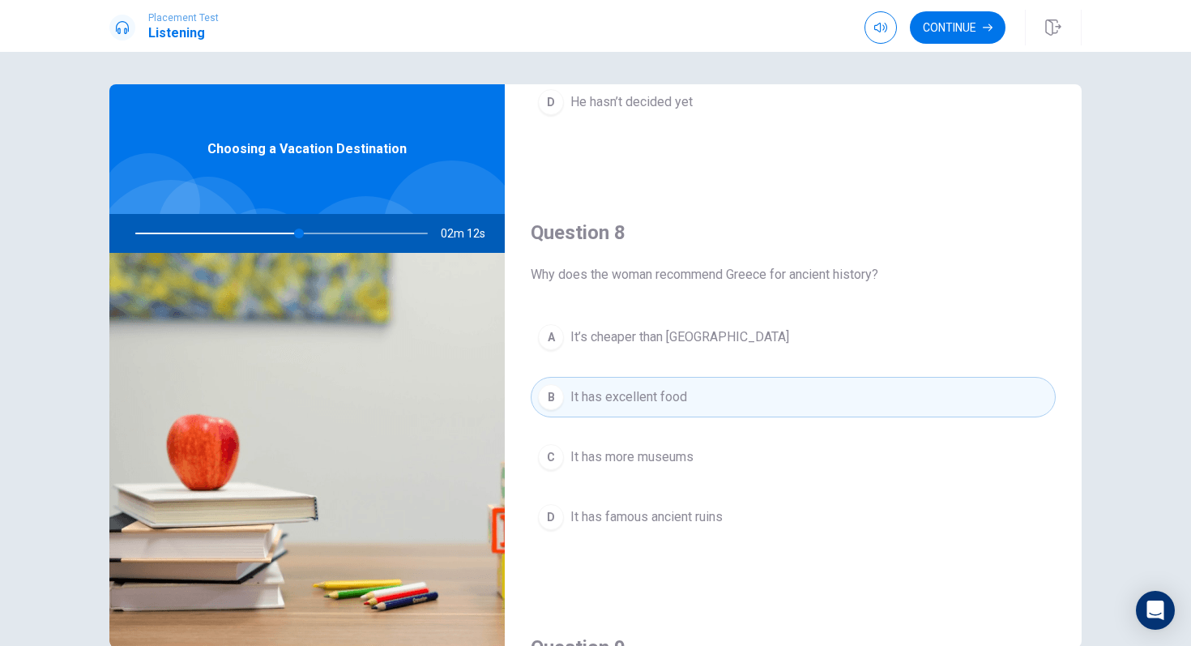
scroll to position [728, 0]
click at [693, 518] on span "It has famous ancient ruins" at bounding box center [646, 515] width 152 height 19
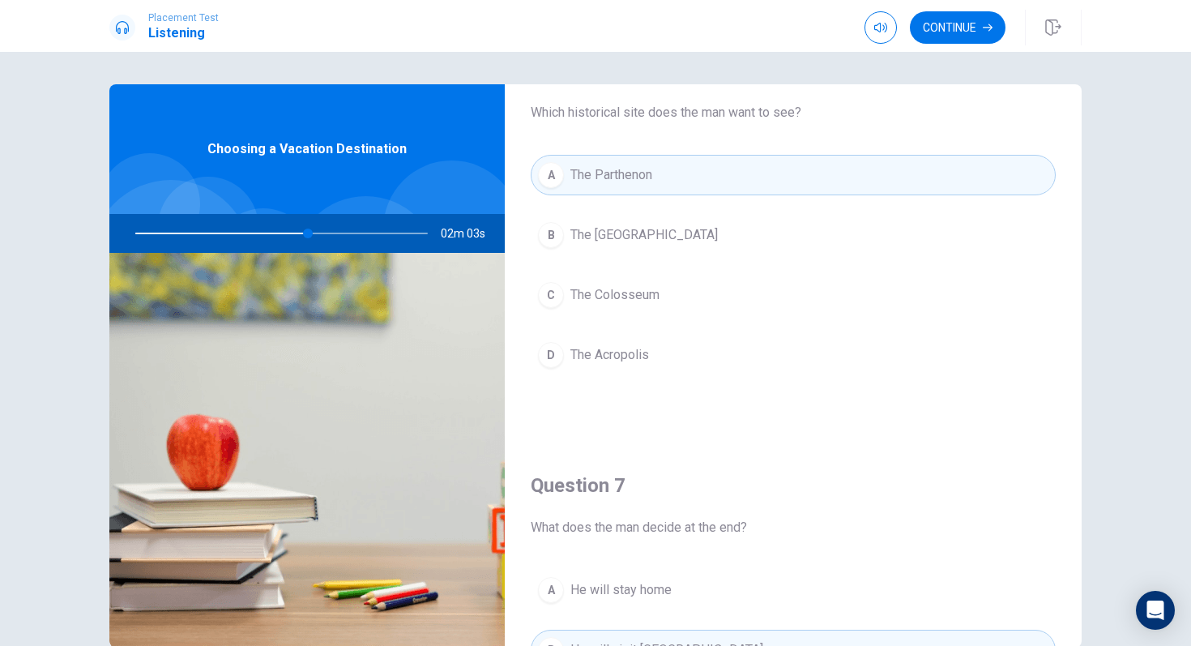
scroll to position [0, 0]
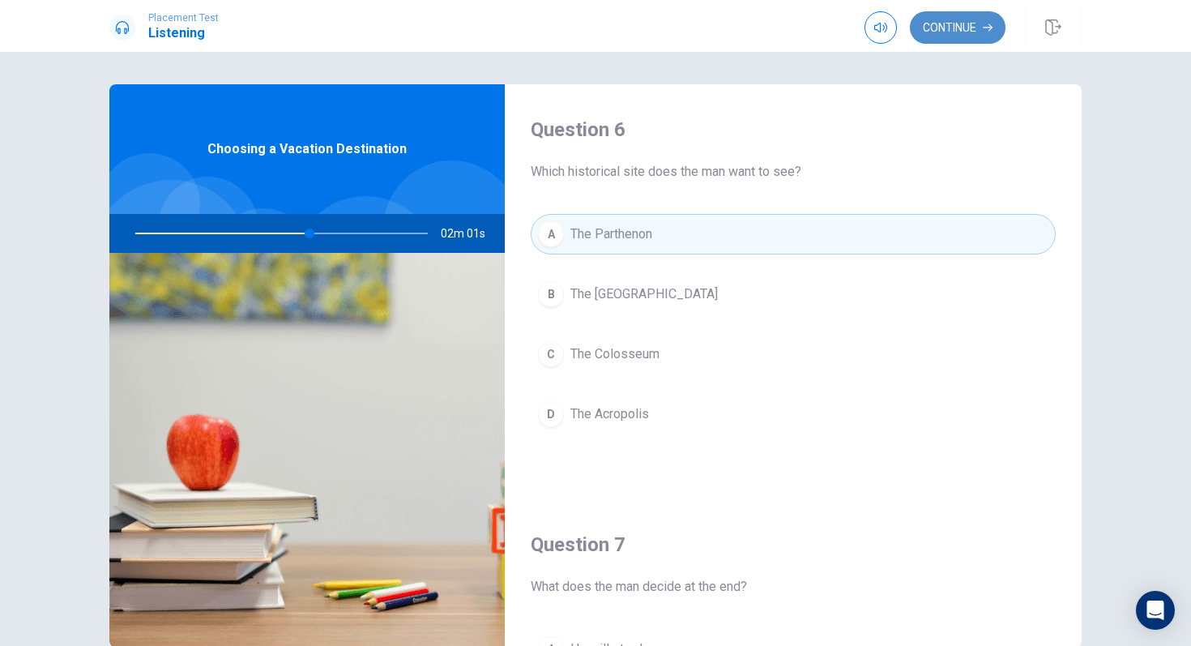
click at [935, 29] on button "Continue" at bounding box center [958, 27] width 96 height 32
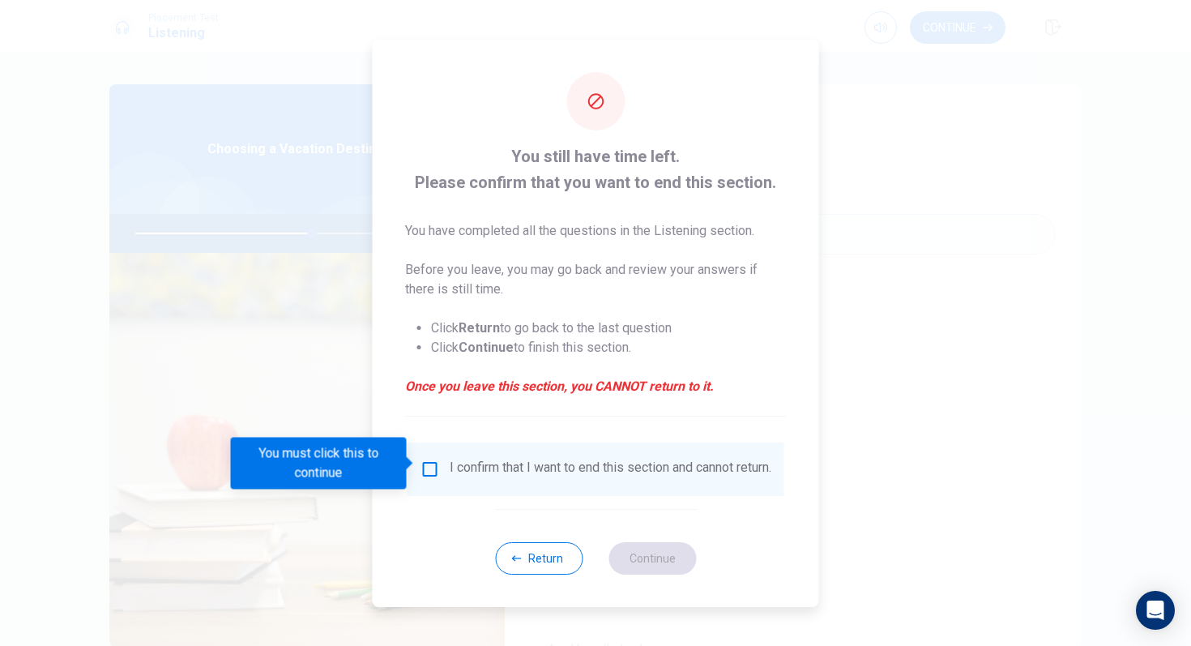
click at [433, 472] on div "I confirm that I want to end this section and cannot return." at bounding box center [595, 468] width 351 height 19
click at [424, 463] on input "You must click this to continue" at bounding box center [429, 468] width 19 height 19
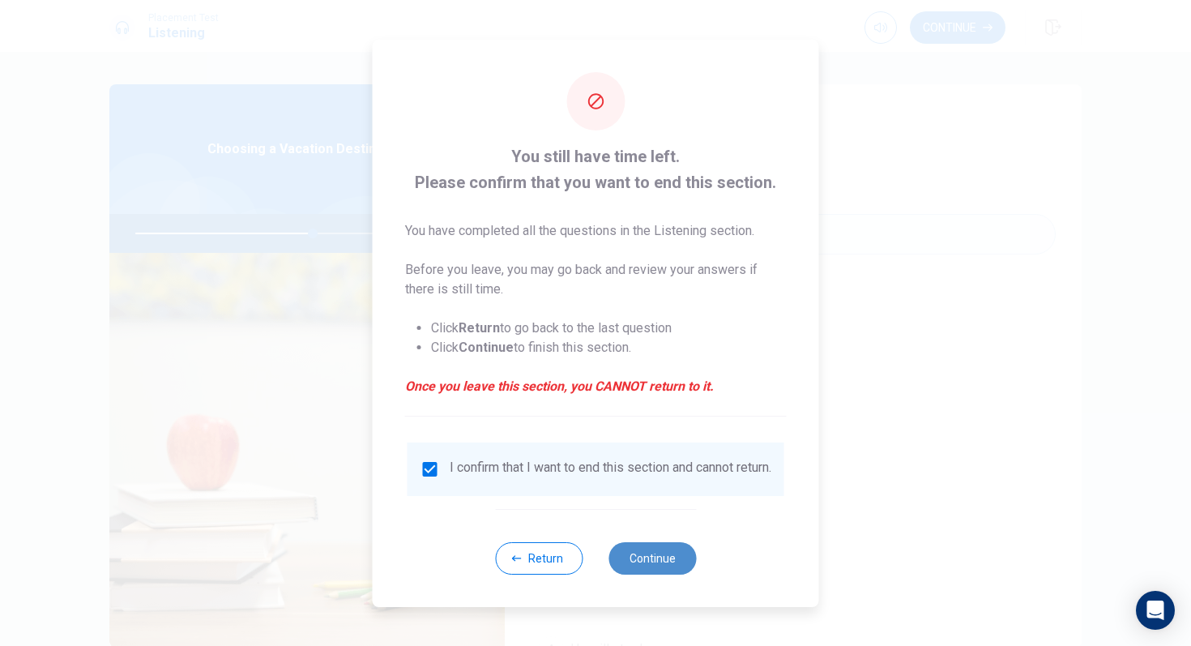
click at [664, 552] on button "Continue" at bounding box center [651, 558] width 87 height 32
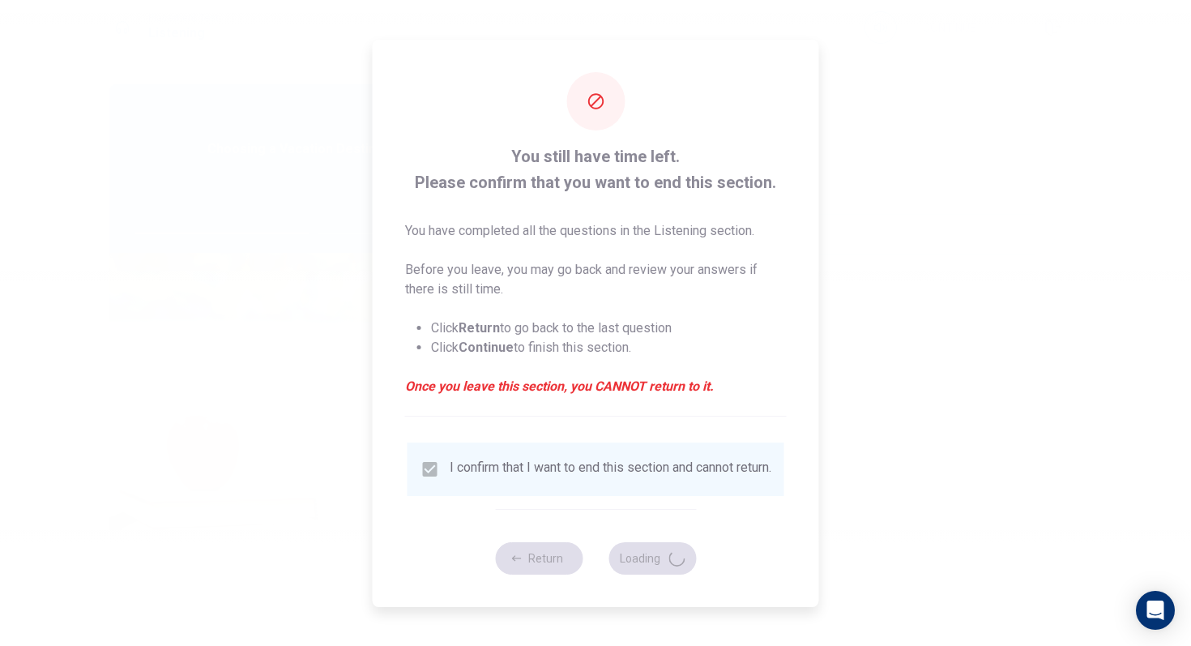
type input "61"
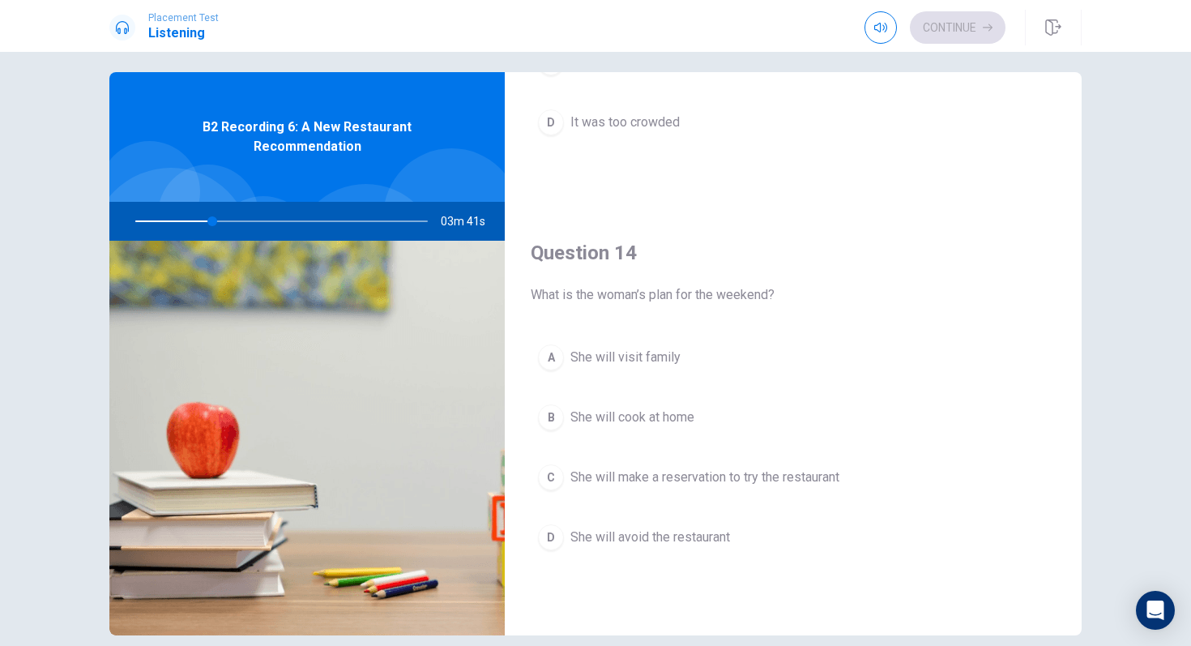
scroll to position [1511, 0]
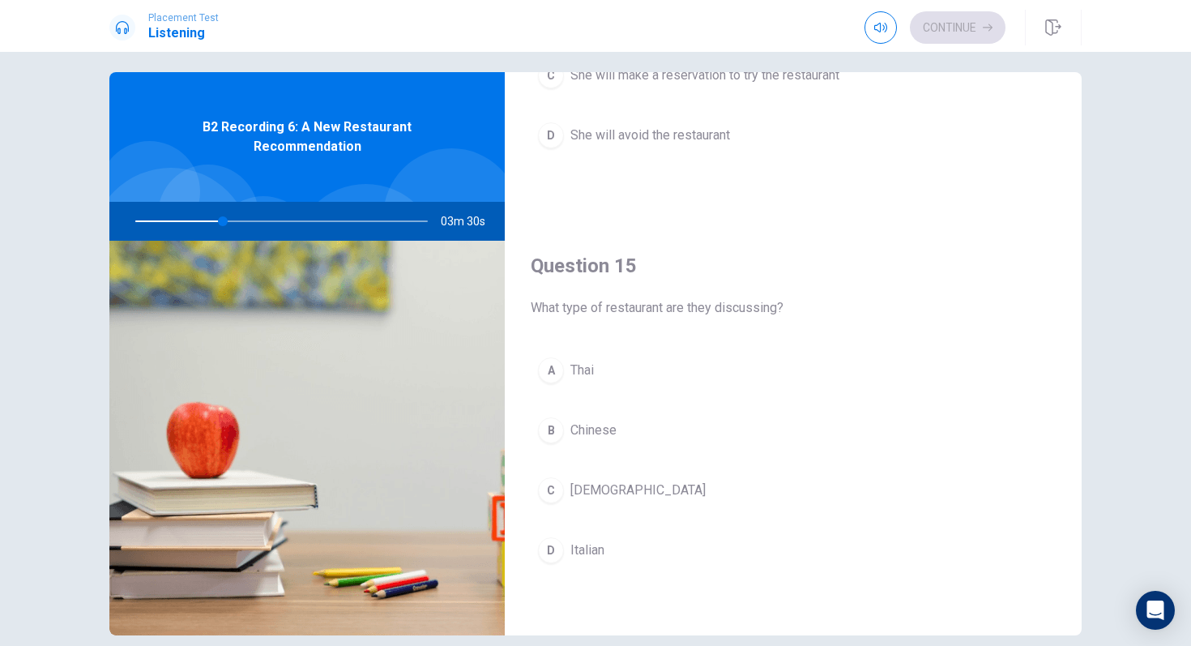
click at [597, 371] on button "A Thai" at bounding box center [793, 370] width 525 height 41
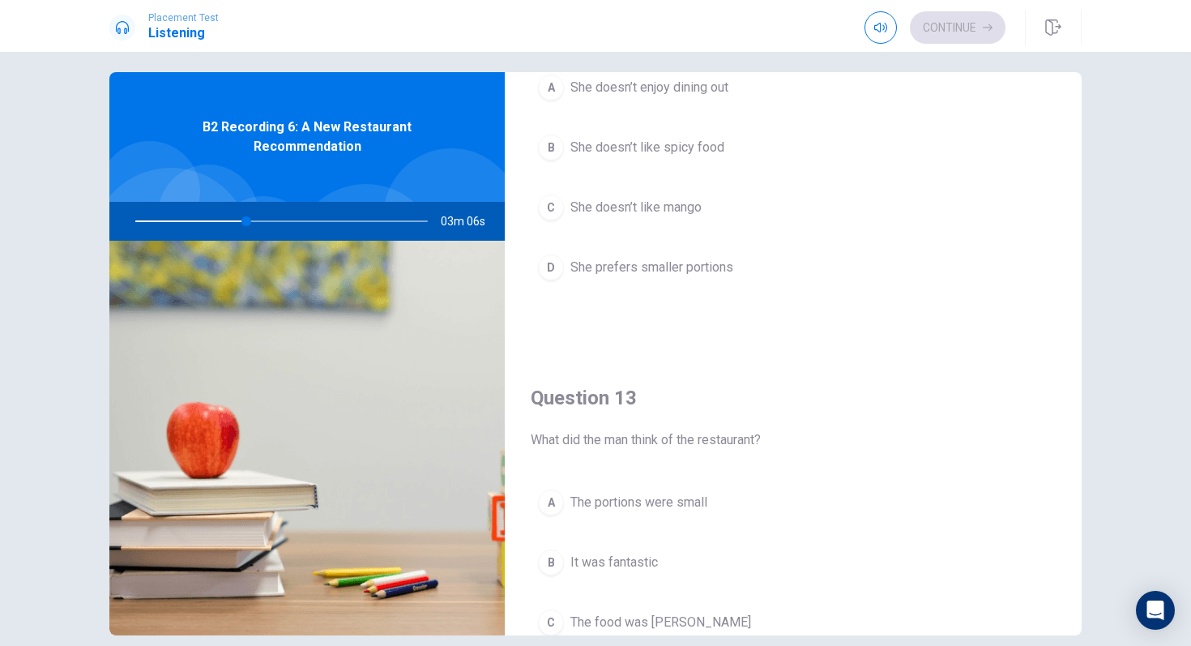
scroll to position [540, 0]
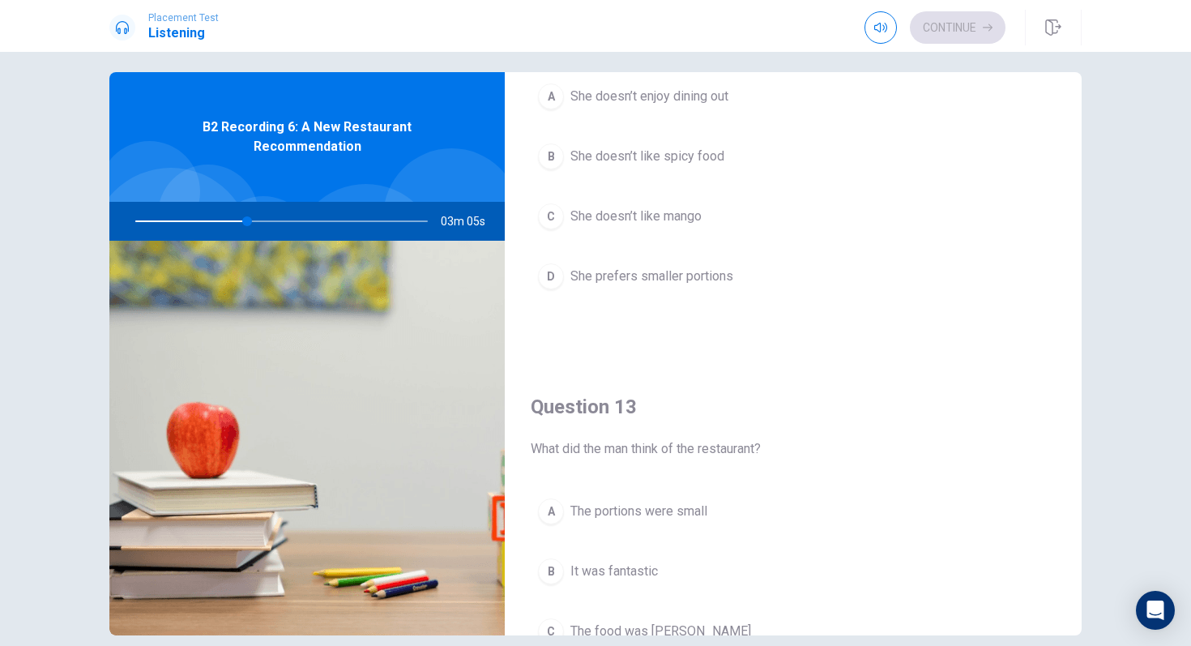
click at [681, 173] on button "B She doesn’t like spicy food" at bounding box center [793, 156] width 525 height 41
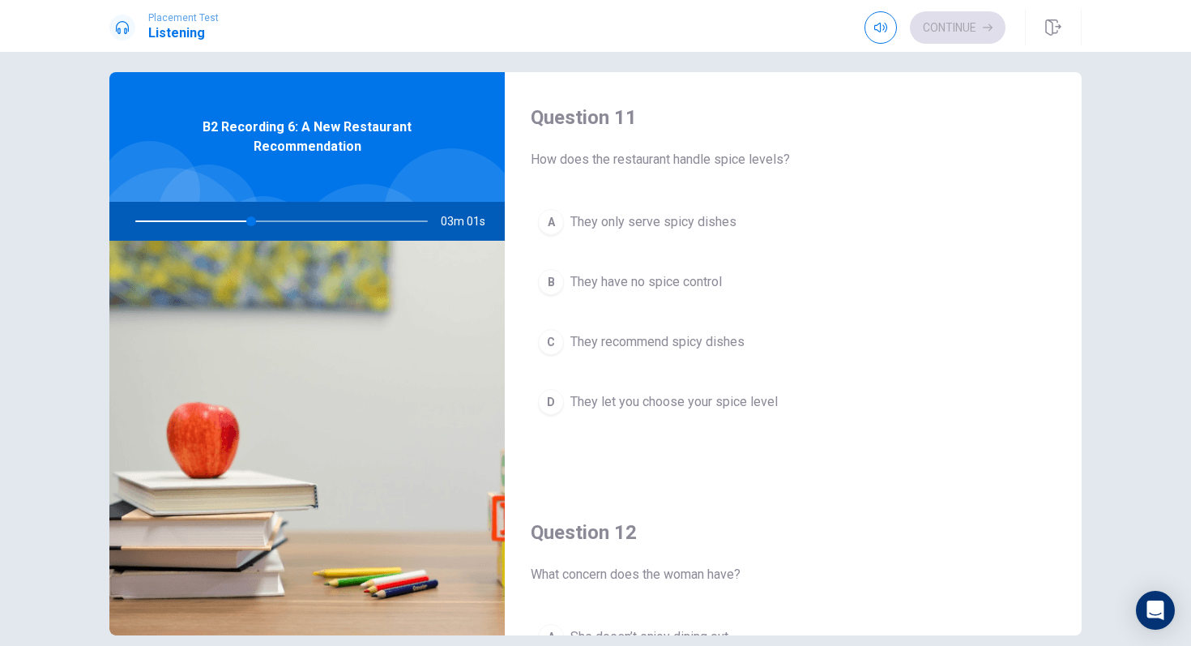
scroll to position [20, 0]
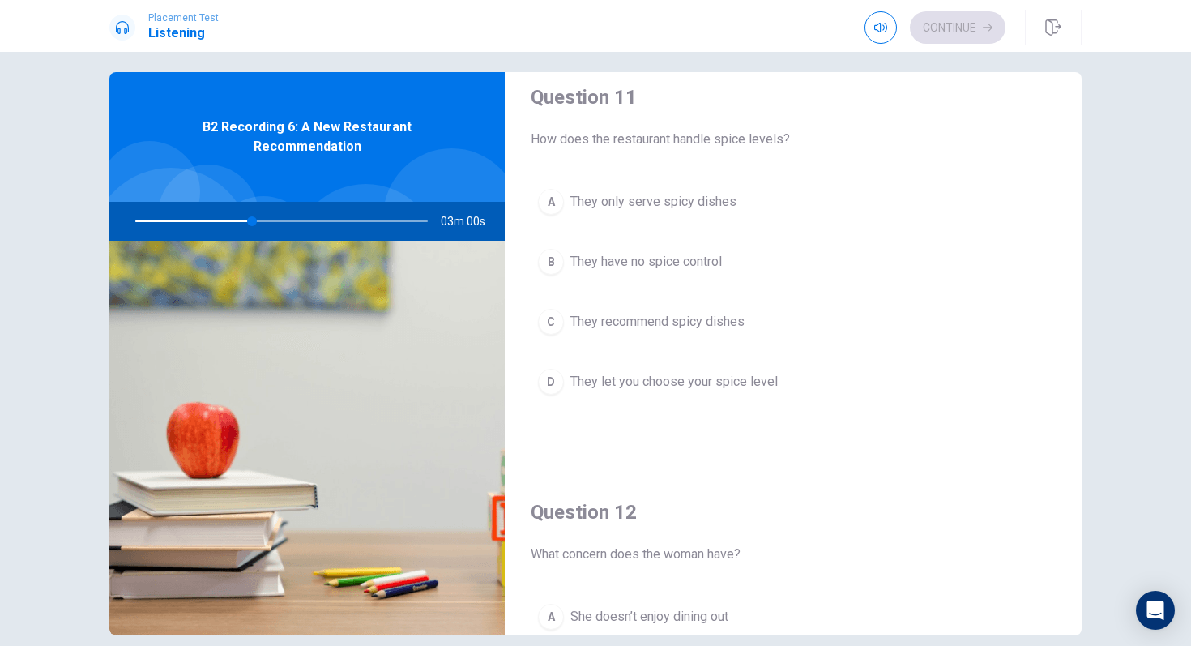
click at [701, 384] on span "They let you choose your spice level" at bounding box center [673, 381] width 207 height 19
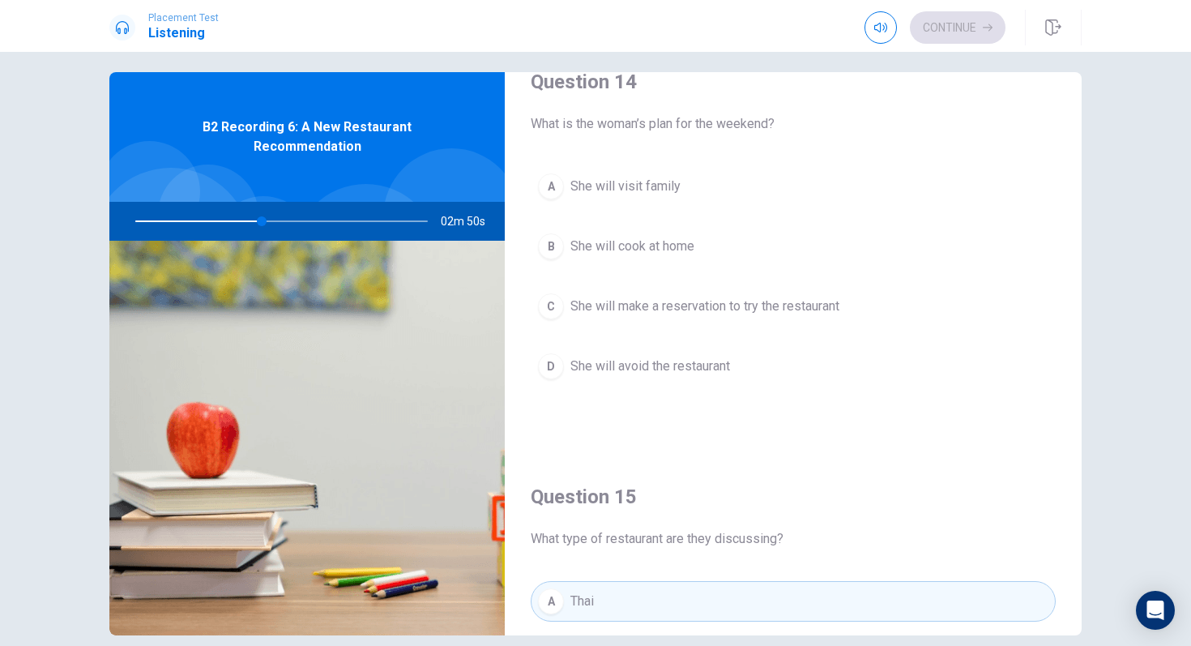
scroll to position [1281, 0]
click at [723, 308] on span "She will make a reservation to try the restaurant" at bounding box center [704, 305] width 269 height 19
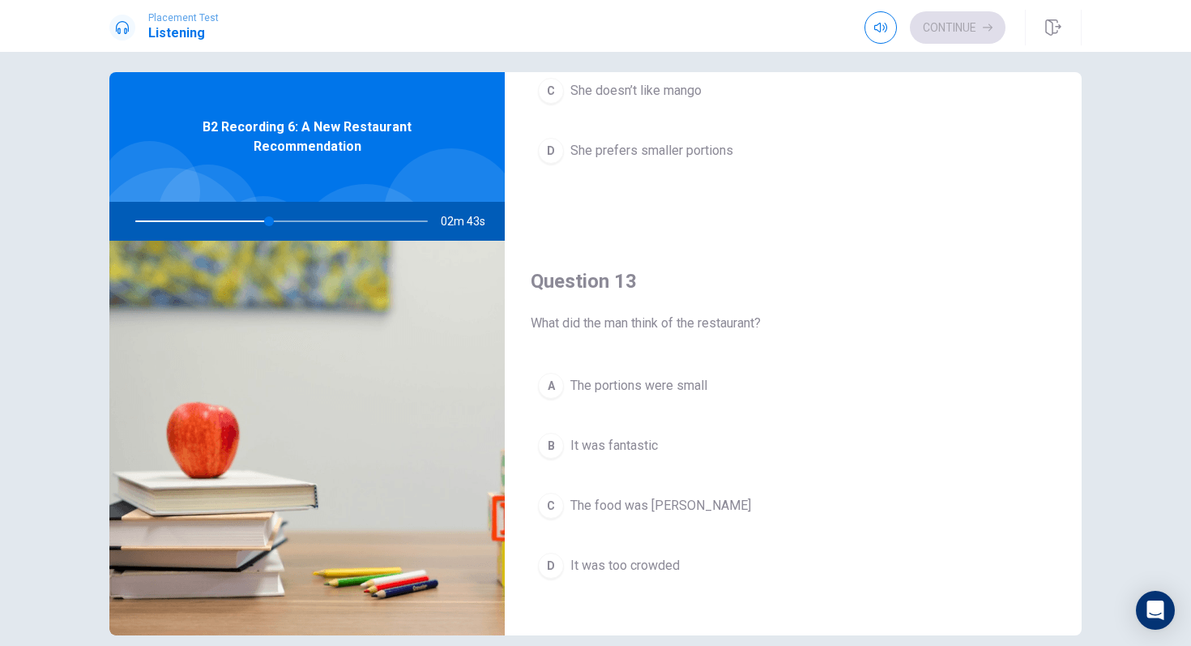
scroll to position [665, 0]
click at [643, 456] on button "B It was fantastic" at bounding box center [793, 446] width 525 height 41
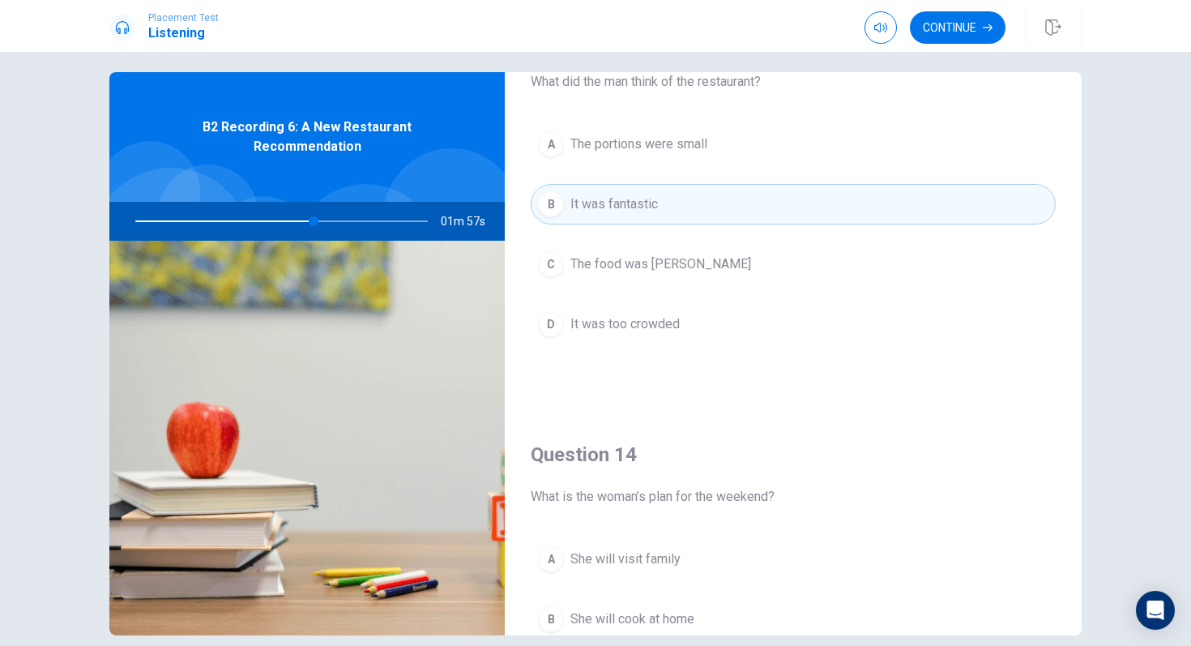
scroll to position [1075, 0]
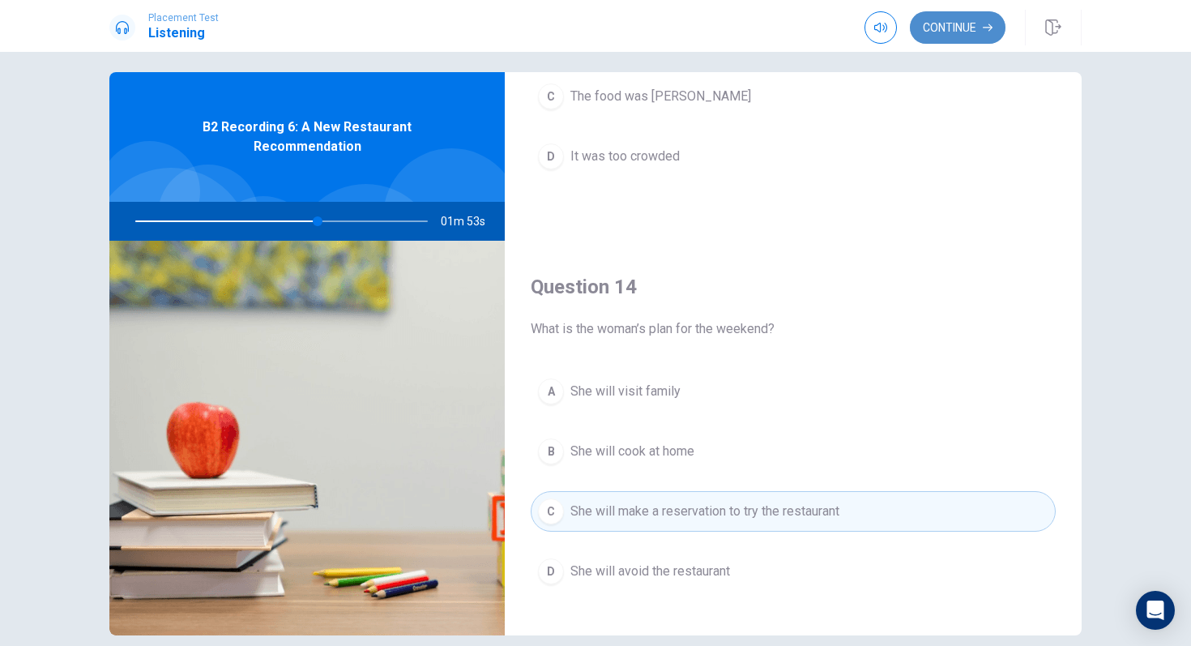
click at [935, 41] on button "Continue" at bounding box center [958, 27] width 96 height 32
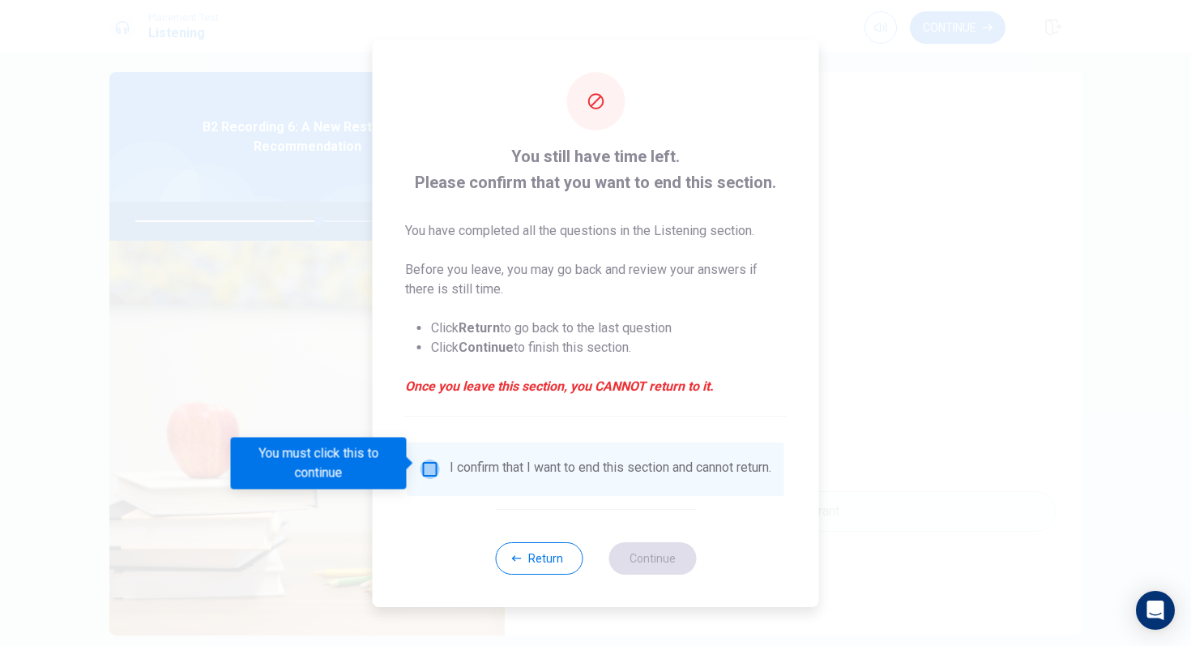
click at [423, 459] on input "You must click this to continue" at bounding box center [429, 468] width 19 height 19
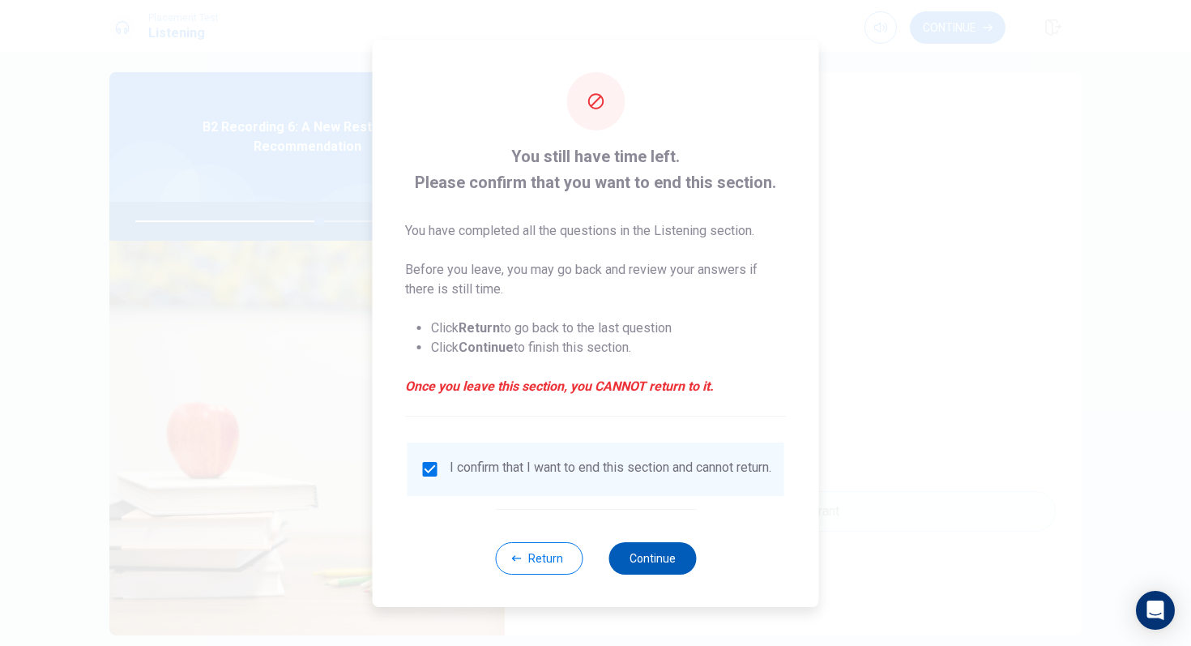
click at [685, 552] on button "Continue" at bounding box center [651, 558] width 87 height 32
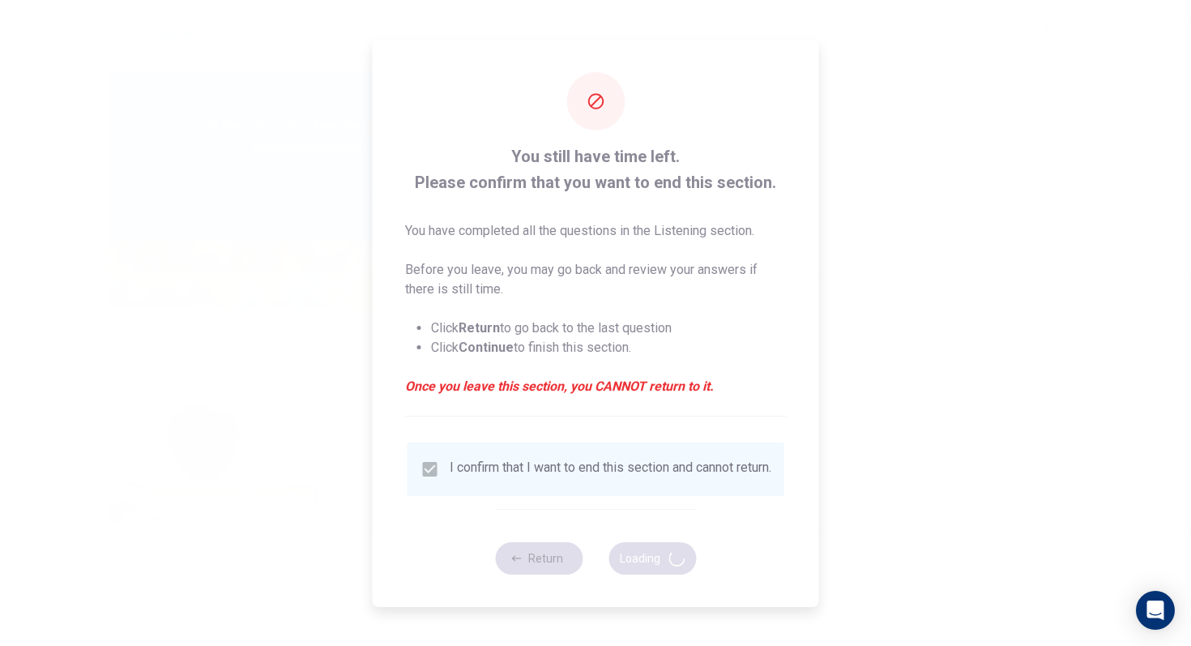
type input "64"
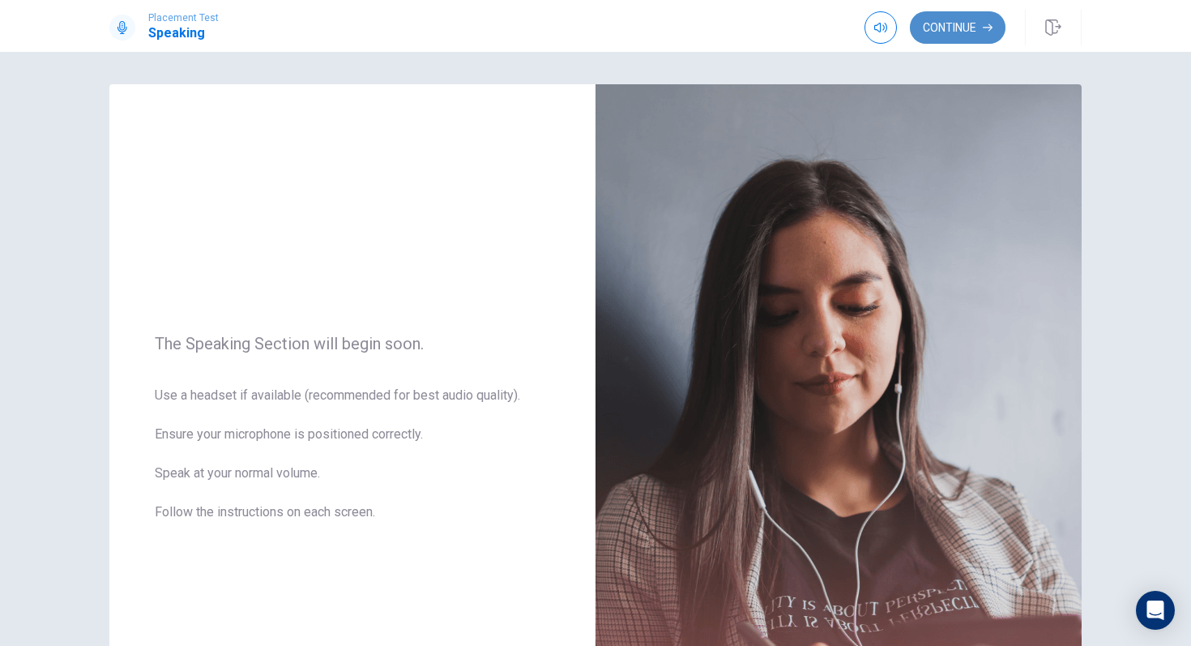
click at [935, 19] on button "Continue" at bounding box center [958, 27] width 96 height 32
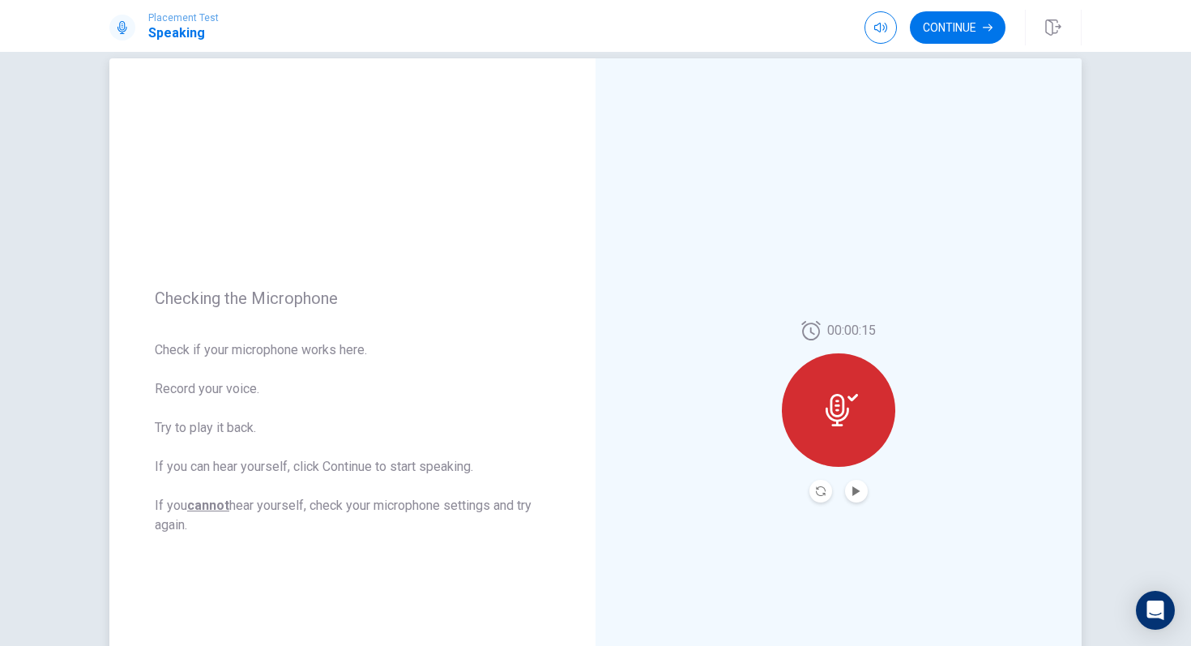
scroll to position [229, 0]
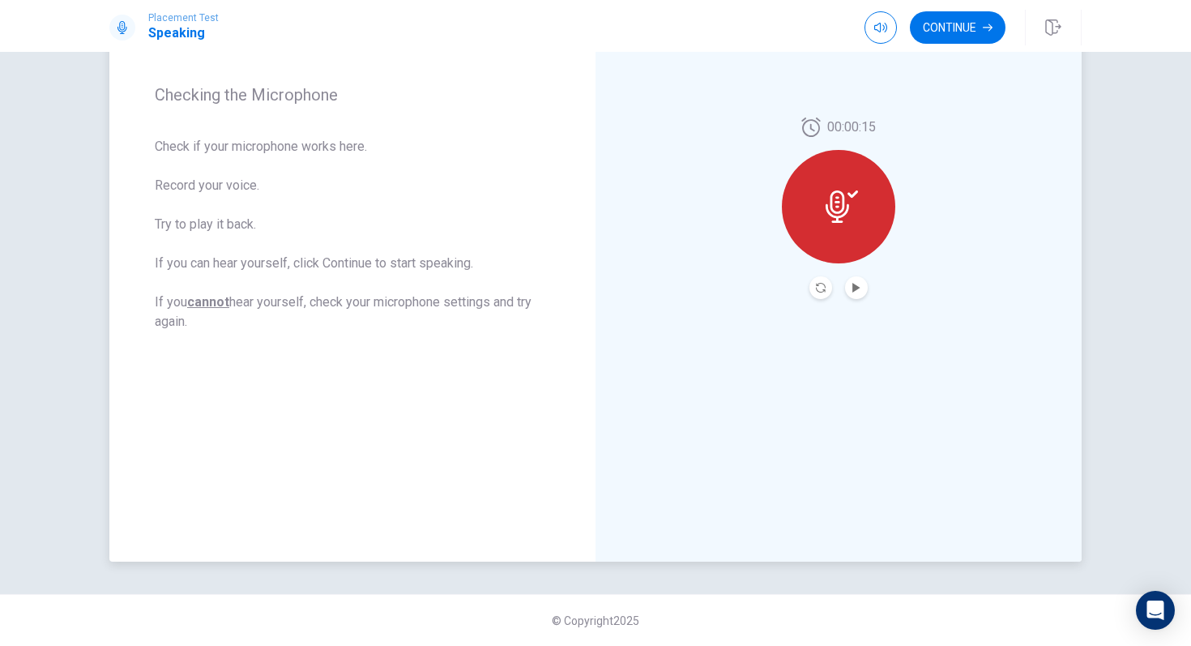
click at [858, 292] on button "Play Audio" at bounding box center [856, 287] width 23 height 23
click at [935, 23] on button "Continue" at bounding box center [958, 27] width 96 height 32
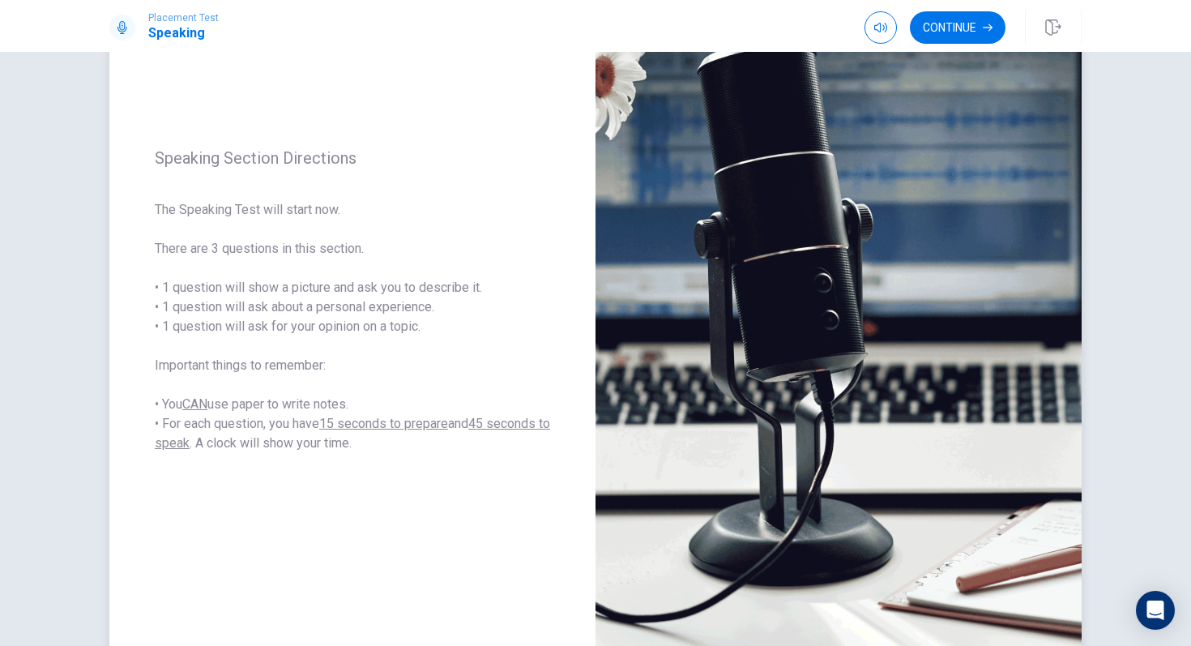
scroll to position [138, 0]
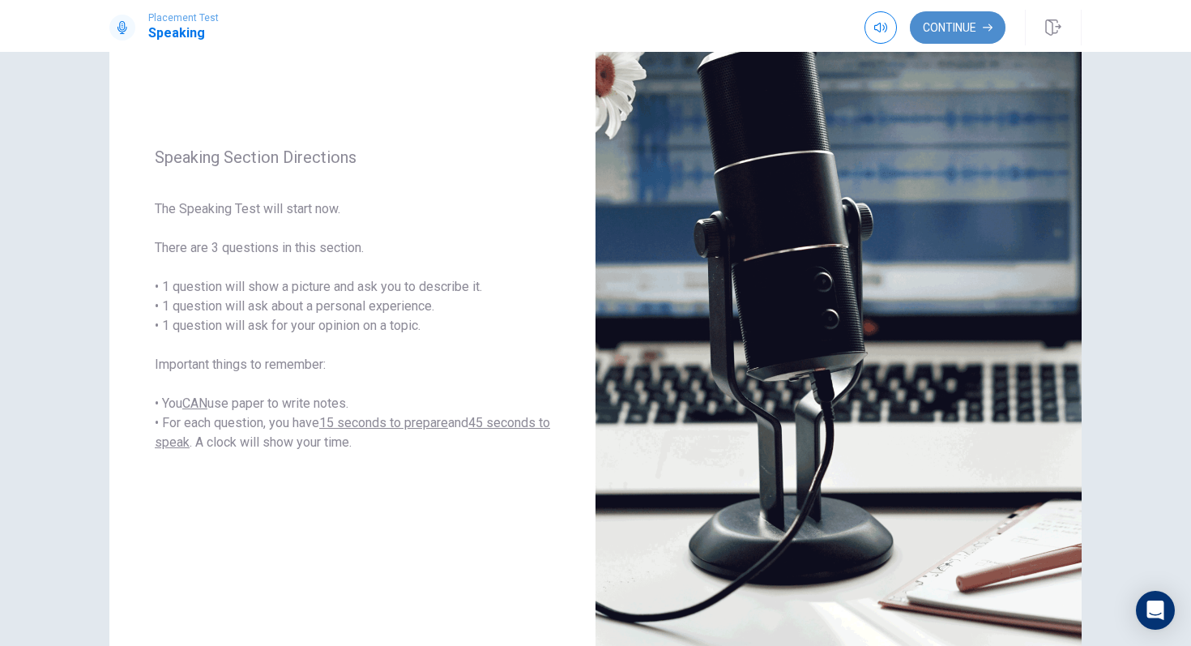
click at [935, 27] on button "Continue" at bounding box center [958, 27] width 96 height 32
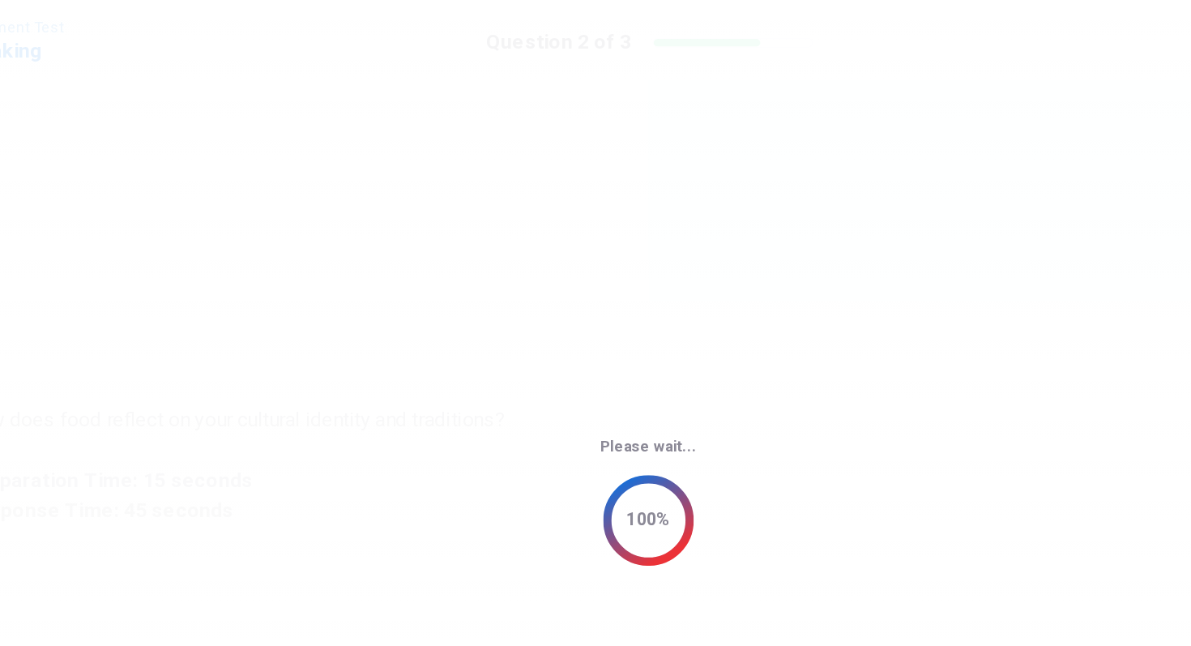
scroll to position [0, 0]
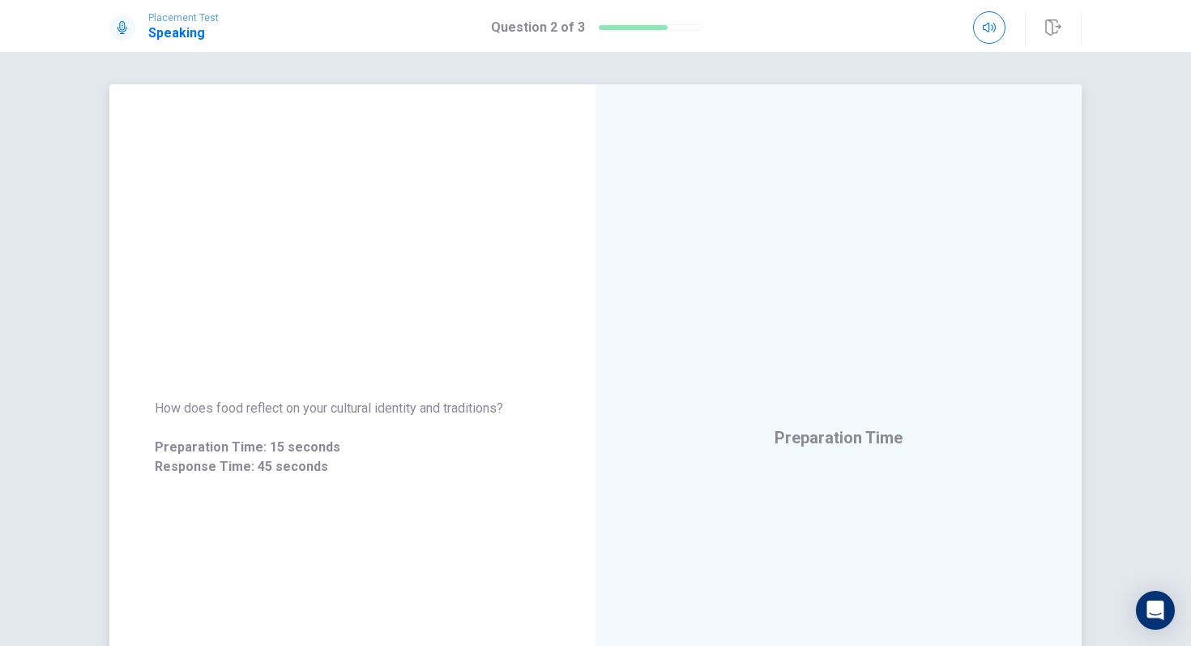
drag, startPoint x: 152, startPoint y: 403, endPoint x: 457, endPoint y: 406, distance: 304.6
click at [457, 406] on div "How does food reflect on your cultural identity and traditions? Preparation Tim…" at bounding box center [352, 437] width 486 height 117
drag, startPoint x: 507, startPoint y: 409, endPoint x: 271, endPoint y: 398, distance: 236.8
click at [271, 398] on div "How does food reflect on your cultural identity and traditions? Preparation Tim…" at bounding box center [352, 437] width 486 height 117
drag, startPoint x: 149, startPoint y: 404, endPoint x: 363, endPoint y: 404, distance: 213.9
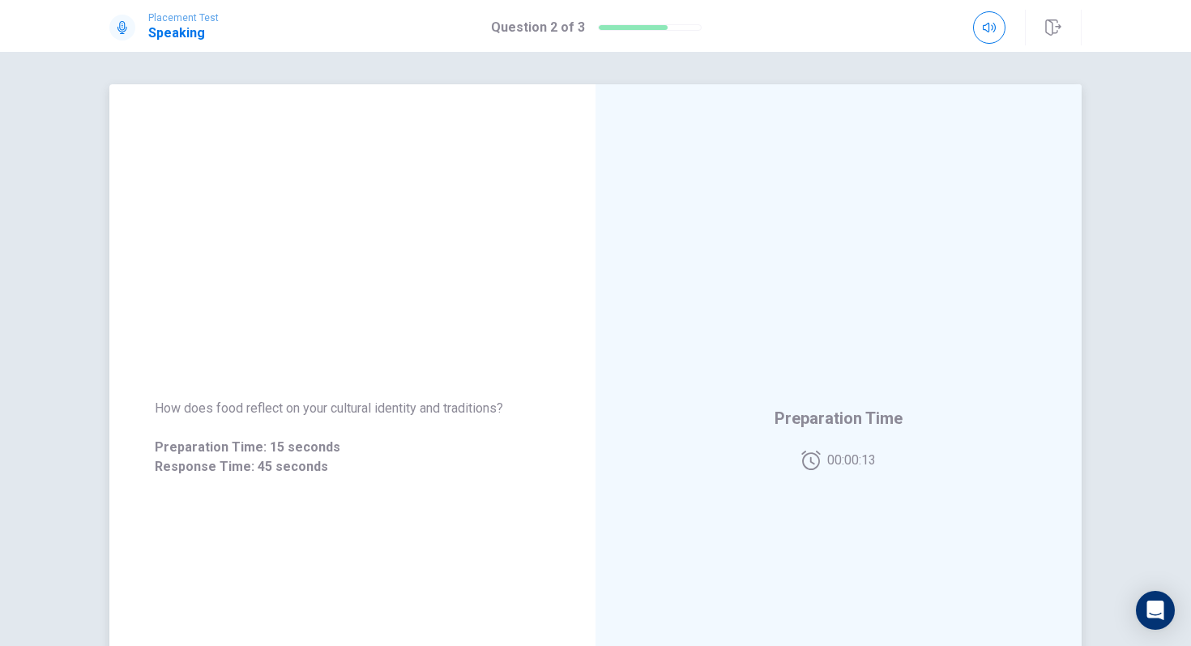
click at [360, 404] on div "How does food reflect on your cultural identity and traditions? Preparation Tim…" at bounding box center [352, 437] width 486 height 117
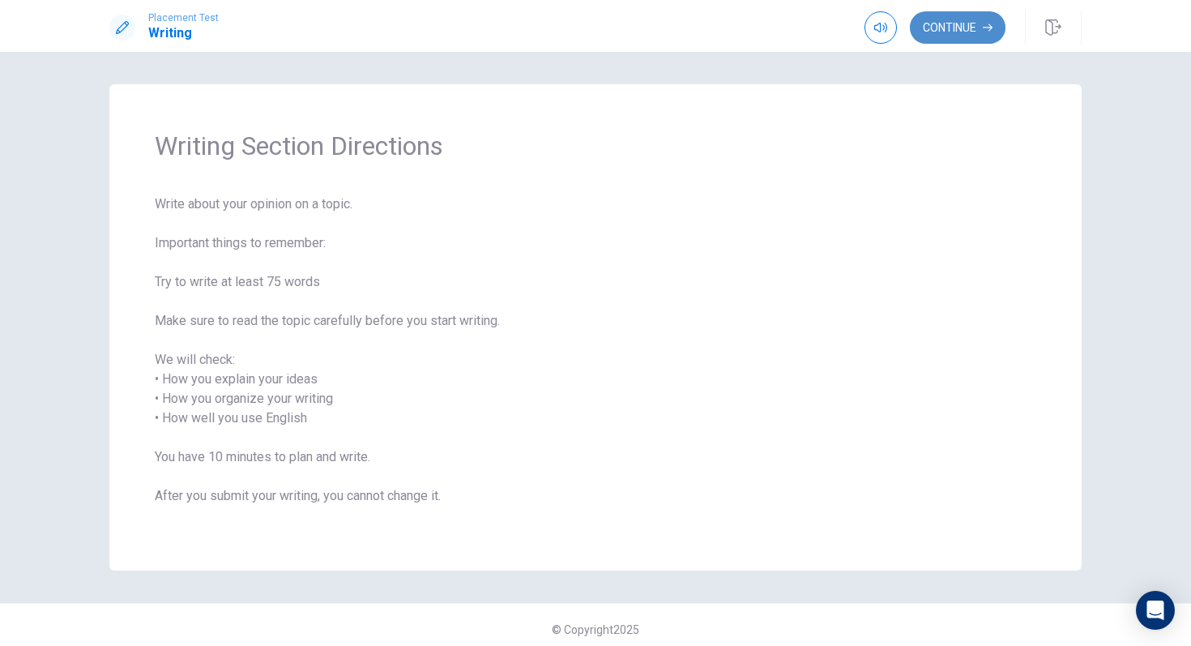
click at [935, 42] on button "Continue" at bounding box center [958, 27] width 96 height 32
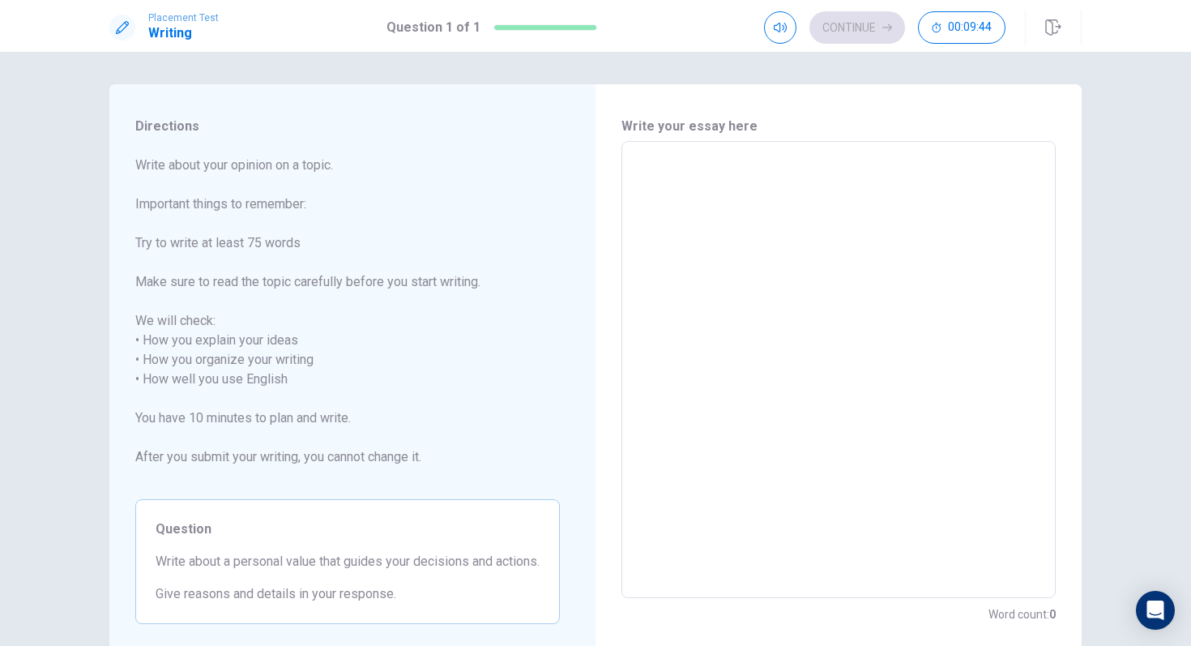
click at [779, 186] on textarea at bounding box center [839, 370] width 412 height 430
type textarea "I"
type textarea "x"
type textarea "I'"
type textarea "x"
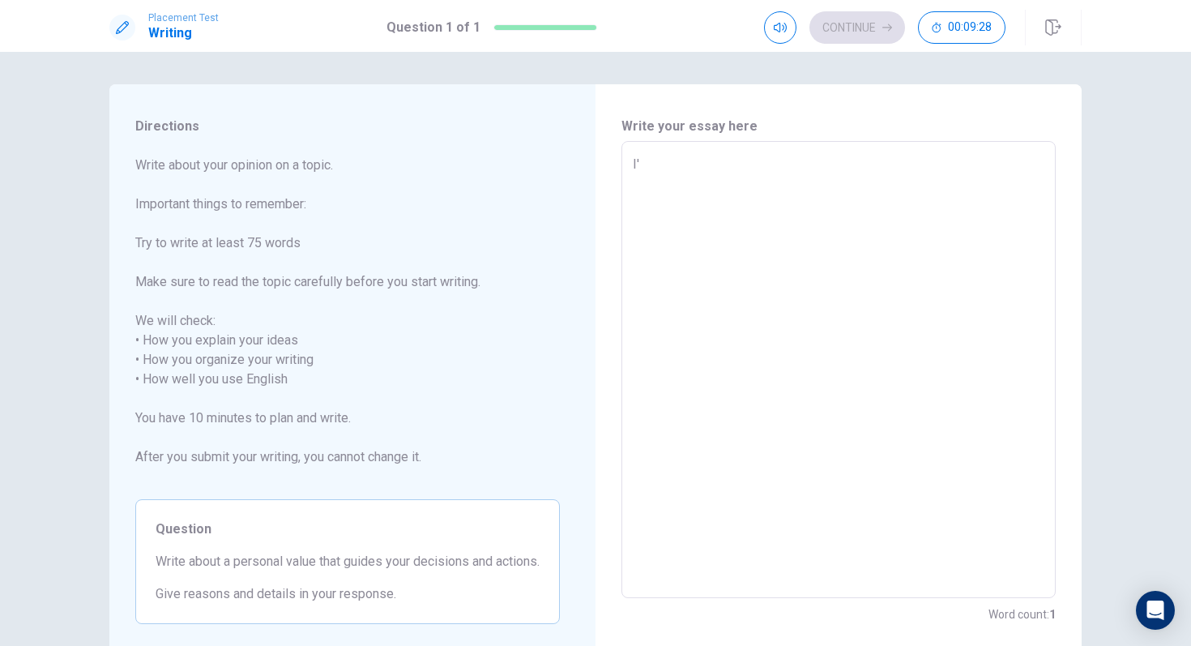
type textarea "I'm"
type textarea "x"
type textarea "I'm"
type textarea "x"
type textarea "I'm j"
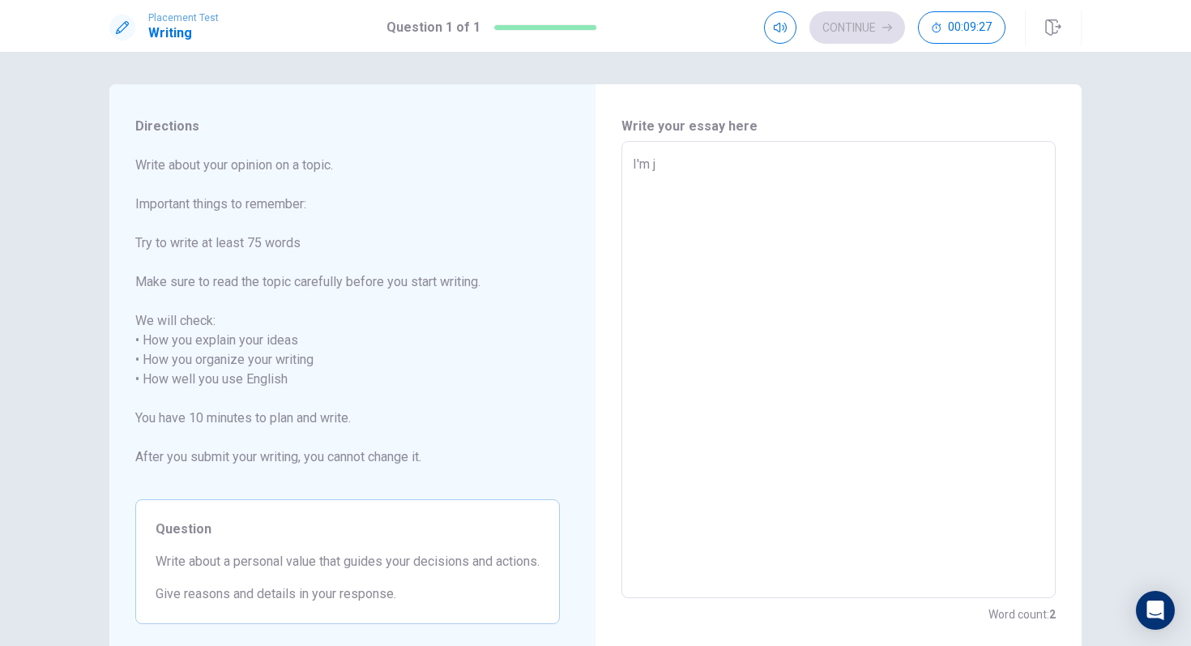
type textarea "x"
type textarea "I'm"
type textarea "x"
type textarea "I'm n"
type textarea "x"
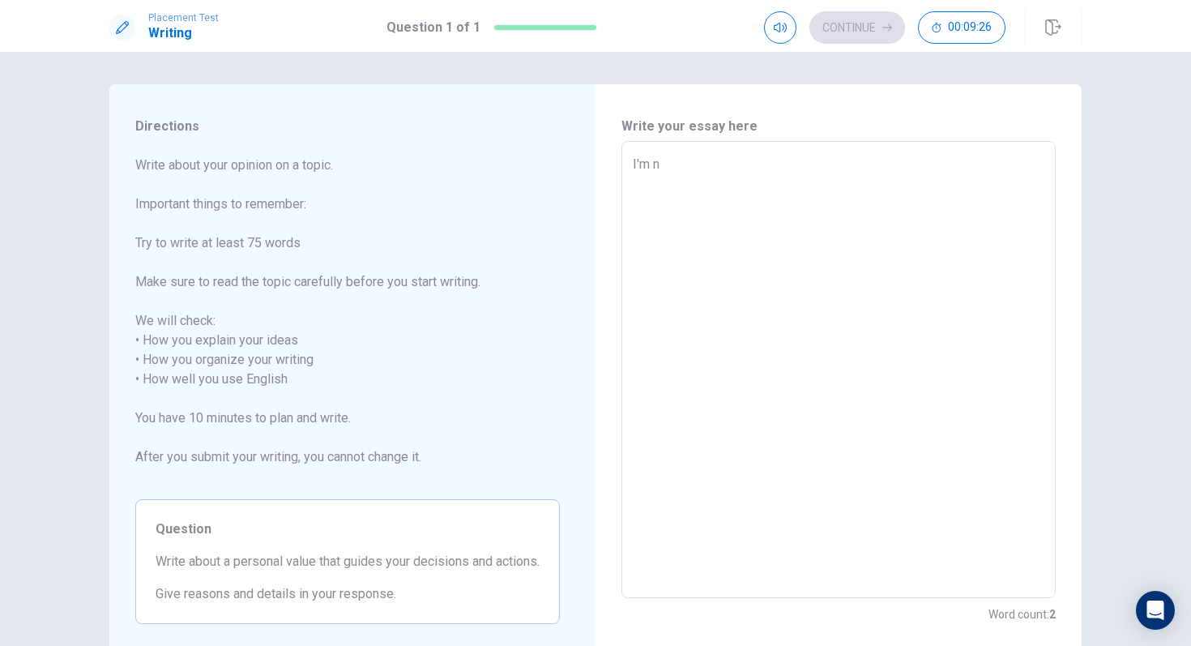
type textarea "I'm no"
type textarea "x"
type textarea "I'm not"
type textarea "x"
type textarea "I'm not"
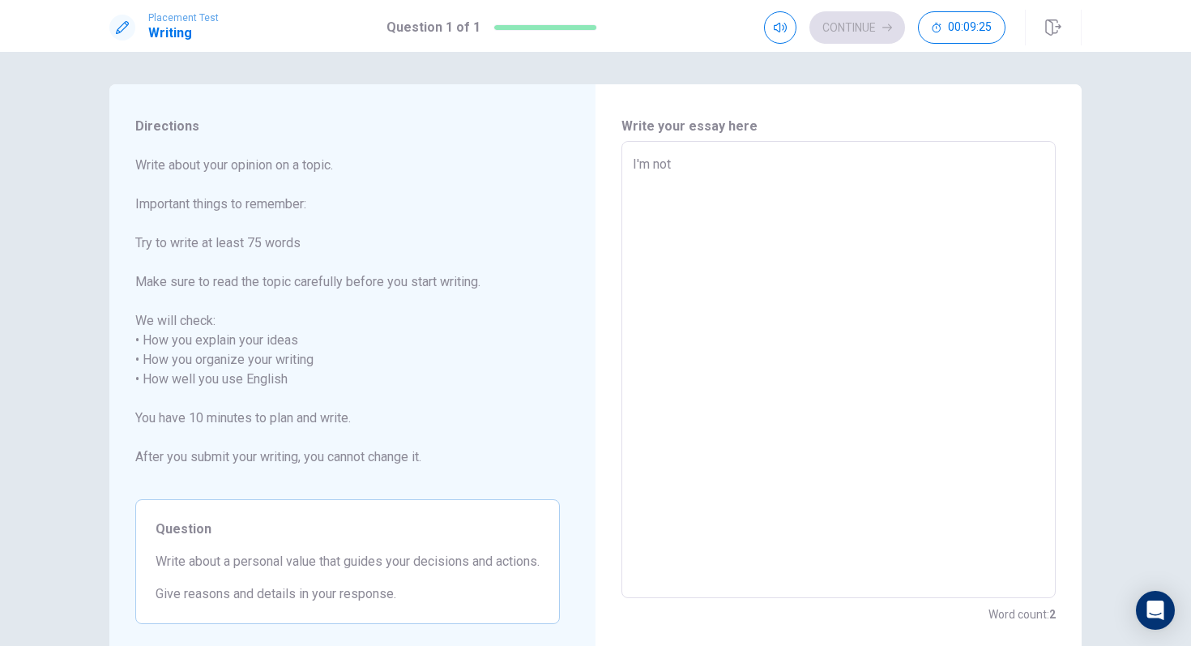
type textarea "x"
type textarea "I'm not g"
type textarea "x"
type textarea "I'm not go"
type textarea "x"
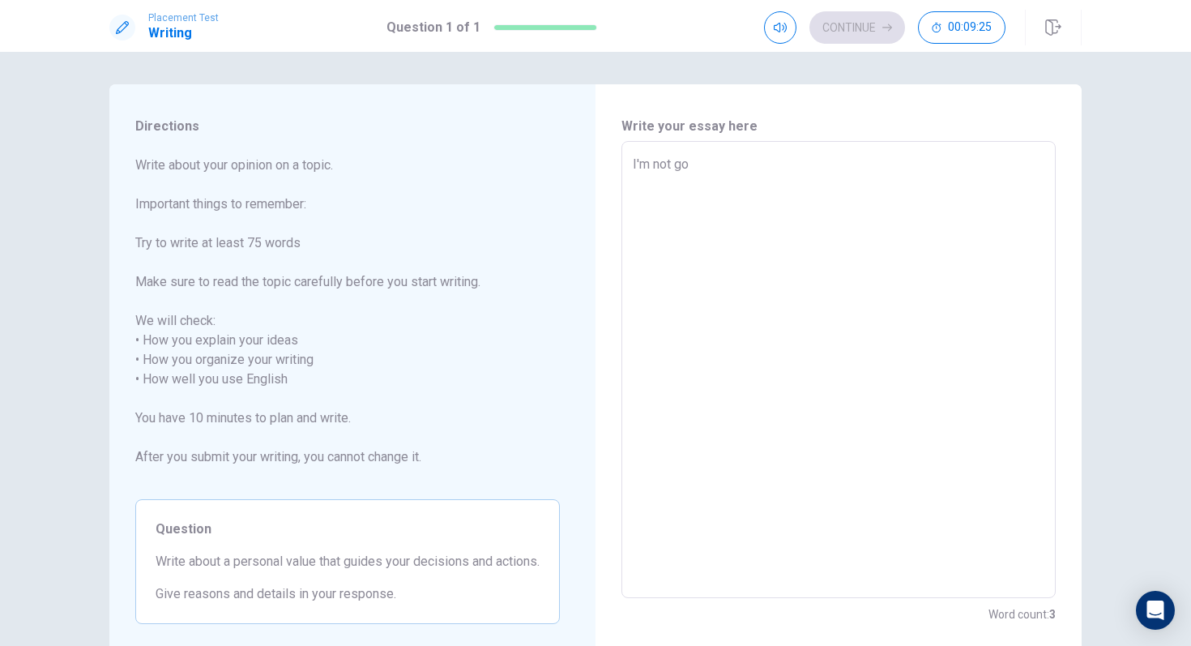
type textarea "I'm not goo"
type textarea "x"
type textarea "I'm not good"
type textarea "x"
type textarea "I'm not good"
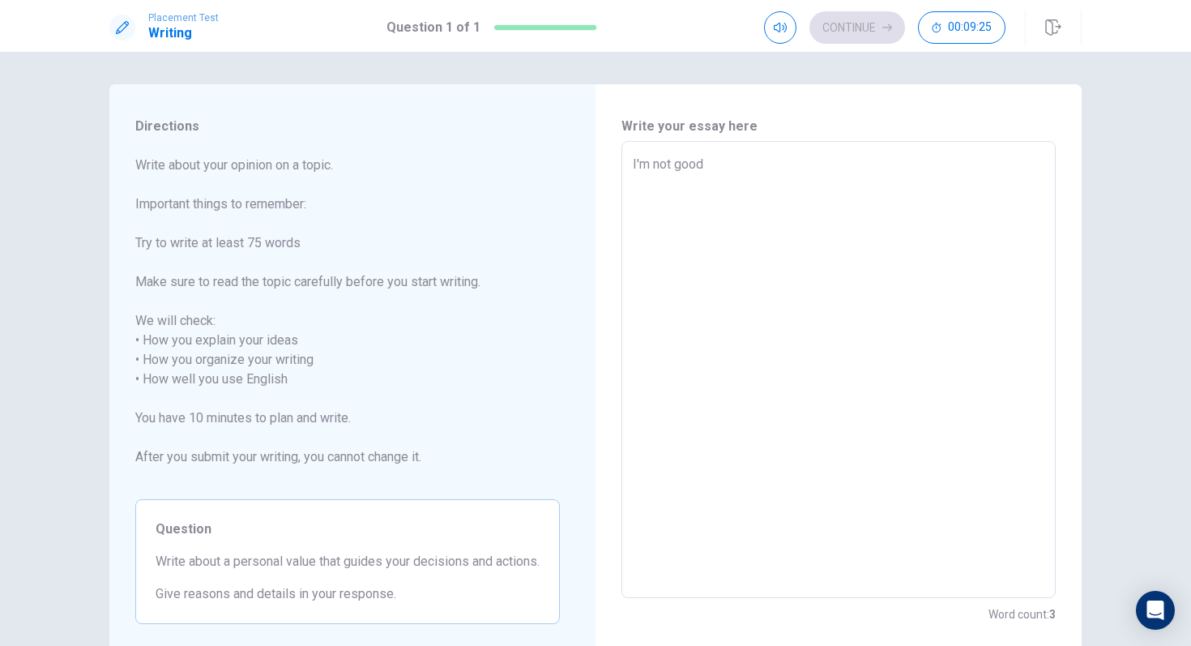
type textarea "x"
type textarea "I'm not good a"
type textarea "x"
type textarea "I'm not good at"
type textarea "x"
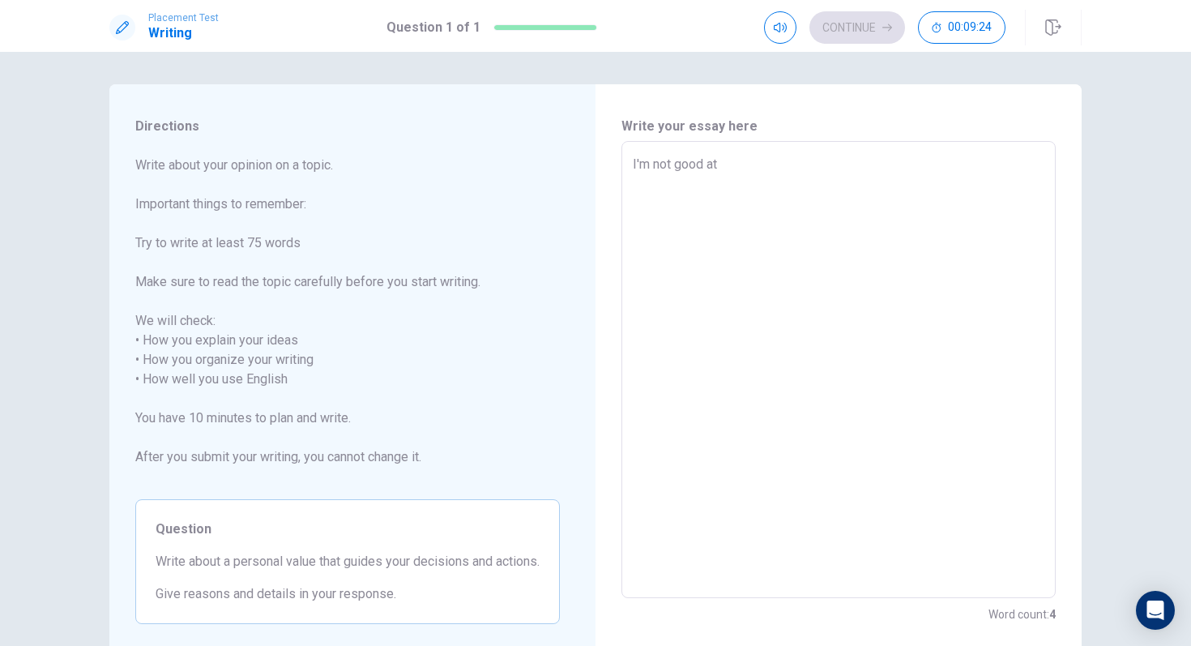
type textarea "I'm not good at"
type textarea "x"
type textarea "I'm not good at c"
type textarea "x"
type textarea "I'm not good at ch"
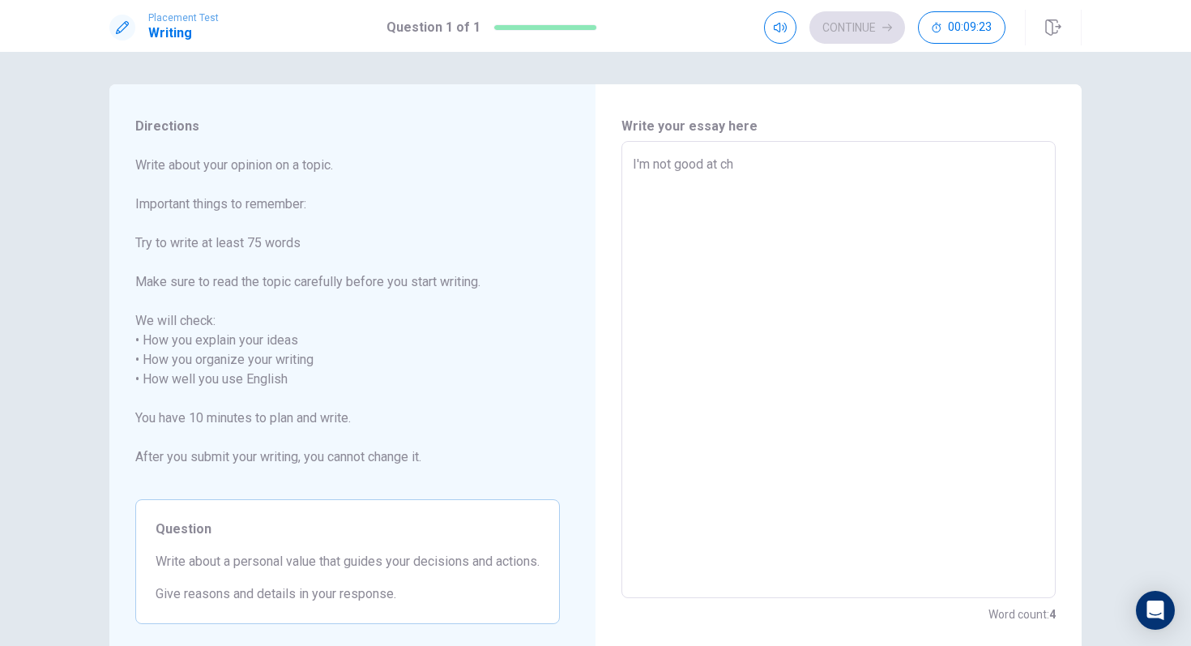
type textarea "x"
type textarea "I'm not good at cho"
type textarea "x"
type textarea "I'm not good at choo"
type textarea "x"
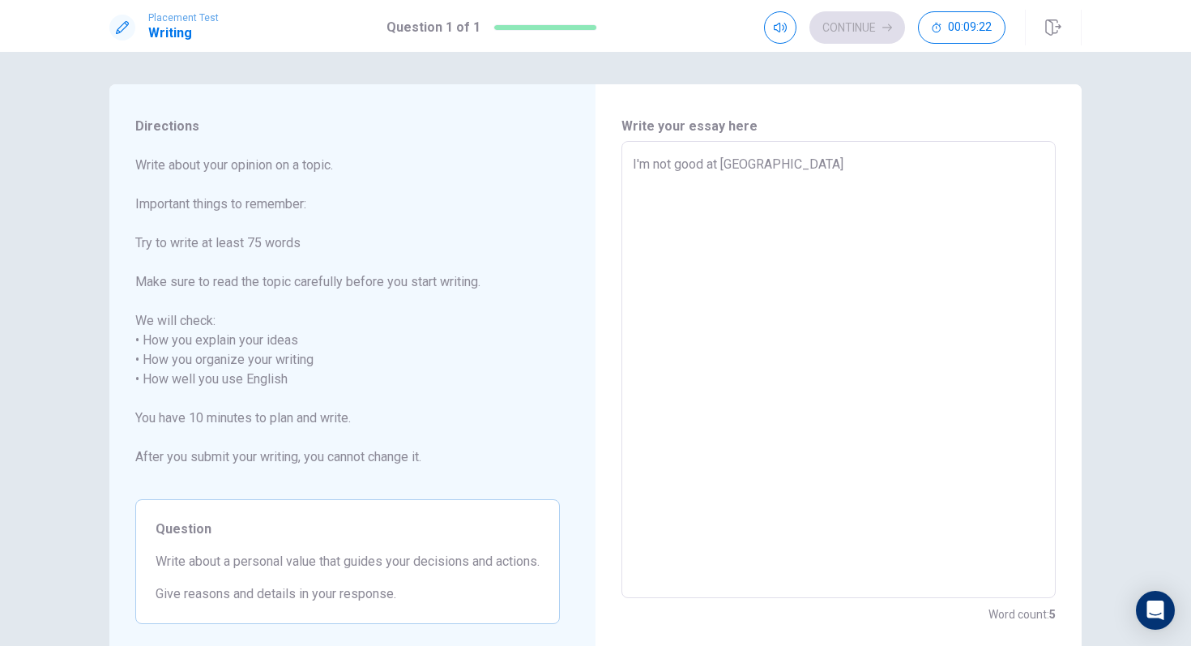
type textarea "I'm not good at choos"
type textarea "x"
type textarea "I'm not good at choosi"
type textarea "x"
type textarea "I'm not good at choosin"
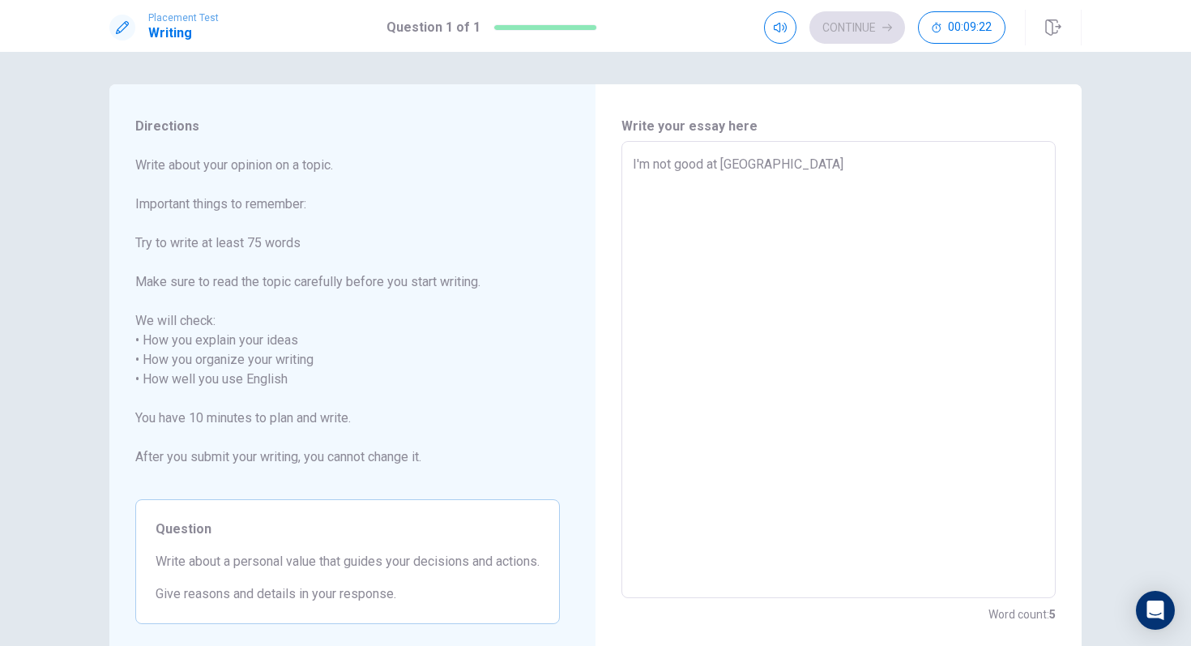
type textarea "x"
type textarea "I'm not good at choosing"
type textarea "x"
type textarea "I'm not good at choosing"
type textarea "x"
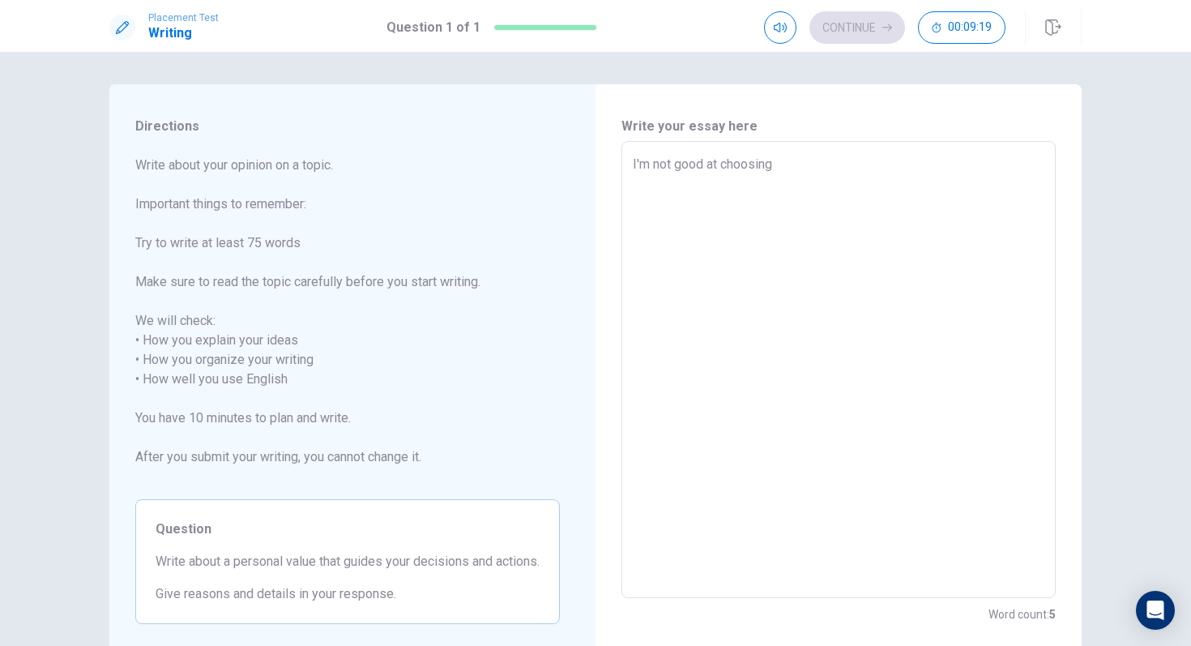
type textarea "I'm not good at choosing t"
type textarea "x"
type textarea "I'm not good at choosing th"
type textarea "x"
type textarea "I'm not good at choosing thi"
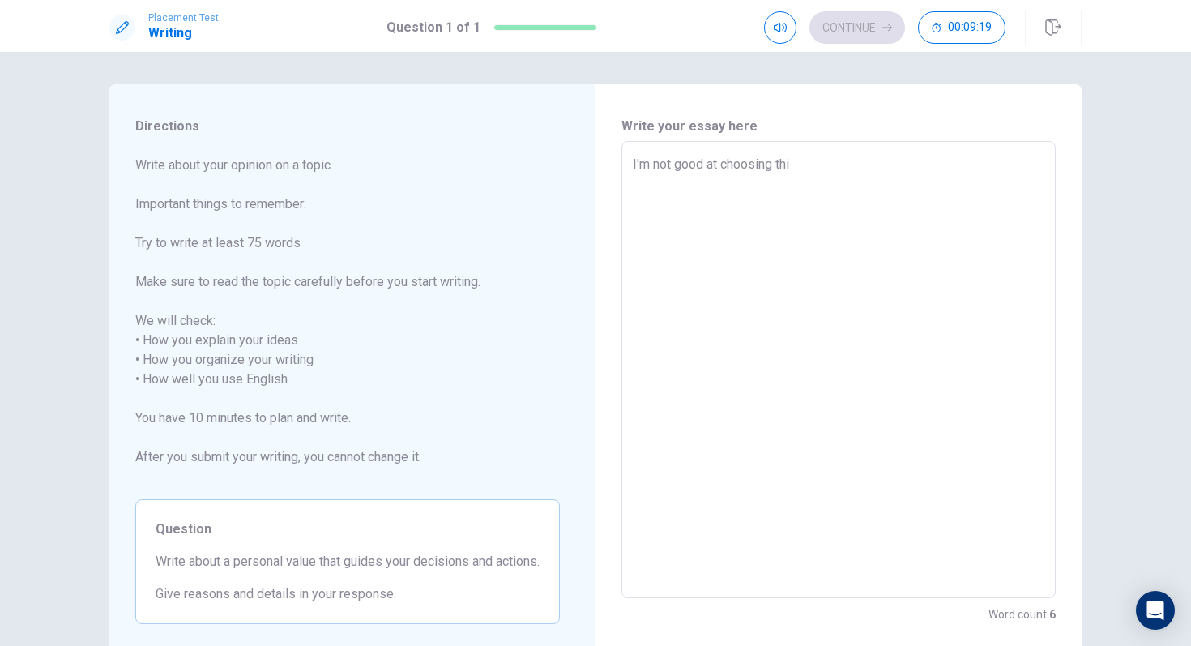
type textarea "x"
type textarea "I'm not good at choosing thin"
type textarea "x"
type textarea "I'm not good at choosing thing"
type textarea "x"
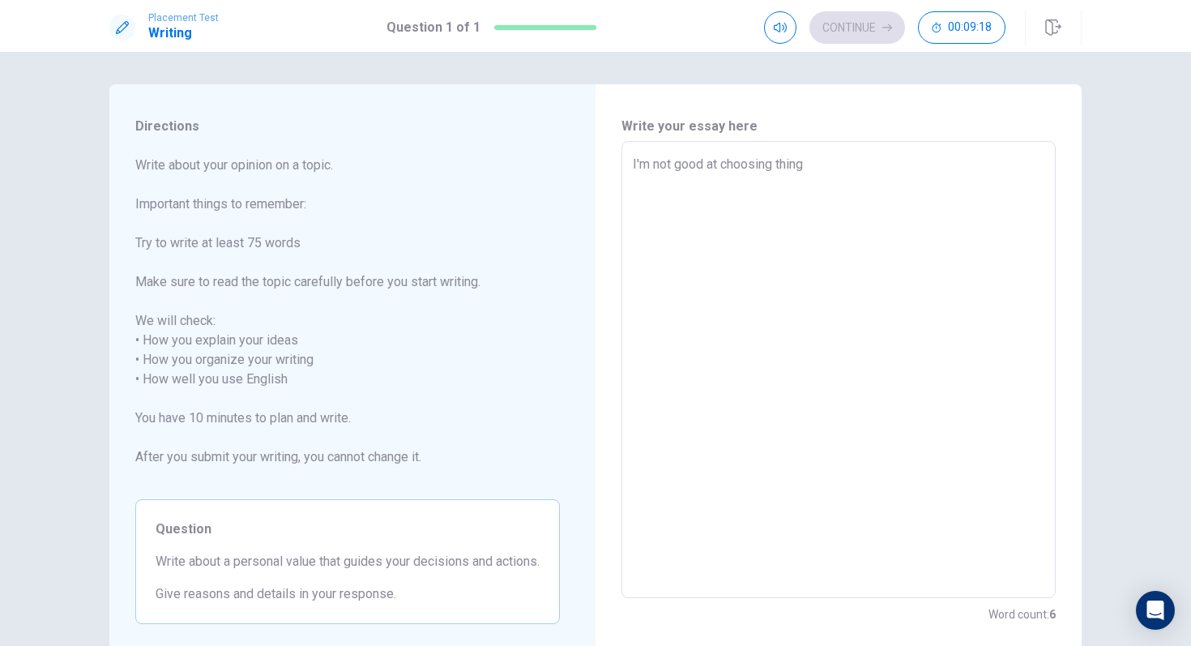
type textarea "I'm not good at choosing things"
type textarea "x"
type textarea "I'm not good at choosing things"
type textarea "x"
type textarea "I'm not good at choosing things s"
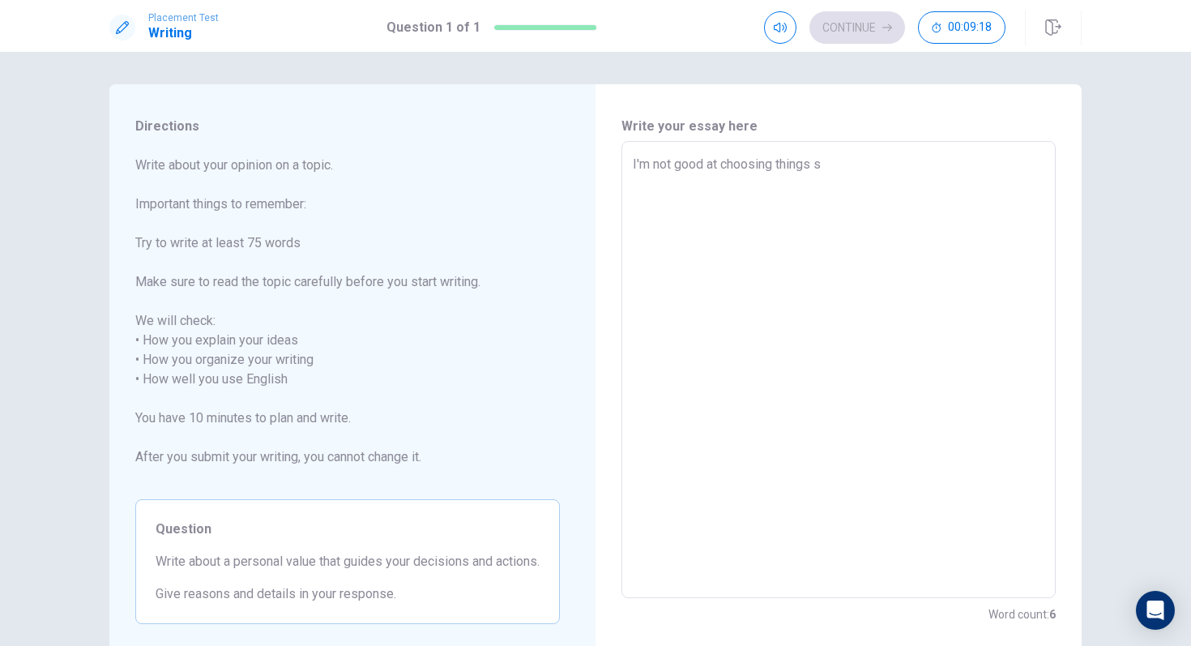
type textarea "x"
type textarea "I'm not good at choosing things so"
type textarea "x"
type textarea "I'm not good at choosing things so"
type textarea "x"
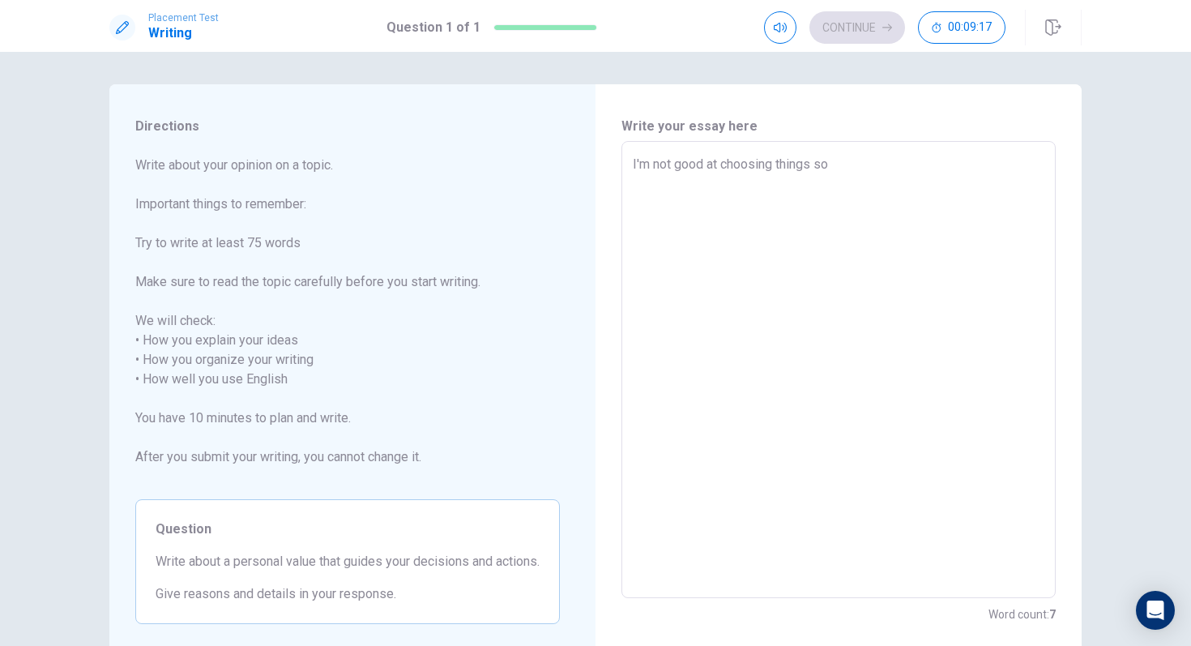
type textarea "I'm not good at choosing things so I"
type textarea "x"
type textarea "I'm not good at choosing things so I"
type textarea "x"
type textarea "I'm not good at choosing things so I a"
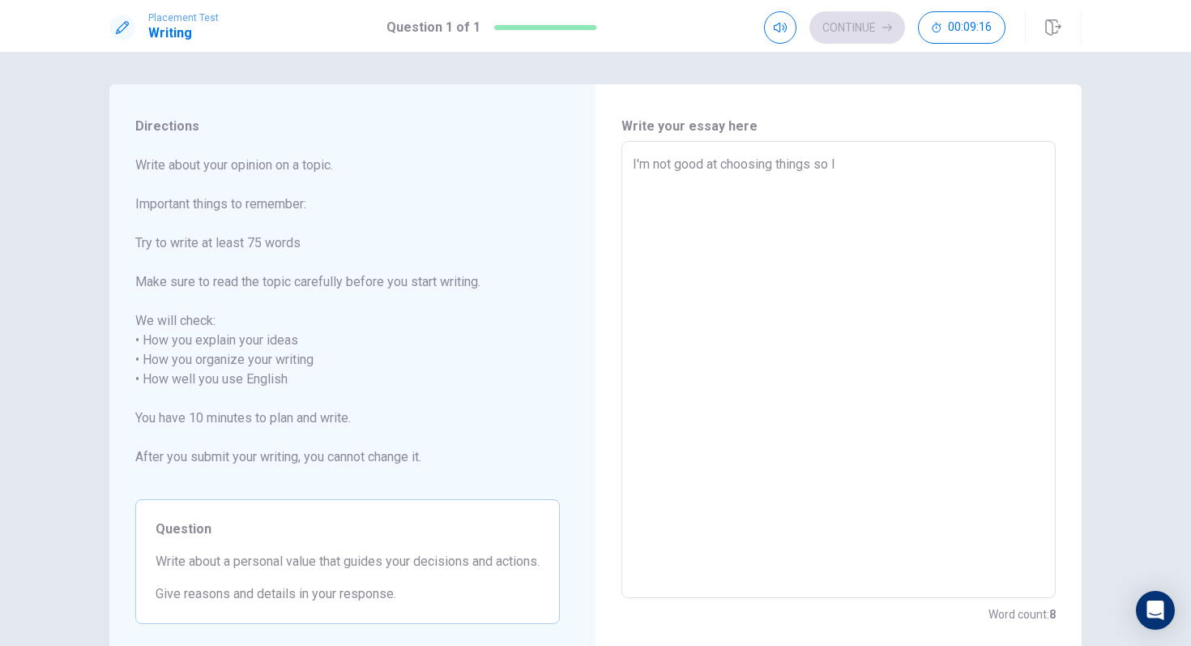
type textarea "x"
type textarea "I'm not good at choosing things so I al"
type textarea "x"
type textarea "I'm not good at choosing things so I ale"
type textarea "x"
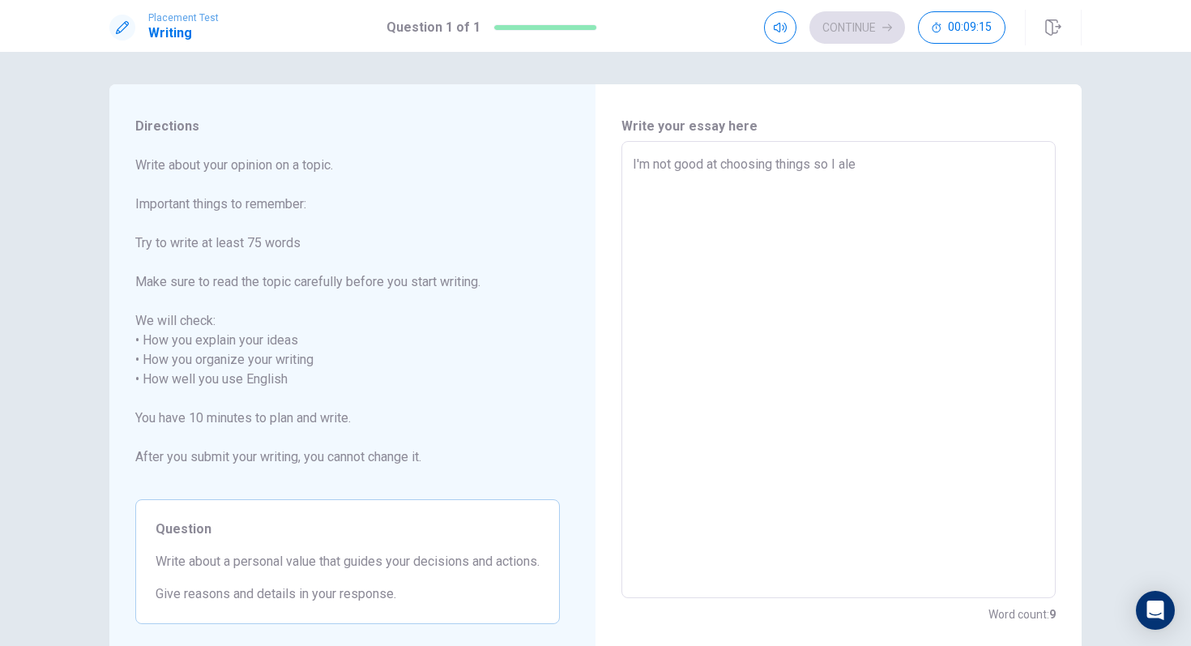
type textarea "I'm not good at choosing things so I al"
type textarea "x"
type textarea "I'm not good at choosing things so I alw"
type textarea "x"
type textarea "I'm not good at choosing things so I alwa"
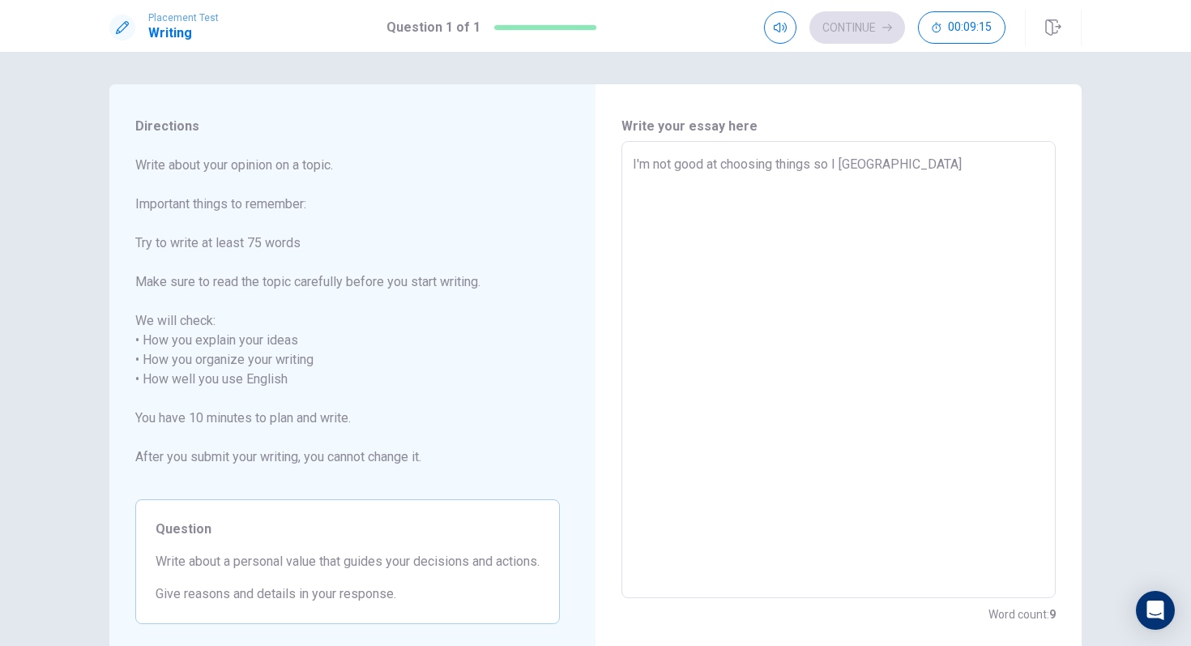
type textarea "x"
type textarea "I'm not good at choosing things so I alway"
type textarea "x"
type textarea "I'm not good at choosing things so I always"
type textarea "x"
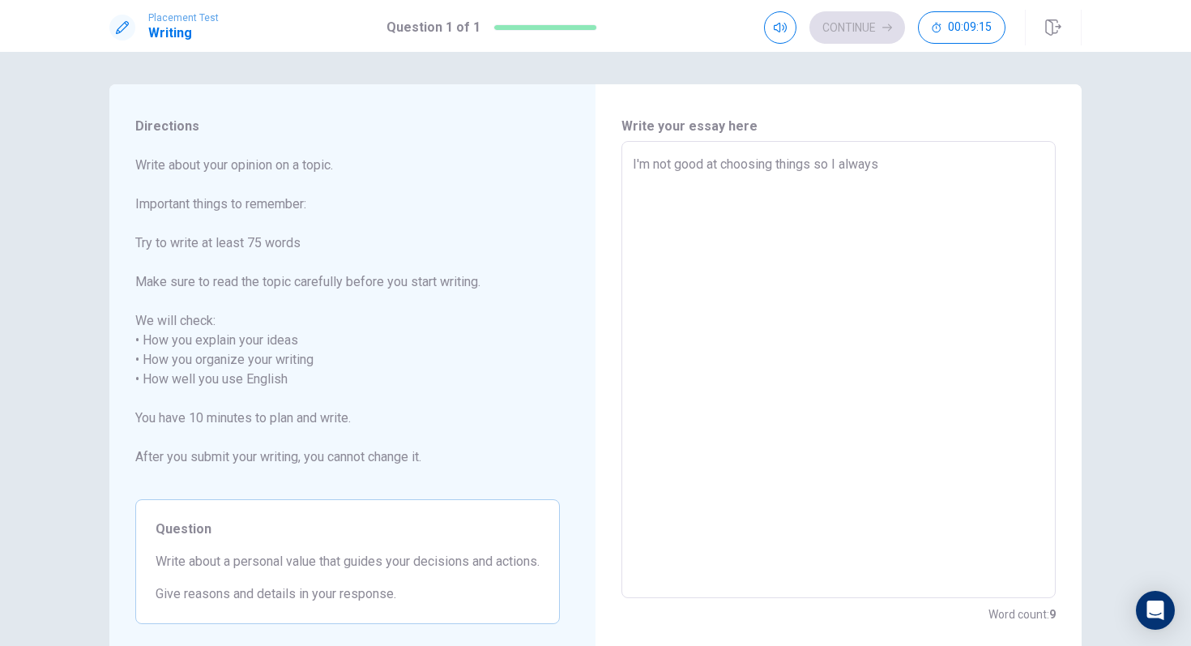
type textarea "I'm not good at choosing things so I always"
type textarea "x"
type textarea "I'm not good at choosing things so I always h"
type textarea "x"
type textarea "I'm not good at choosing things so I always ha"
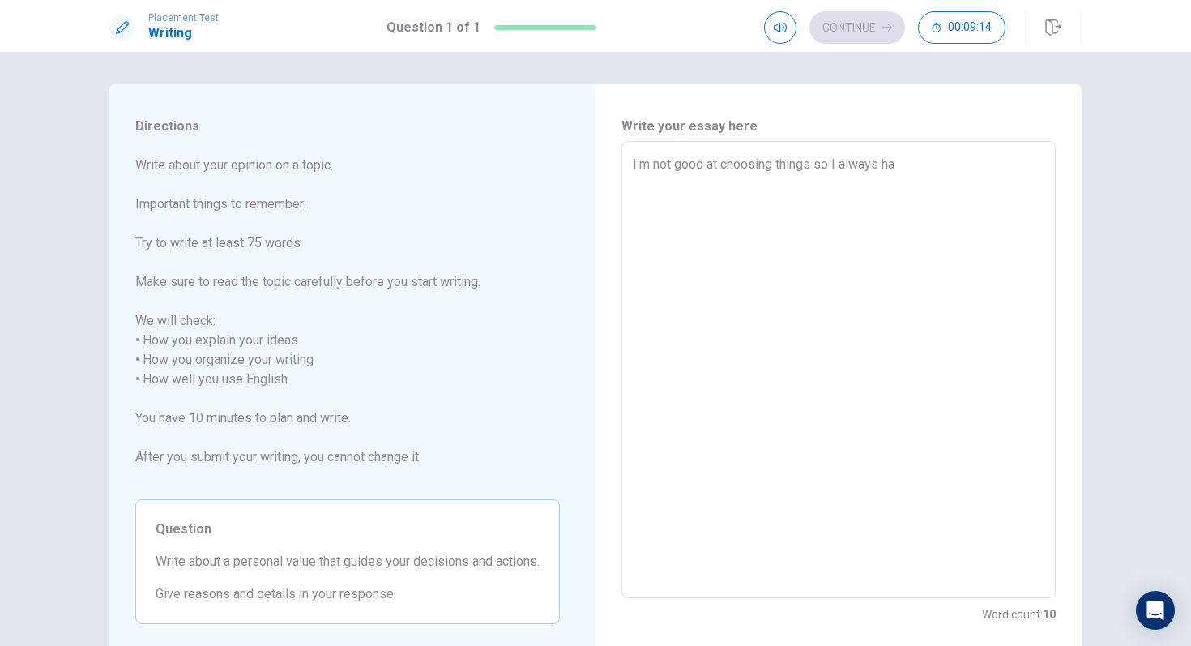
type textarea "x"
type textarea "I'm not good at choosing things so I always hal"
type textarea "x"
type textarea "I'm not good at choosing things so I always halp"
type textarea "x"
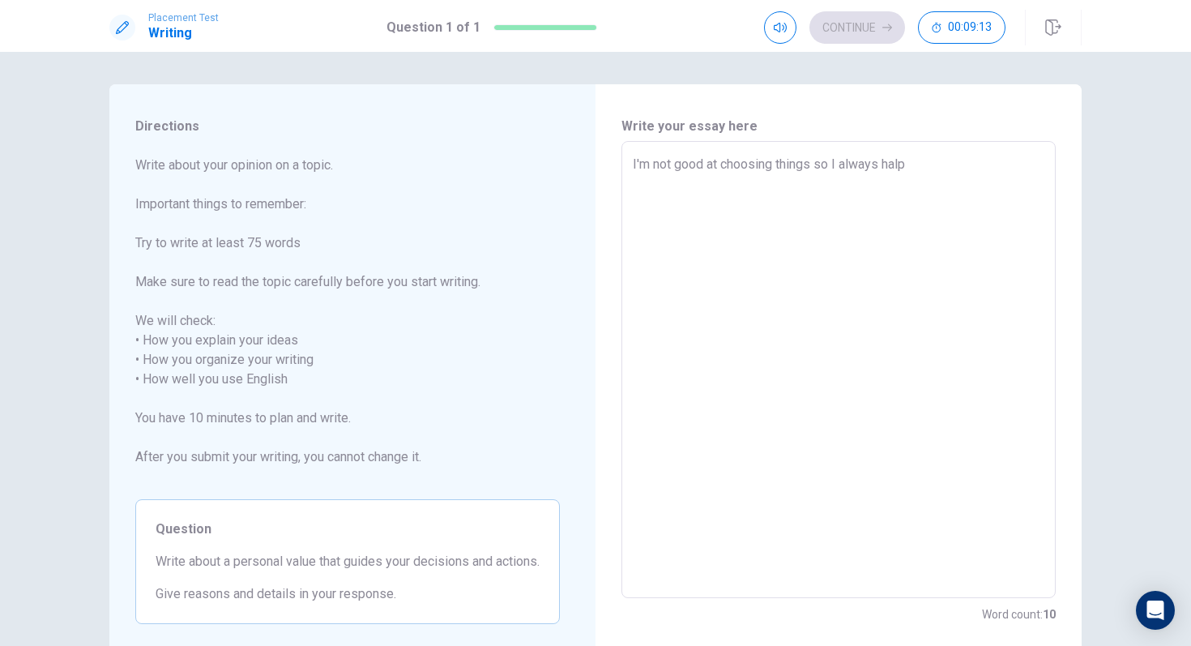
type textarea "I'm not good at choosing things so I always halp"
type textarea "x"
type textarea "I'm not good at choosing things so I always halp t"
type textarea "x"
type textarea "I'm not good at choosing things so I always halp to"
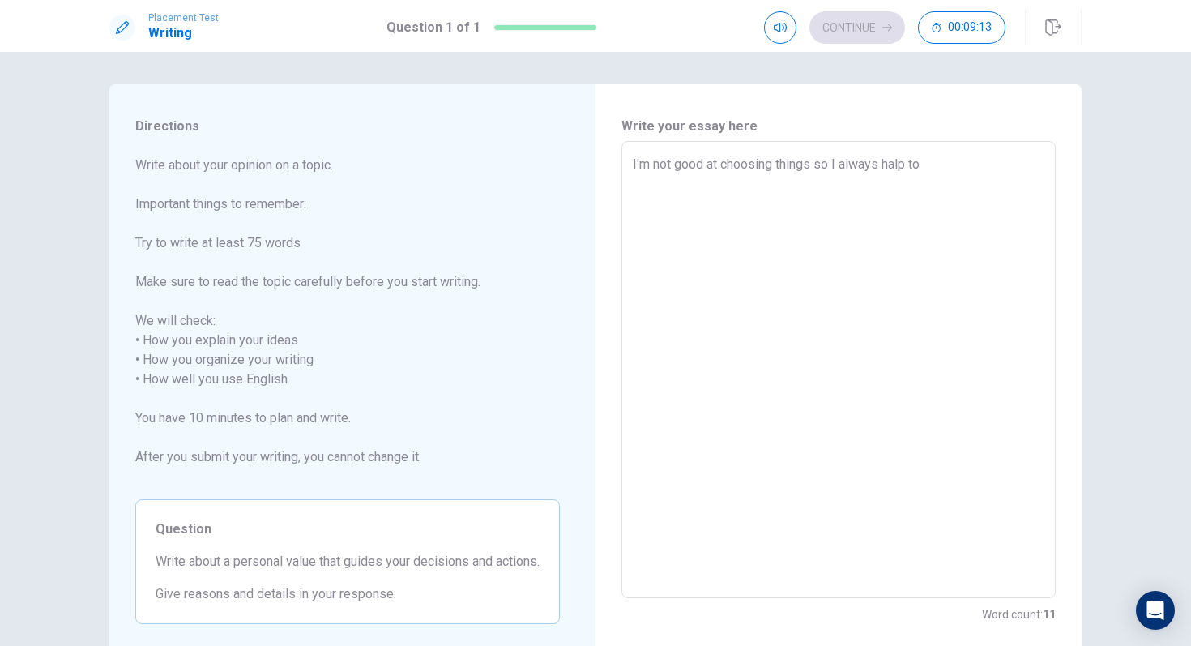
type textarea "x"
type textarea "I'm not good at choosing things so I always halp to"
type textarea "x"
type textarea "I'm not good at choosing things so I always halp to m"
type textarea "x"
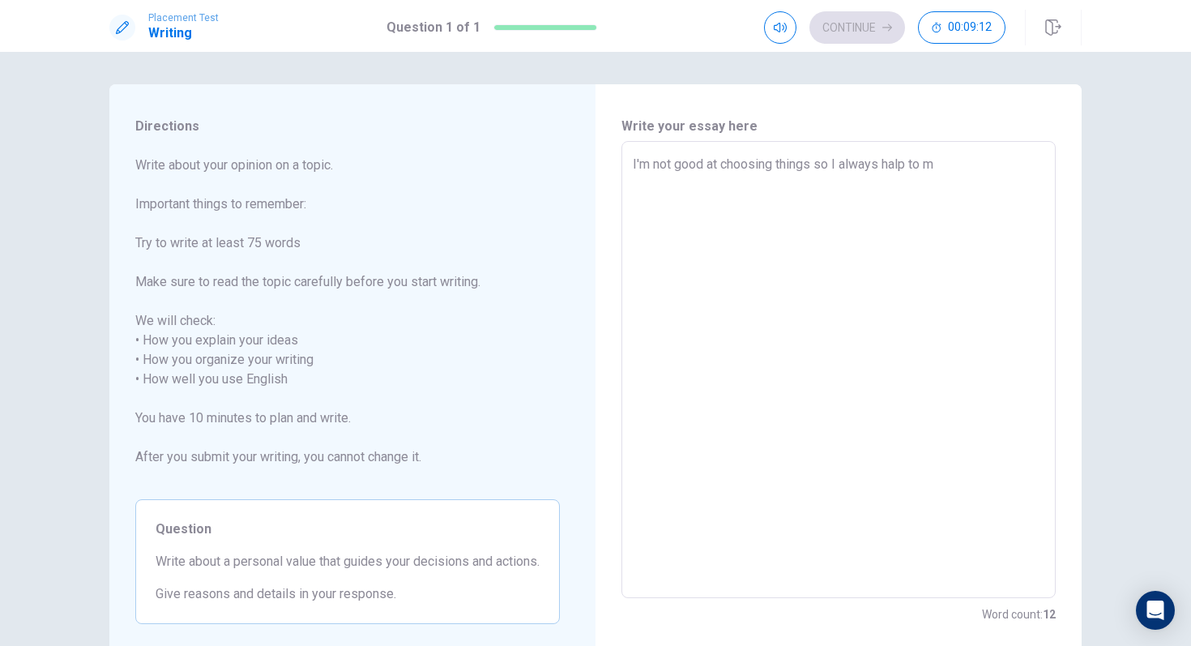
type textarea "I'm not good at choosing things so I always halp to my"
type textarea "x"
type textarea "I'm not good at choosing things so I always halp to my"
type textarea "x"
type textarea "I'm not good at choosing things so I always halp to my f"
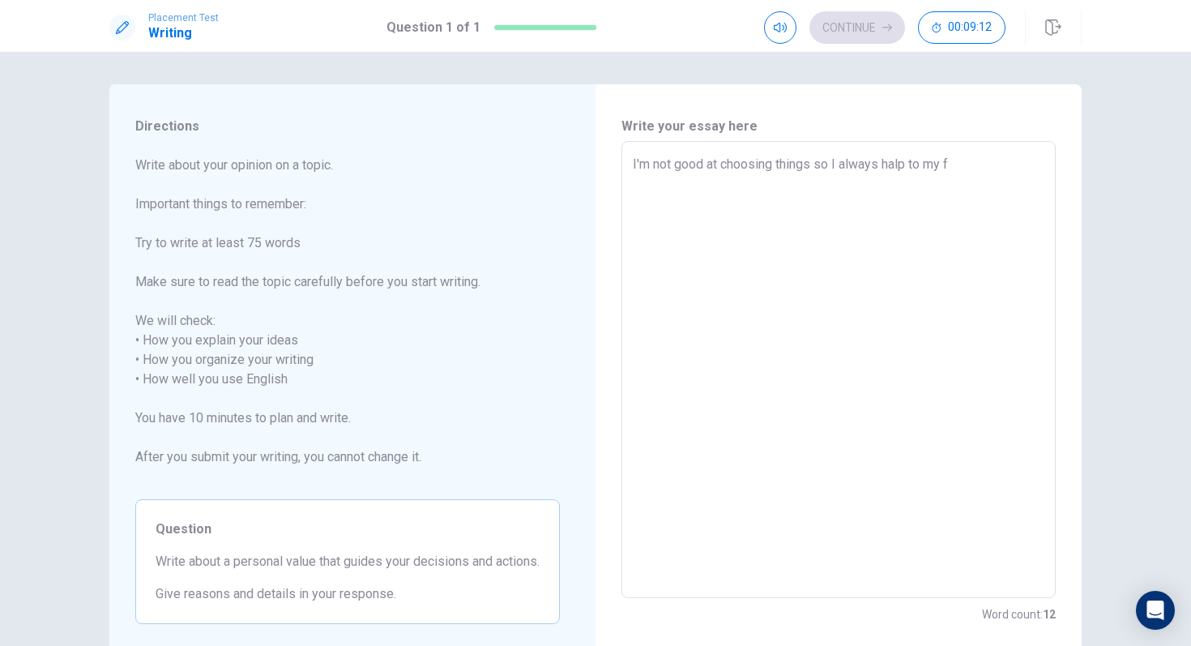
type textarea "x"
type textarea "I'm not good at choosing things so I always halp to my fr"
type textarea "x"
type textarea "I'm not good at choosing things so I always halp to my fri"
type textarea "x"
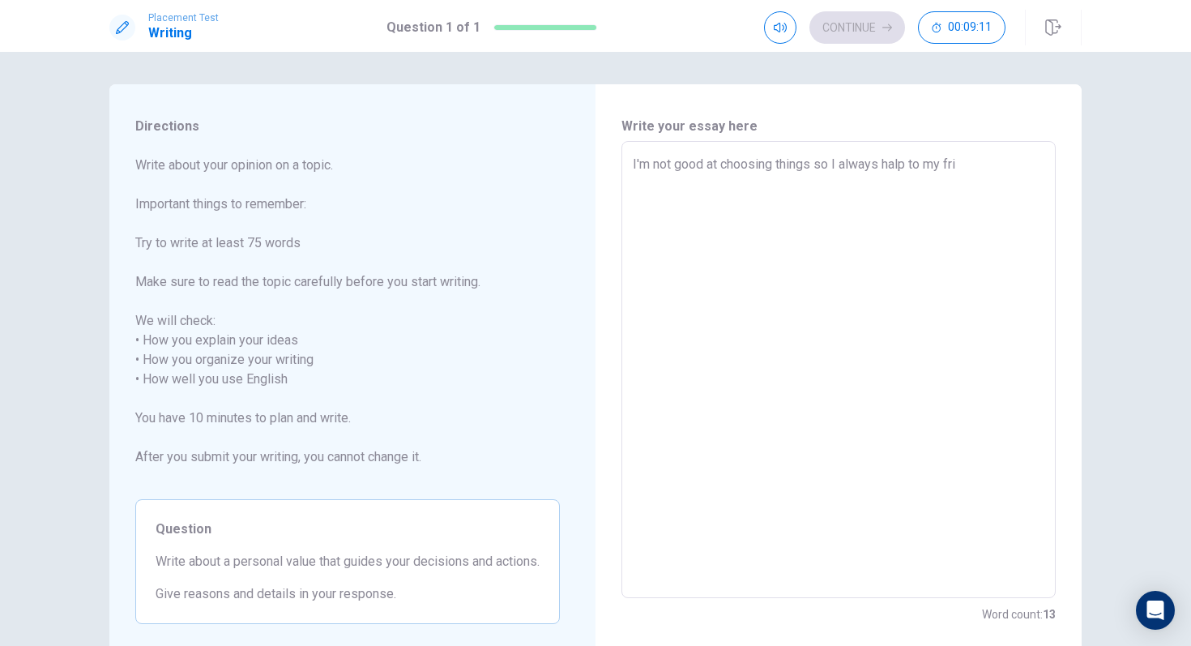
type textarea "I'm not good at choosing things so I always halp to my frie"
type textarea "x"
type textarea "I'm not good at choosing things so I always halp to my frien"
type textarea "x"
type textarea "I'm not good at choosing things so I always halp to my friend"
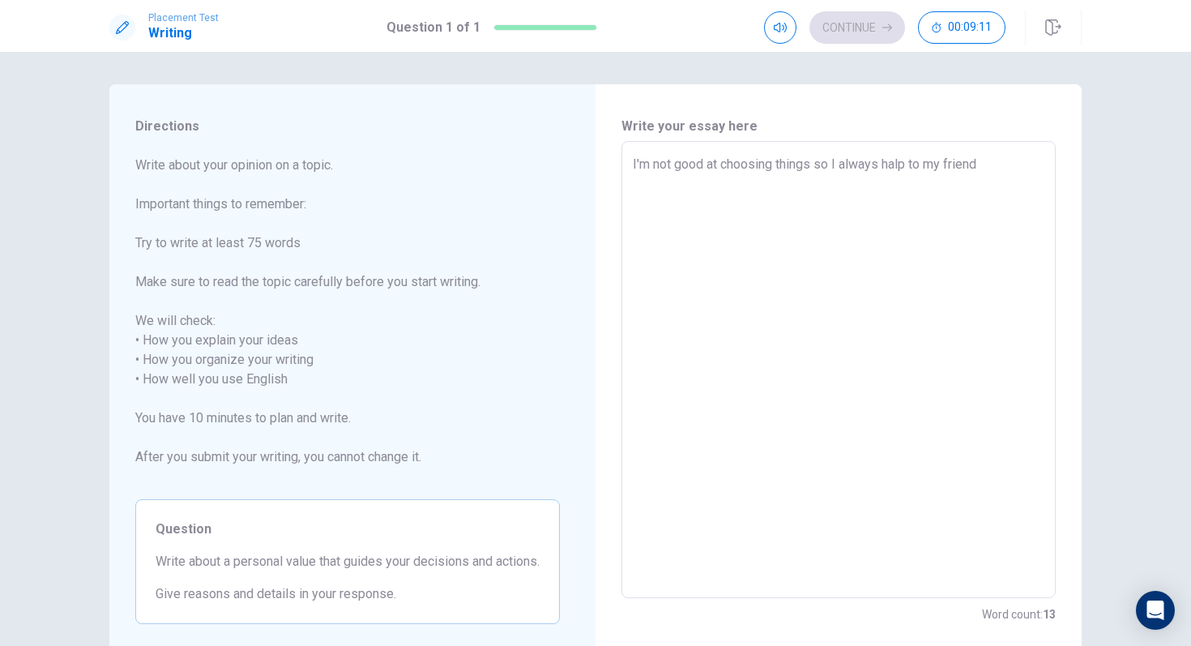
type textarea "x"
type textarea "I'm not good at choosing things so I always halp to my friends"
type textarea "x"
type textarea "I'm not good at choosing things so I always halp to my friends"
type textarea "x"
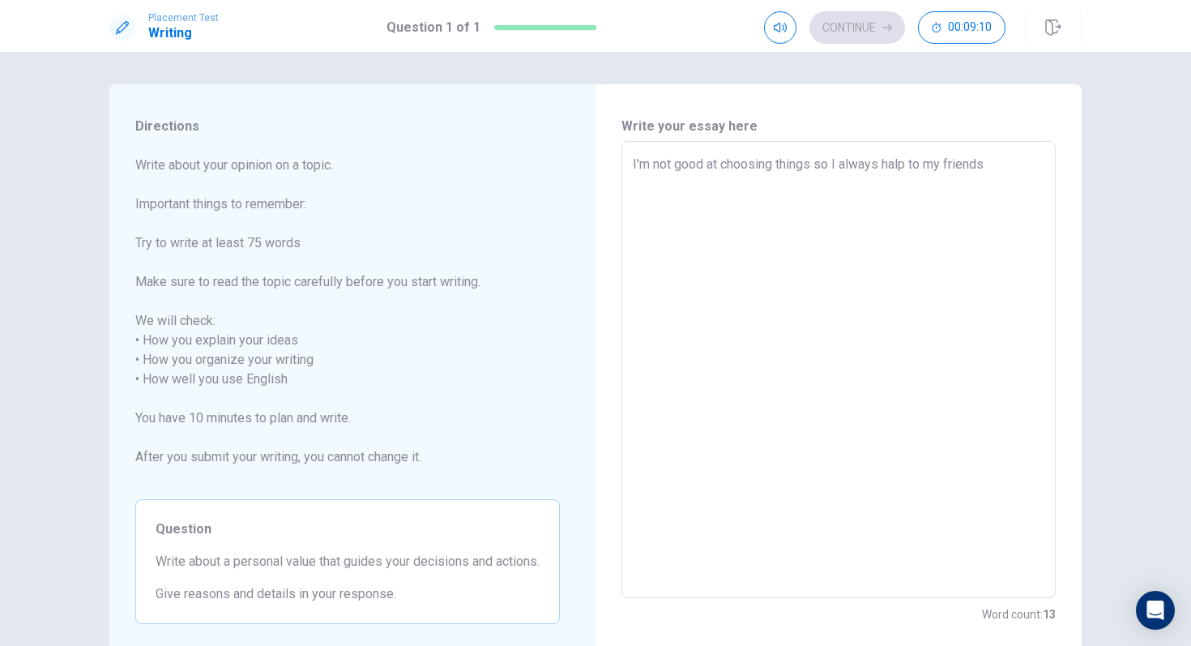
type textarea "I'm not good at choosing things so I always halp to my friends a"
type textarea "x"
type textarea "I'm not good at choosing things so I always halp to my friends"
type textarea "x"
type textarea "I'm not good at choosing things so I always halp to my friends o"
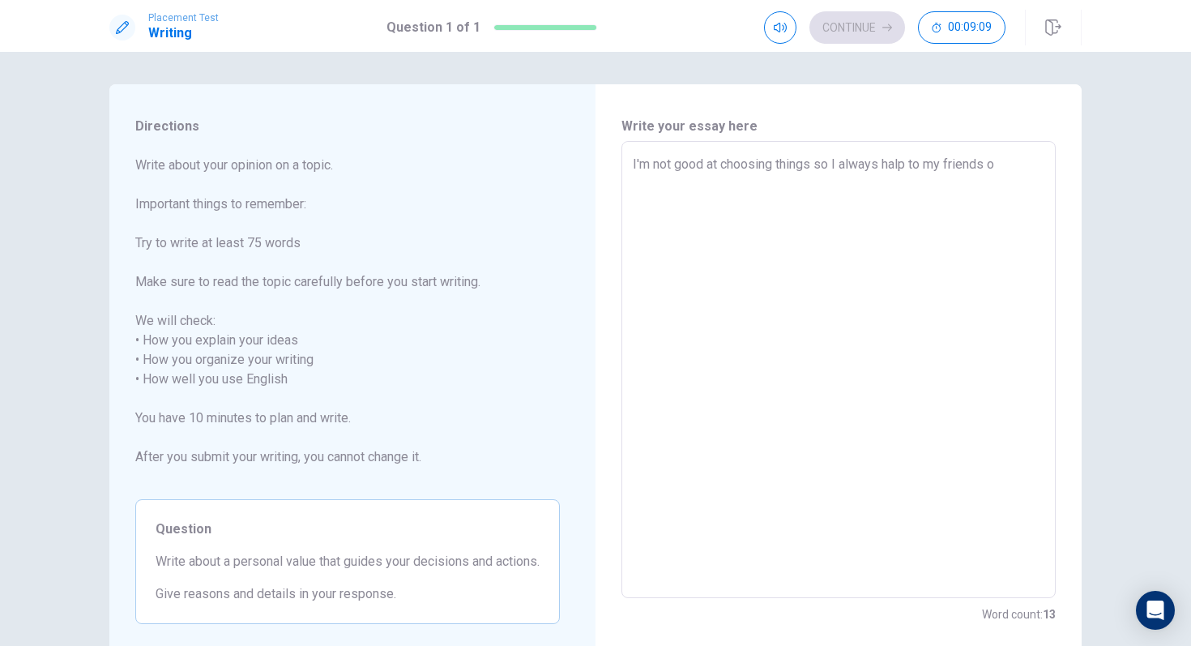
type textarea "x"
type textarea "I'm not good at choosing things so I always halp to my friends or"
type textarea "x"
type textarea "I'm not good at choosing things so I always halp to my friends or"
type textarea "x"
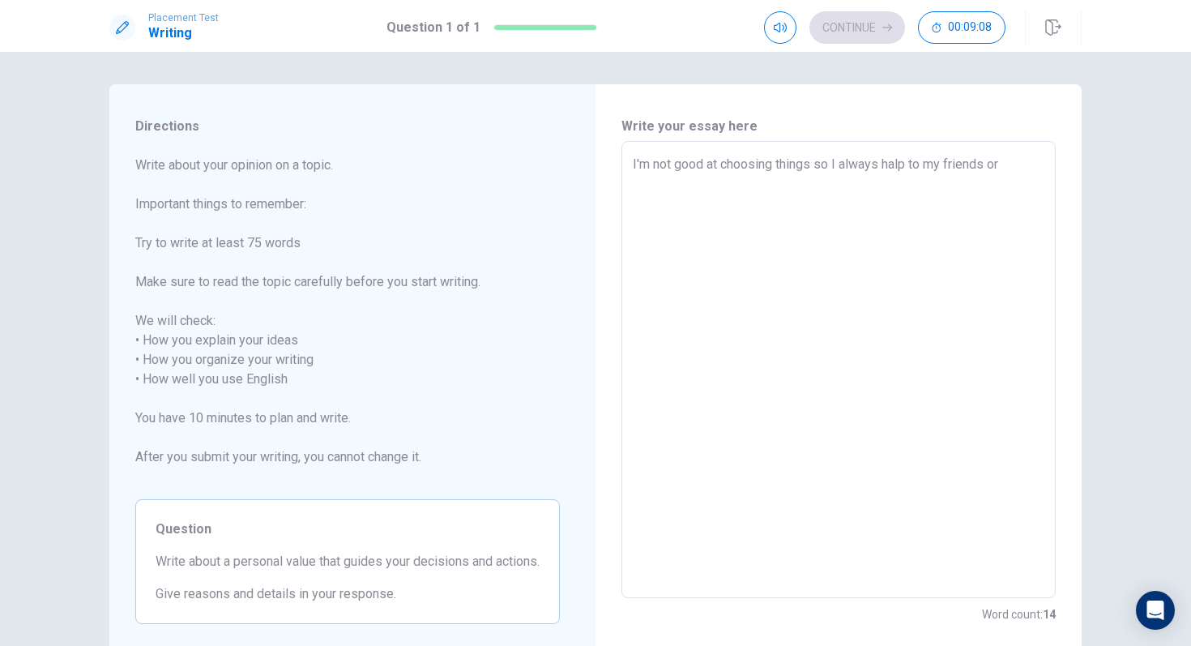
type textarea "I'm not good at choosing things so I always halp to my friends or m"
type textarea "x"
type textarea "I'm not good at choosing things so I always halp to my friends or my"
type textarea "x"
type textarea "I'm not good at choosing things so I always halp to my friends or my"
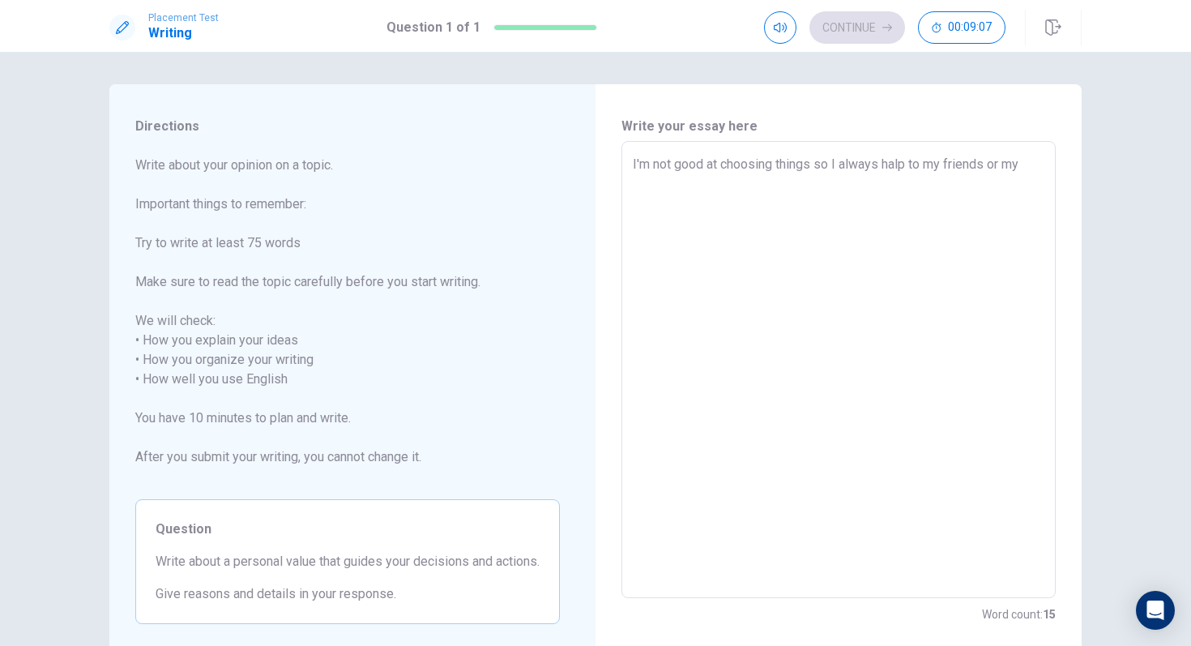
type textarea "x"
type textarea "I'm not good at choosing things so I always halp to my friends or my f"
type textarea "x"
type textarea "I'm not good at choosing things so I always halp to my friends or my fa"
type textarea "x"
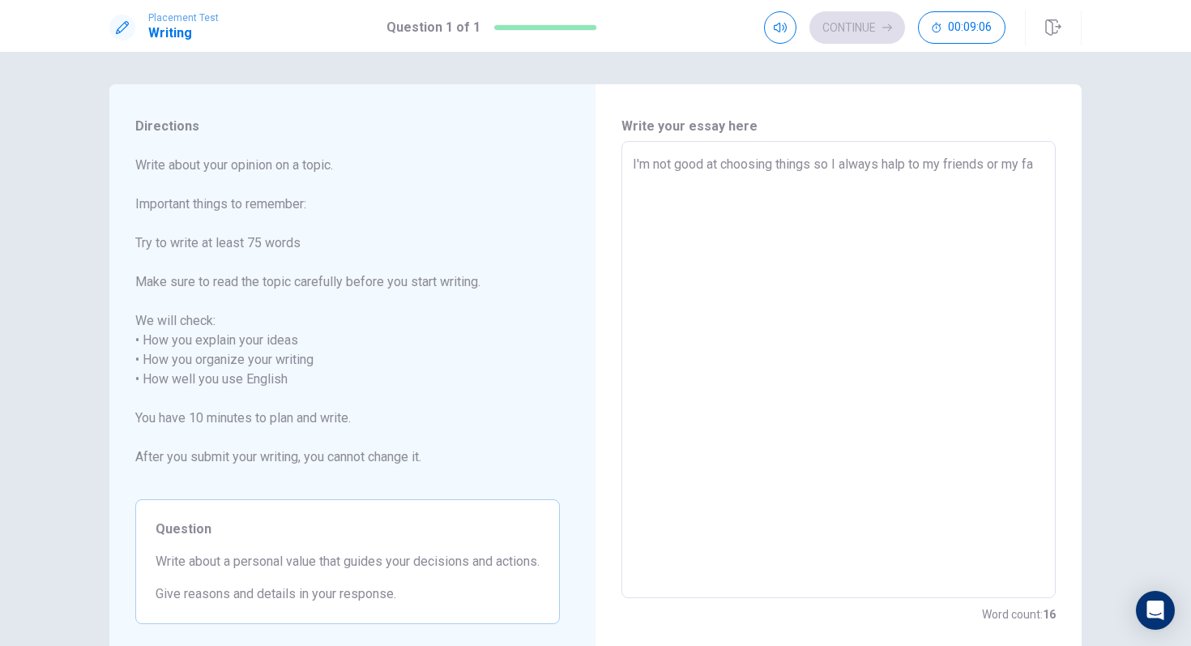
type textarea "I'm not good at choosing things so I always halp to my friends or my fam"
type textarea "x"
type textarea "I'm not good at choosing things so I always halp to my friends or my fami"
type textarea "x"
type textarea "I'm not good at choosing things so I always halp to my friends or my famil"
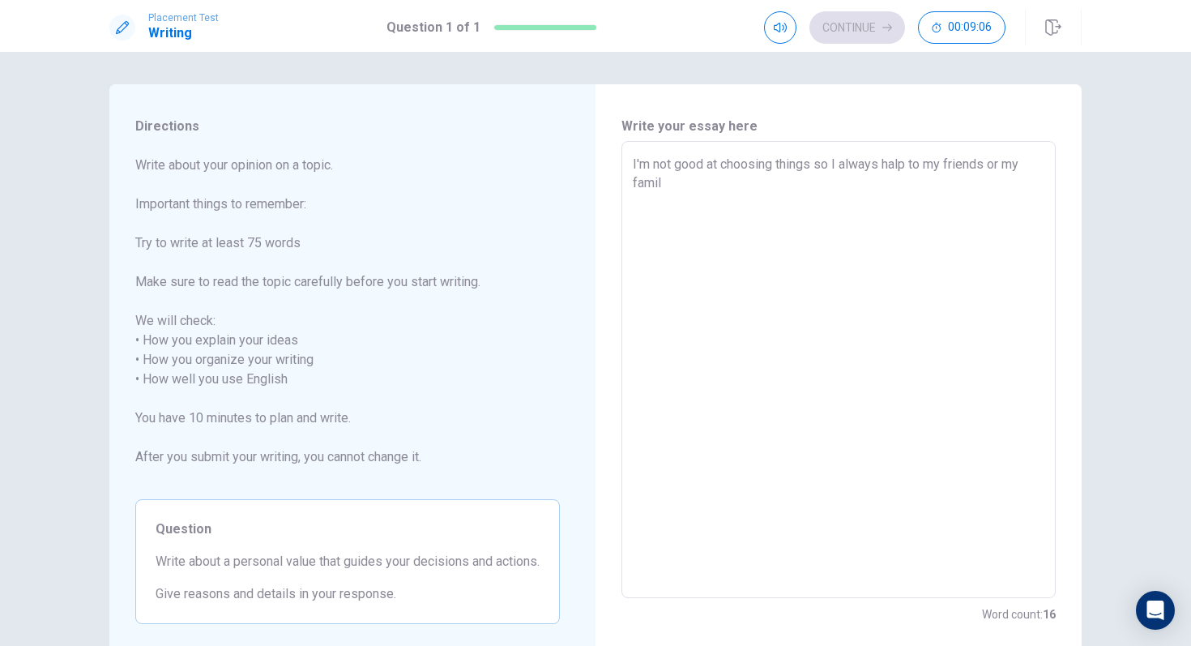
type textarea "x"
type textarea "I'm not good at choosing things so I always halp to my friends or my family"
type textarea "x"
type textarea "I'm not good at choosing things so I always halp to my friends or my family."
click at [885, 164] on textarea "I'm not good at choosing things so I always halp to my friends or my family." at bounding box center [839, 370] width 412 height 430
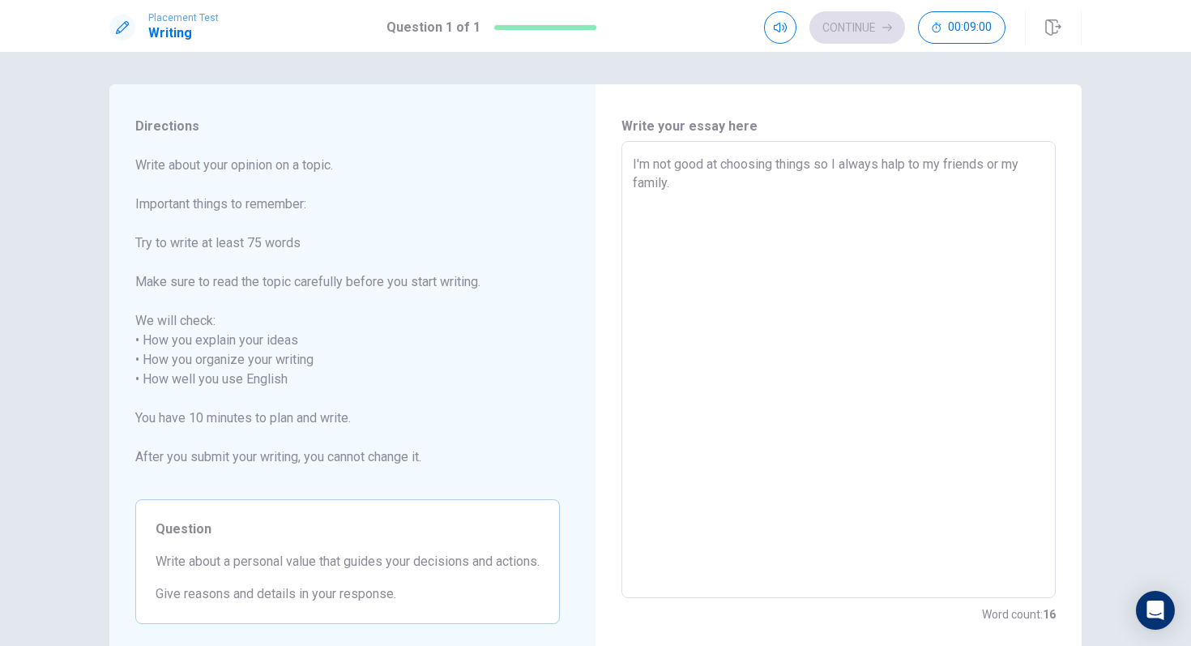
click at [900, 162] on textarea "I'm not good at choosing things so I always halp to my friends or my family." at bounding box center [839, 370] width 412 height 430
type textarea "x"
type textarea "I'm not good at choosing things so I always hap to my friends or my family."
type textarea "x"
type textarea "I'm not good at choosing things so I always hp to my friends or my family."
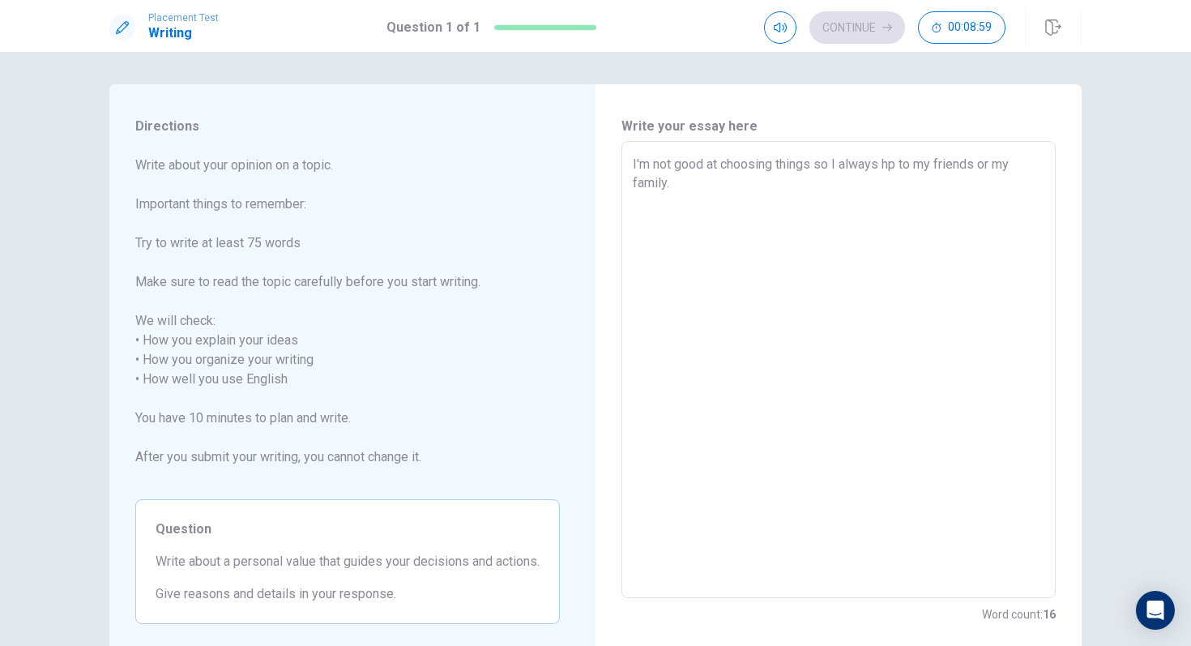
type textarea "x"
type textarea "I'm not good at choosing things so I always p to my friends or my family."
type textarea "x"
type textarea "I'm not good at choosing things so I alwaysp to my friends or my family."
type textarea "x"
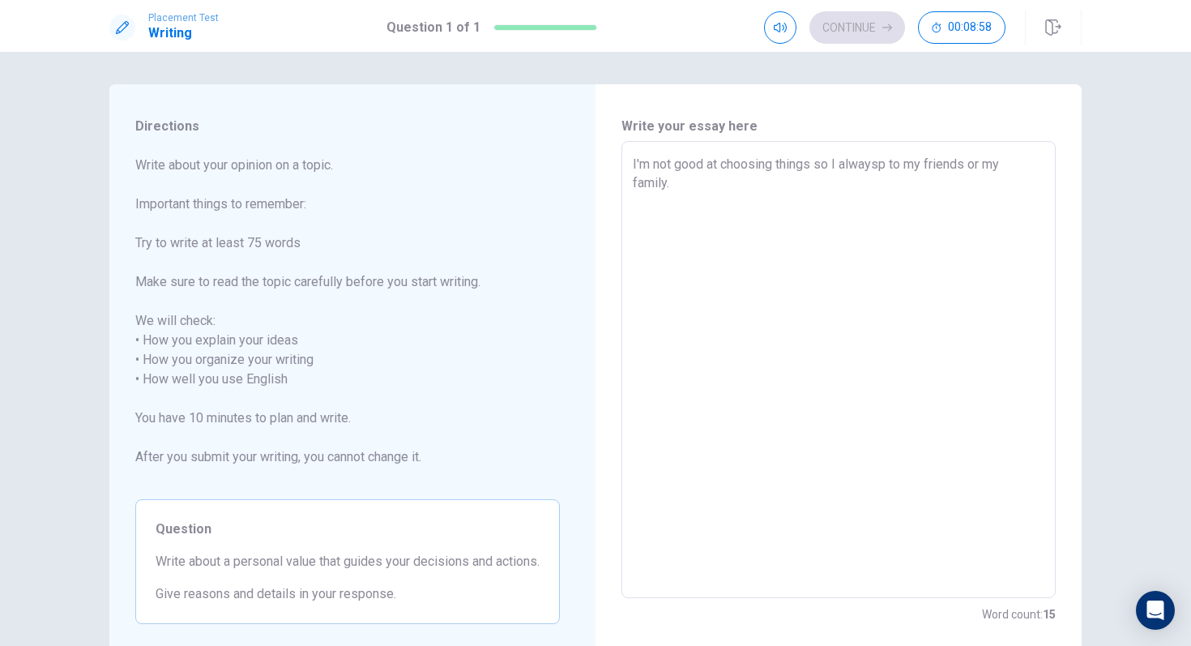
type textarea "I'm not good at choosing things so I always p to my friends or my family."
type textarea "x"
type textarea "I'm not good at choosing things so I always ap to my friends or my family."
type textarea "x"
type textarea "I'm not good at choosing things so I always asp to my friends or my family."
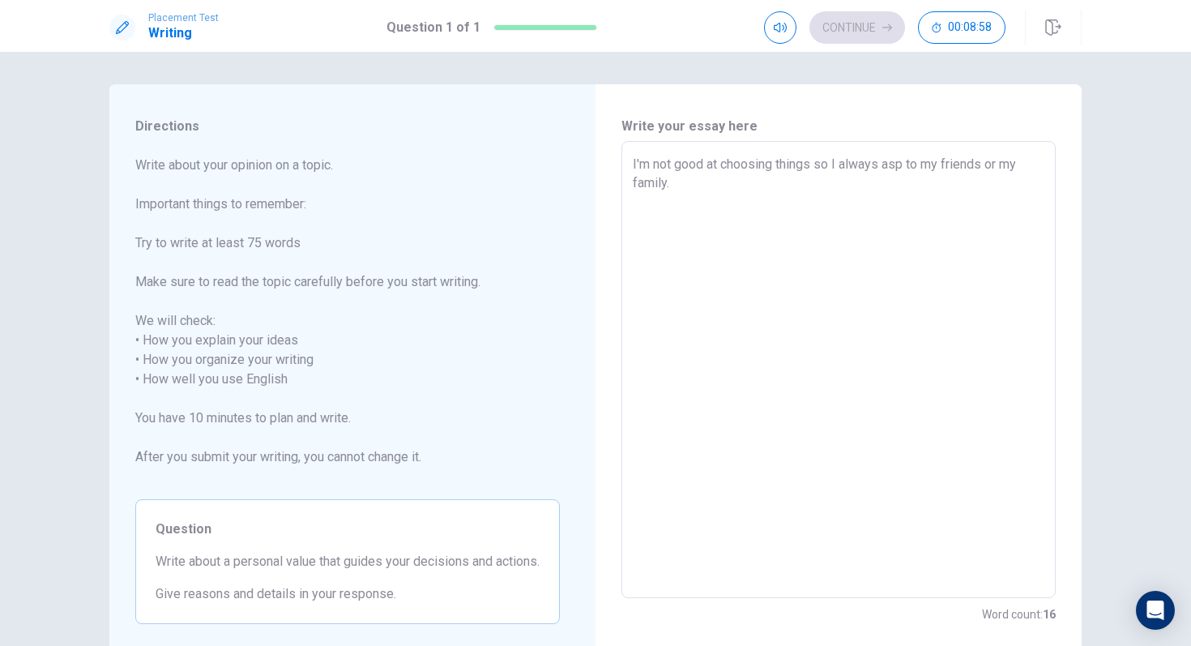
type textarea "x"
type textarea "I'm not good at choosing things so I always askp to my friends or my family."
type textarea "x"
type textarea "I'm not good at choosing things so I always ask p to my friends or my family."
type textarea "x"
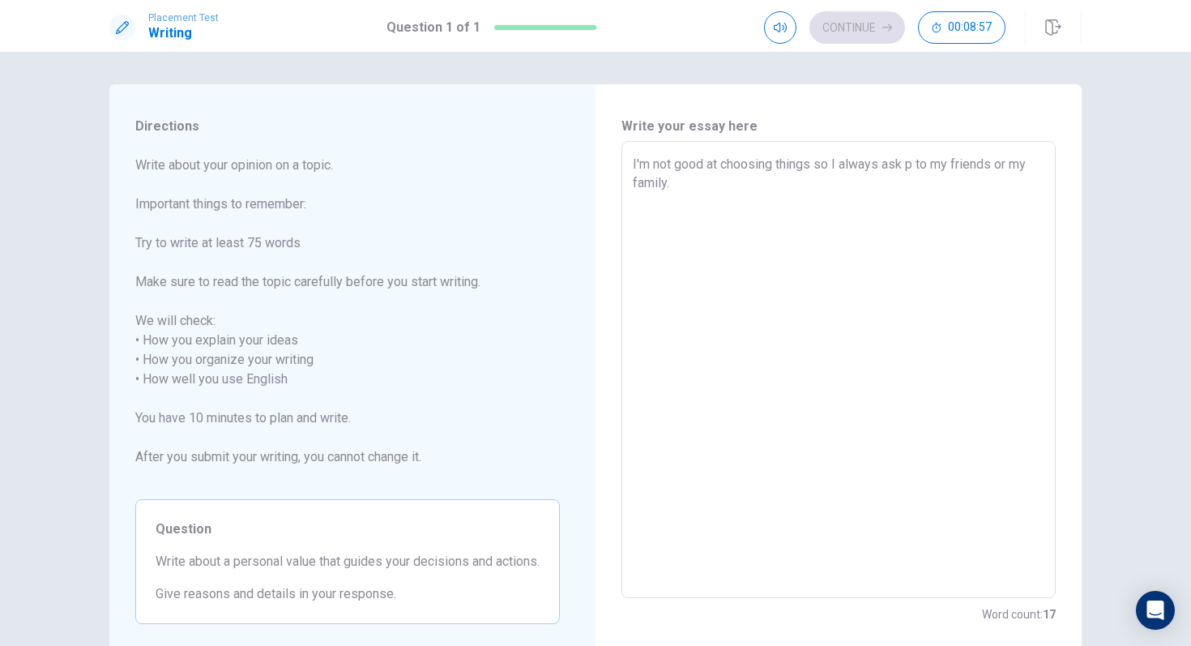
type textarea "I'm not good at choosing things so I always ask hp to my friends or my family."
type textarea "x"
type textarea "I'm not good at choosing things so I always ask hap to my friends or my family."
type textarea "x"
type textarea "I'm not good at choosing things so I always ask hp to my friends or my family."
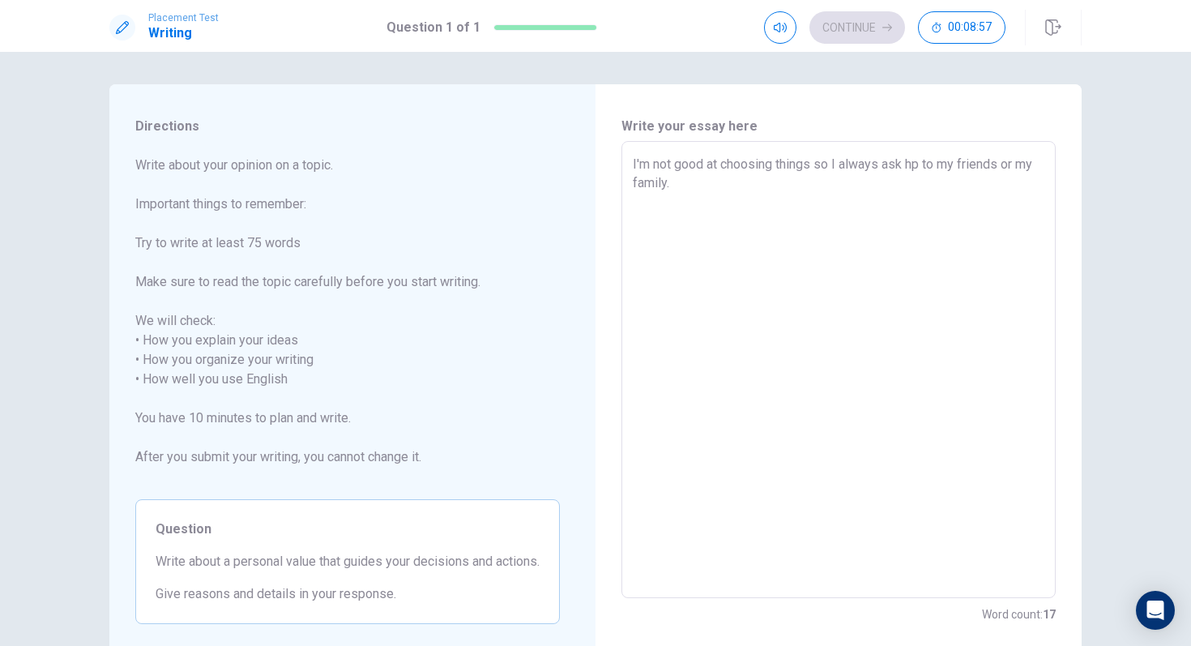
type textarea "x"
type textarea "I'm not good at choosing things so I always ask hep to my friends or my family."
type textarea "x"
type textarea "I'm not good at choosing things so I always ask help to my friends or my family."
click at [908, 173] on textarea "I'm not good at choosing things so I always ask help to my friends or my family." at bounding box center [839, 370] width 412 height 430
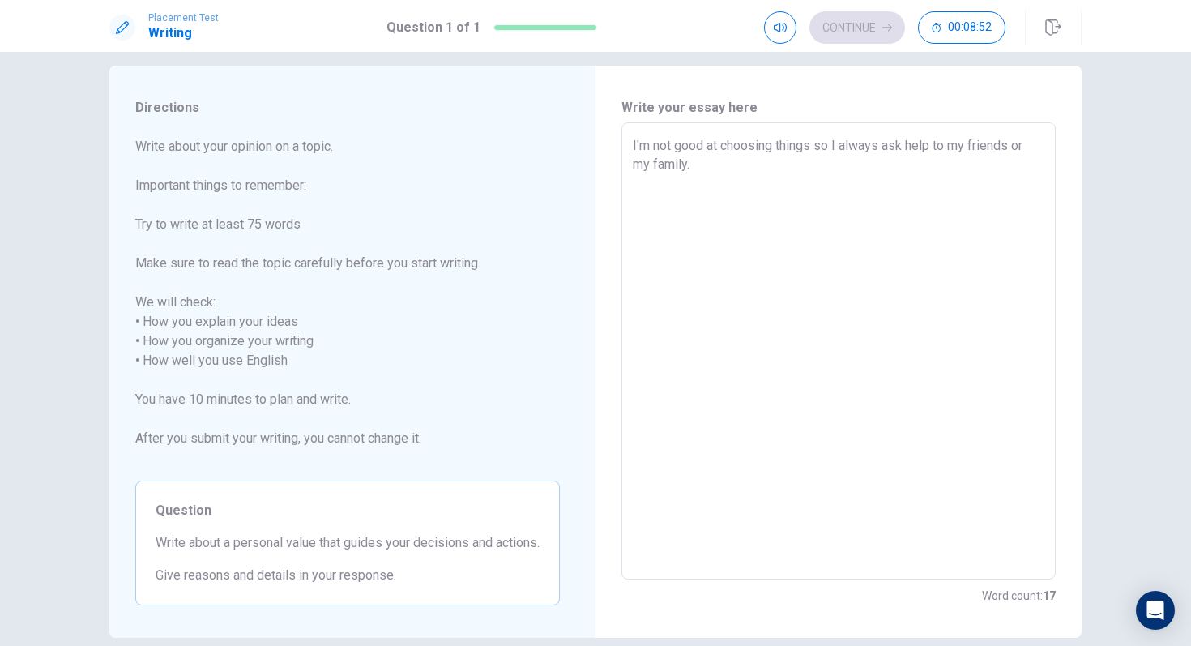
scroll to position [20, 0]
click at [688, 177] on textarea "I'm not good at choosing things so I always ask help to my friends or my family." at bounding box center [839, 349] width 412 height 430
type textarea "x"
type textarea "I'm not good at choosing things so I always ask help to my friends or my family…"
type textarea "x"
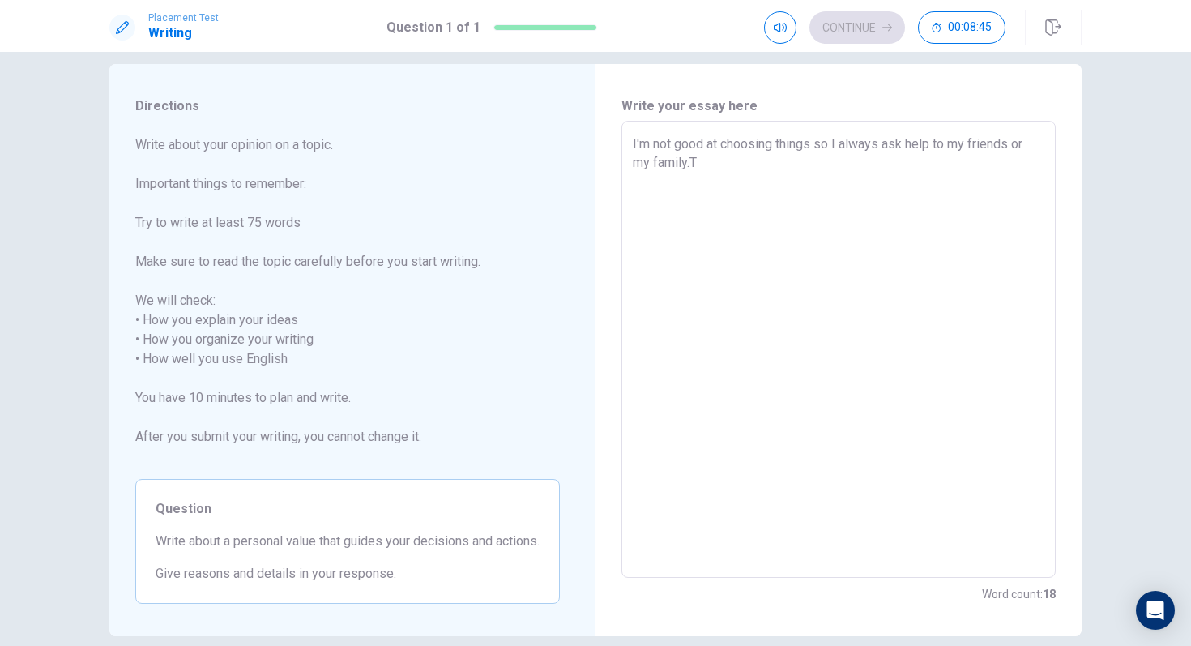
type textarea "I'm not good at choosing things so I always ask help to my friends or my family…"
type textarea "x"
type textarea "I'm not good at choosing things so I always ask help to my friends or my family…"
drag, startPoint x: 634, startPoint y: 140, endPoint x: 791, endPoint y: 163, distance: 158.8
click at [791, 163] on textarea "I'm not good at choosing things so I always ask help to my friends or my family…" at bounding box center [839, 349] width 412 height 430
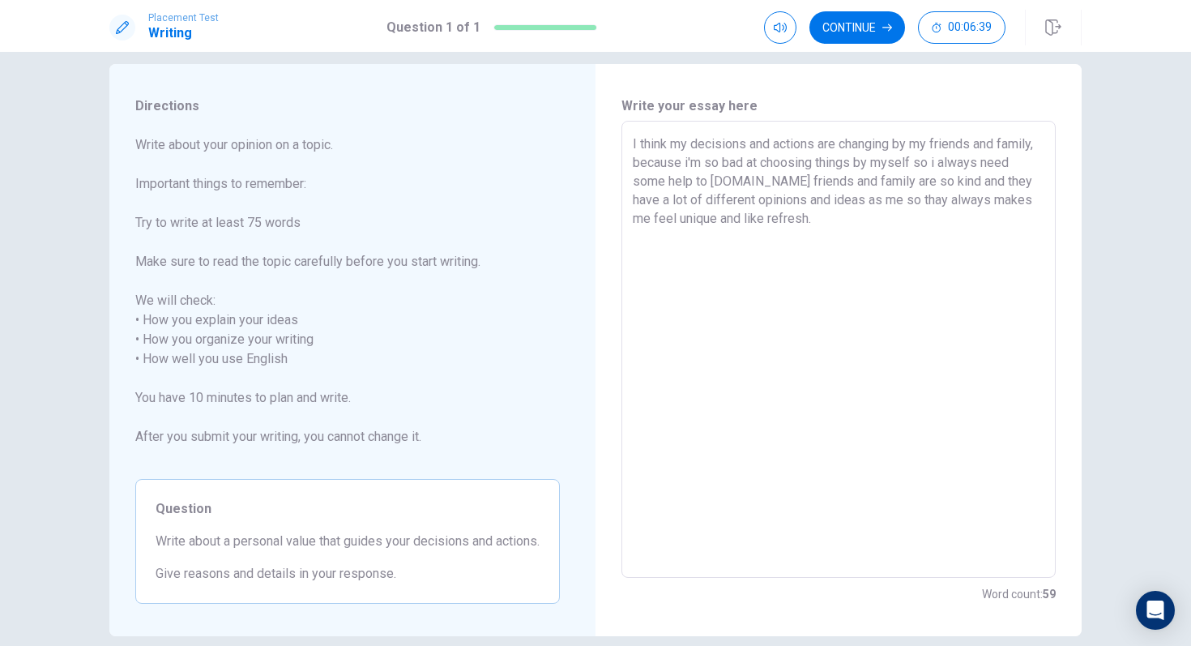
click at [866, 194] on textarea "I think my decisions and actions are changing by my friends and family, because…" at bounding box center [839, 349] width 412 height 430
click at [835, 198] on textarea "I think my decisions and actions are changing by my friends and family, because…" at bounding box center [839, 349] width 412 height 430
click at [842, 203] on textarea "I think my decisions and actions are changing by my friends and family, because…" at bounding box center [839, 349] width 412 height 430
drag, startPoint x: 907, startPoint y: 201, endPoint x: 808, endPoint y: 197, distance: 98.9
click at [808, 197] on textarea "I think my decisions and actions are changing by my friends and family, because…" at bounding box center [839, 349] width 412 height 430
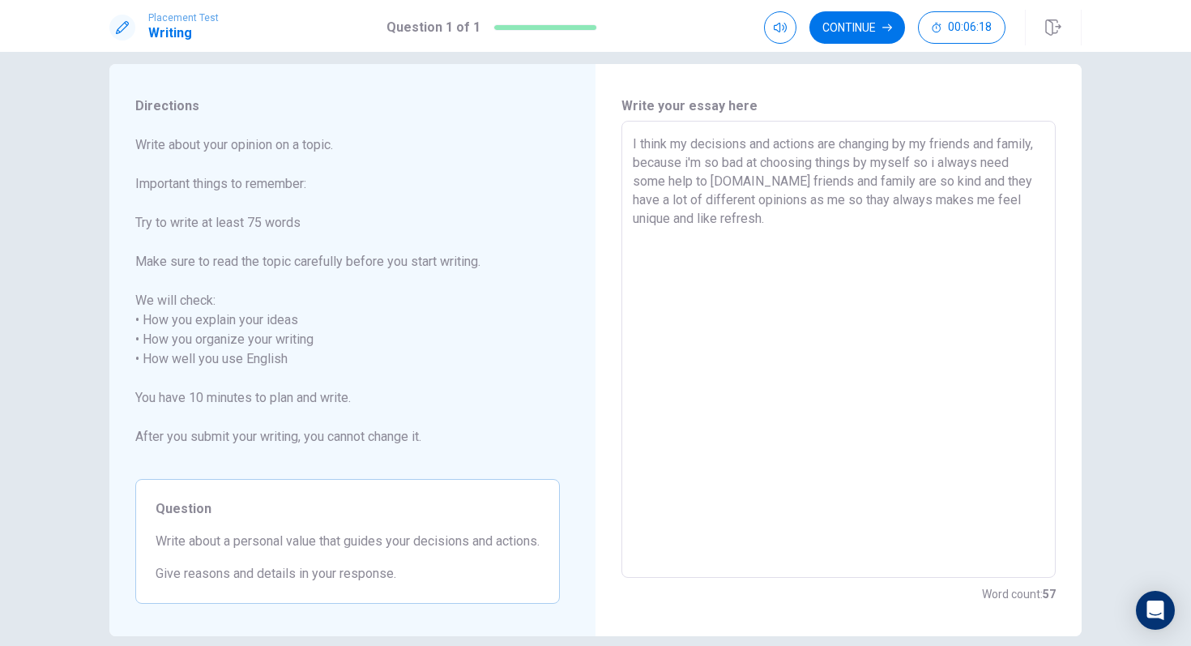
click at [757, 201] on textarea "I think my decisions and actions are changing by my friends and family, because…" at bounding box center [839, 349] width 412 height 430
click at [881, 213] on textarea "I think my decisions and actions are changing by my friends and family, because…" at bounding box center [839, 349] width 412 height 430
drag, startPoint x: 785, startPoint y: 214, endPoint x: 884, endPoint y: 214, distance: 98.8
click at [884, 215] on textarea "I think my decisions and actions are changing by my friends and family, because…" at bounding box center [839, 349] width 412 height 430
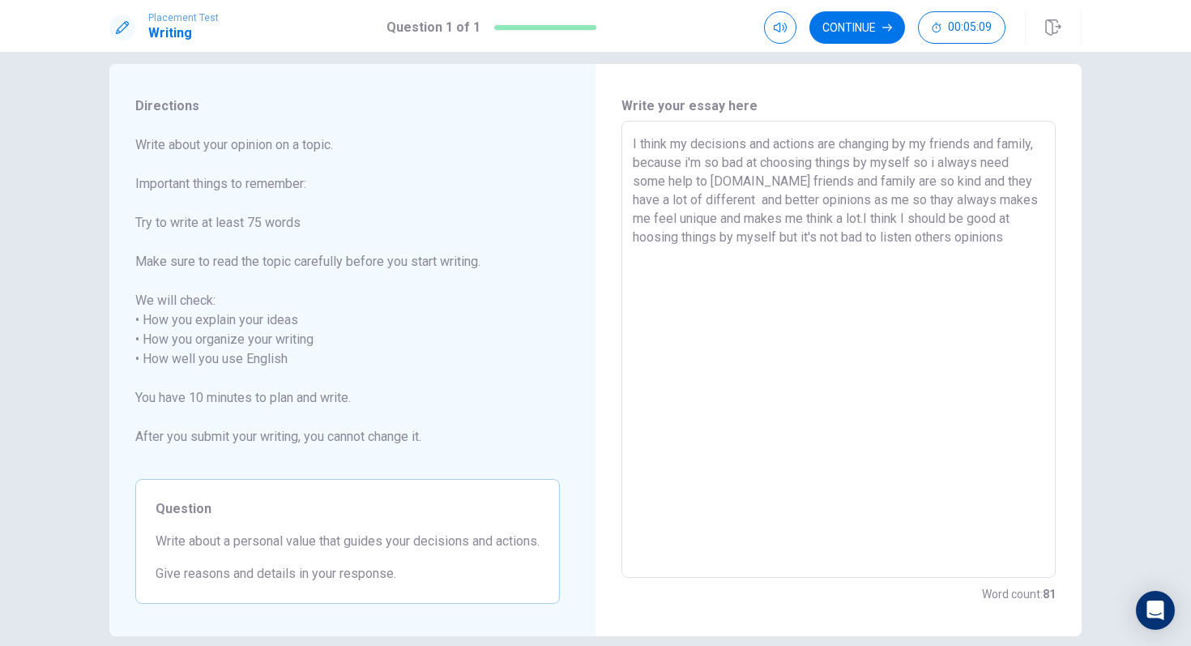
click at [685, 237] on textarea "I think my decisions and actions are changing by my friends and family, because…" at bounding box center [839, 349] width 412 height 430
drag, startPoint x: 725, startPoint y: 241, endPoint x: 681, endPoint y: 245, distance: 44.7
click at [681, 245] on textarea "I think my decisions and actions are changing by my friends and family, because…" at bounding box center [839, 349] width 412 height 430
click at [811, 283] on textarea "I think my decisions and actions are changing by my friends and family, because…" at bounding box center [839, 349] width 412 height 430
click at [935, 247] on textarea "I think my decisions and actions are changing by my friends and family, because…" at bounding box center [839, 349] width 412 height 430
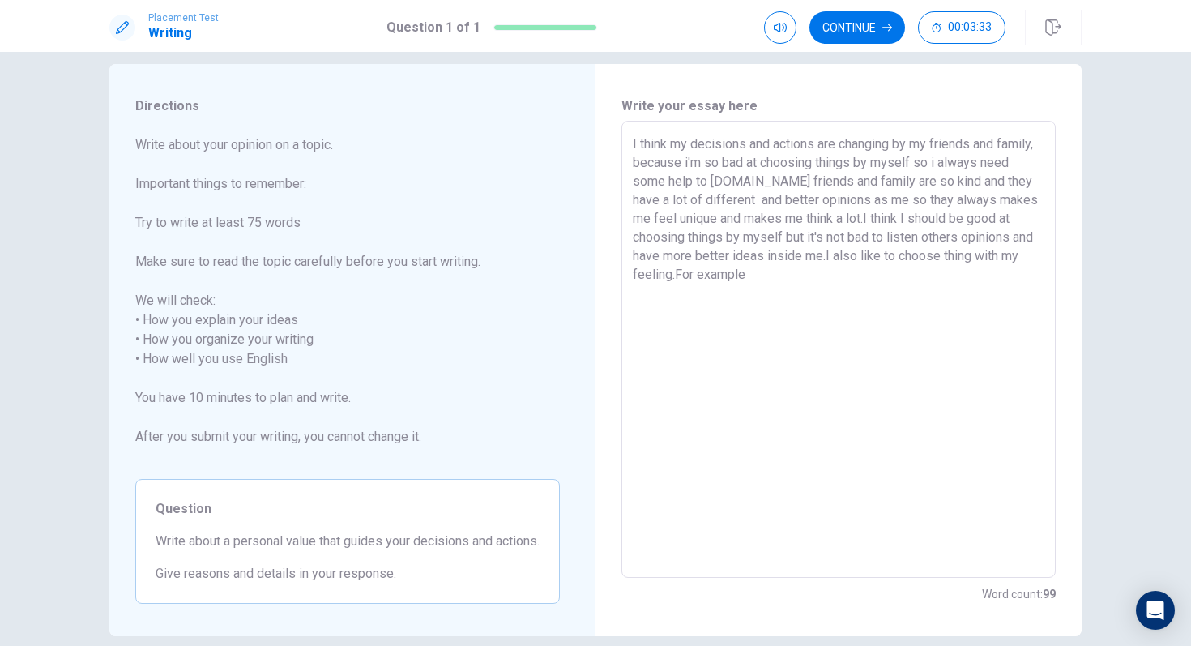
drag, startPoint x: 753, startPoint y: 275, endPoint x: 668, endPoint y: 275, distance: 85.1
click at [668, 275] on textarea "I think my decisions and actions are changing by my friends and family, because…" at bounding box center [839, 349] width 412 height 430
click at [809, 280] on textarea "I think my decisions and actions are changing by my friends and family, because…" at bounding box center [839, 349] width 412 height 430
click at [870, 289] on textarea "I think my decisions and actions are changing by my friends and family, because…" at bounding box center [839, 349] width 412 height 430
click at [935, 291] on textarea "I think my decisions and actions are changing by my friends and family, because…" at bounding box center [839, 349] width 412 height 430
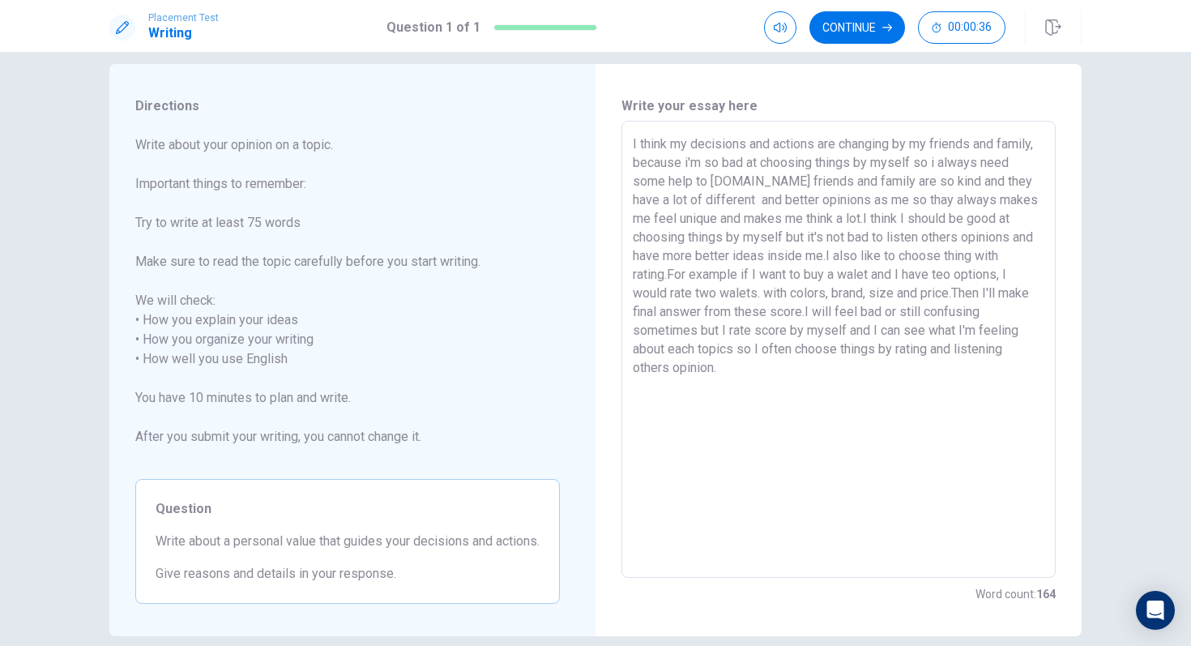
click at [765, 198] on textarea "I think my decisions and actions are changing by my friends and family, because…" at bounding box center [839, 349] width 412 height 430
click at [763, 197] on textarea "I think my decisions and actions are changing by my friends and family, because…" at bounding box center [839, 349] width 412 height 430
click at [935, 198] on textarea "I think my decisions and actions are changing by my friends and family, because…" at bounding box center [839, 349] width 412 height 430
click at [935, 215] on div "Write your essay here I think my decisions and actions are changing by my frien…" at bounding box center [838, 350] width 486 height 572
click at [935, 271] on textarea "I think my decisions and actions are changing by my friends and family, because…" at bounding box center [839, 349] width 412 height 430
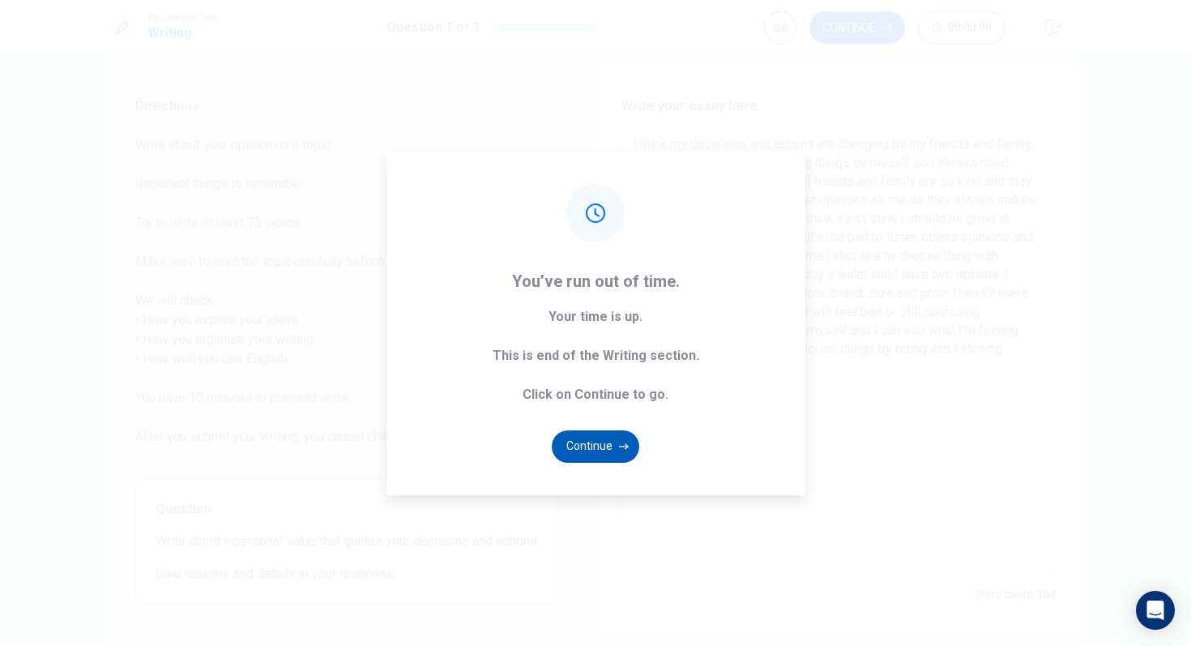
click at [592, 444] on button "Continue" at bounding box center [595, 446] width 87 height 32
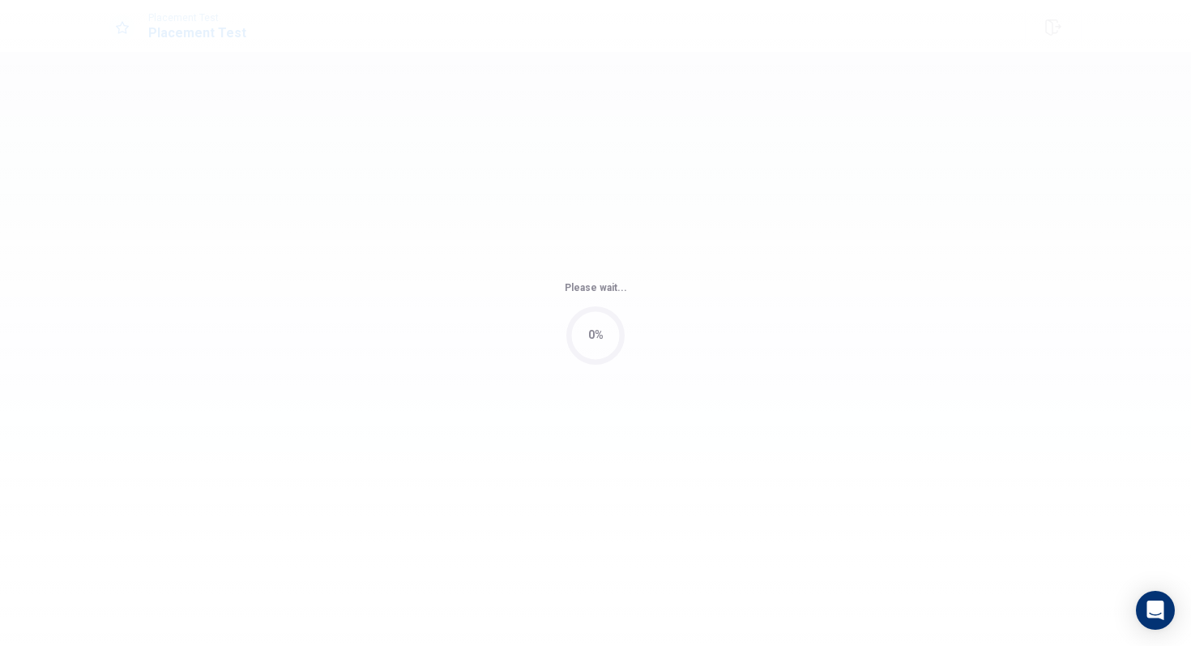
scroll to position [0, 0]
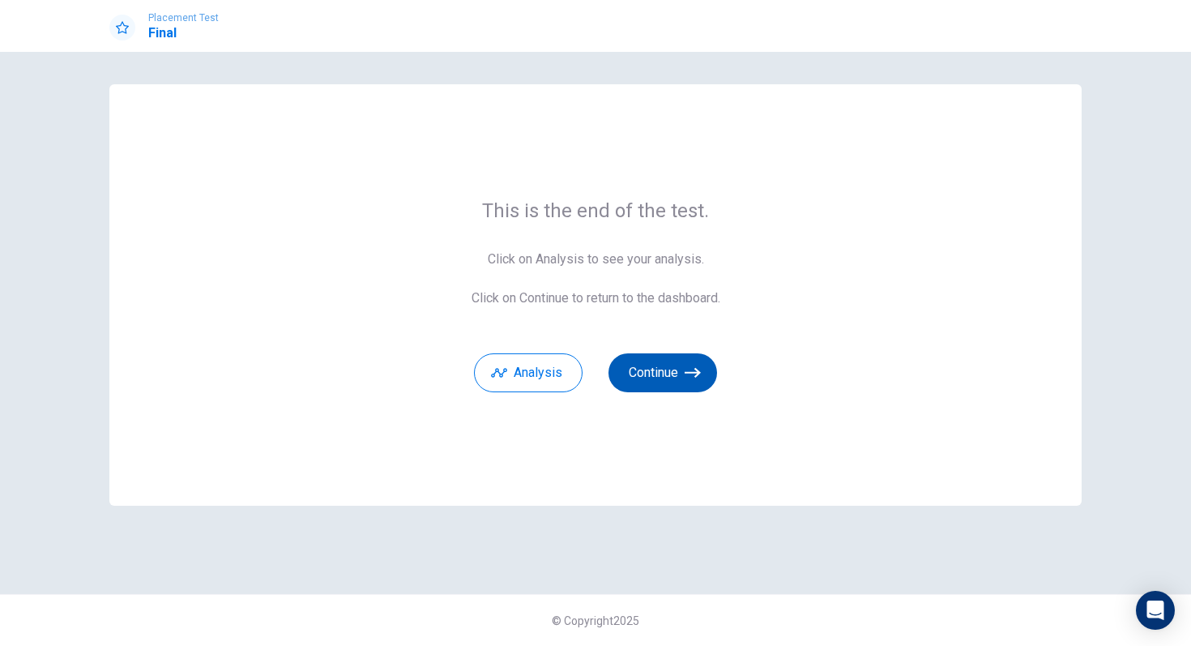
click at [666, 372] on button "Continue" at bounding box center [662, 372] width 109 height 39
